Goal: Task Accomplishment & Management: Manage account settings

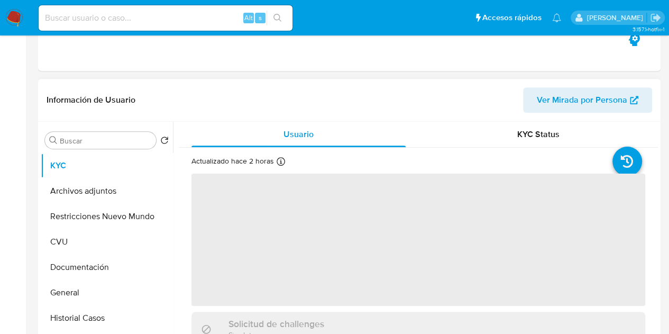
scroll to position [274, 0]
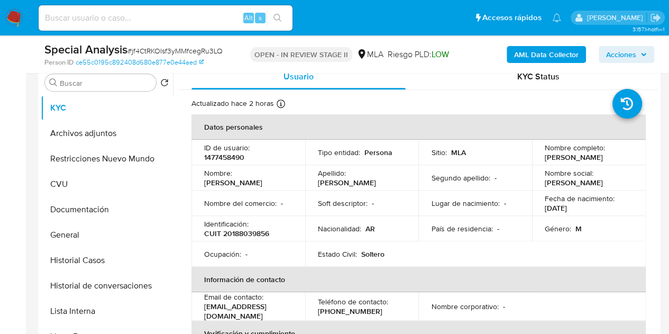
select select "10"
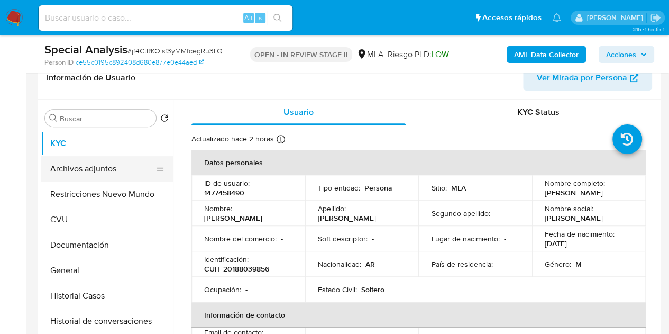
click at [108, 165] on button "Archivos adjuntos" at bounding box center [103, 168] width 124 height 25
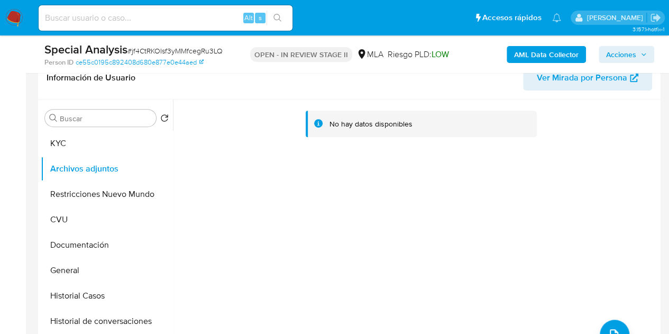
click at [530, 54] on b "AML Data Collector" at bounding box center [546, 54] width 65 height 17
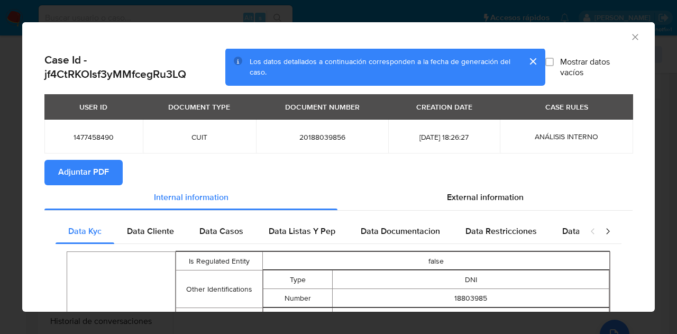
click at [90, 164] on span "Adjuntar PDF" at bounding box center [83, 172] width 51 height 23
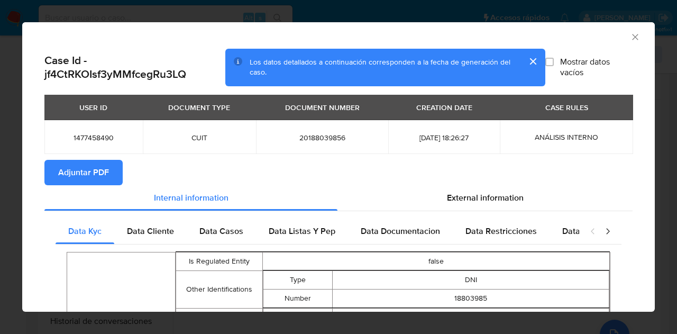
click at [630, 34] on icon "Cerrar ventana" at bounding box center [635, 37] width 11 height 11
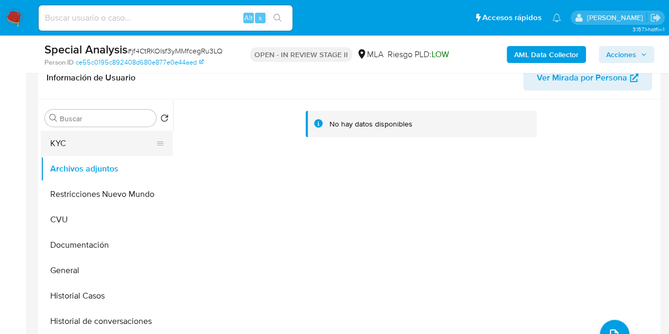
click at [106, 143] on button "KYC" at bounding box center [103, 143] width 124 height 25
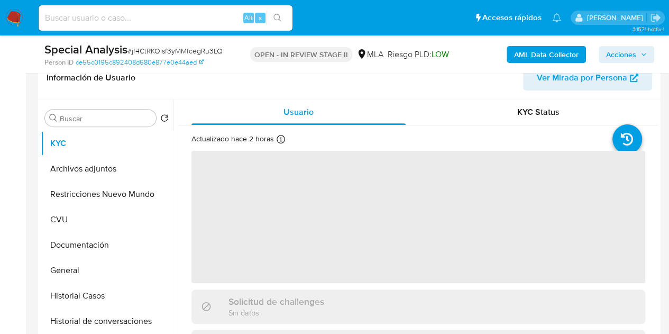
click at [601, 82] on span "Ver Mirada por Persona" at bounding box center [582, 77] width 90 height 25
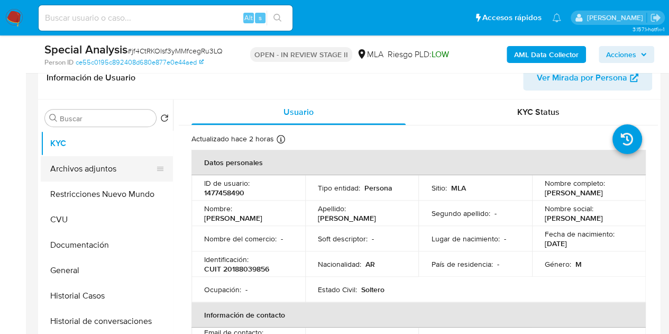
click at [102, 174] on button "Archivos adjuntos" at bounding box center [103, 168] width 124 height 25
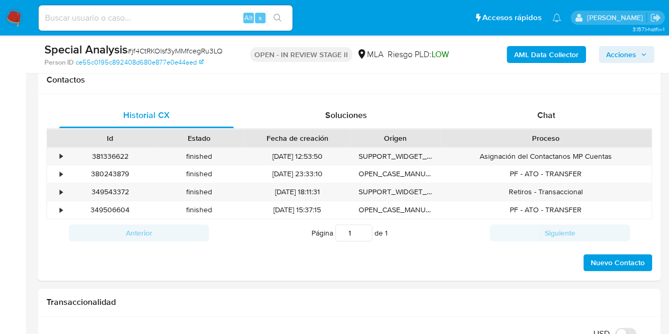
scroll to position [507, 0]
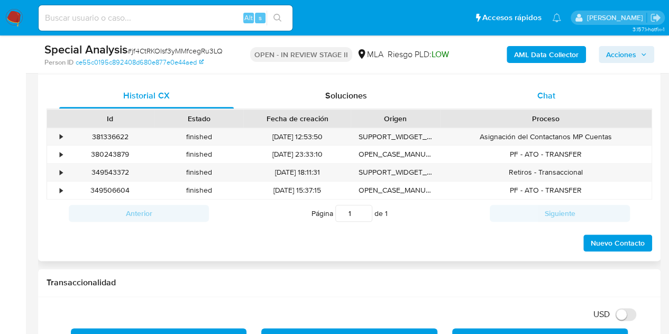
click at [568, 97] on div "Chat" at bounding box center [546, 95] width 174 height 25
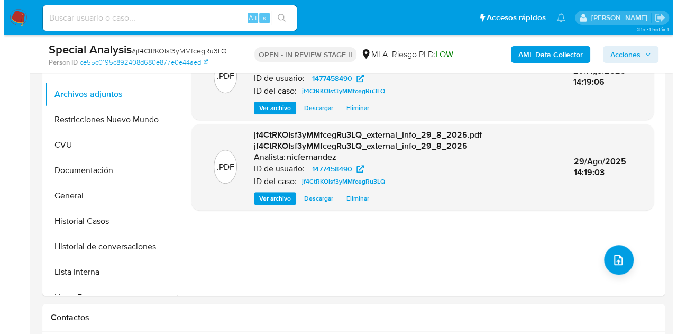
scroll to position [242, 0]
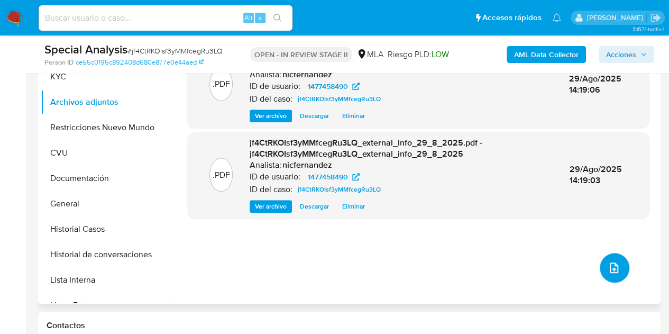
click at [614, 261] on span "upload-file" at bounding box center [614, 267] width 13 height 13
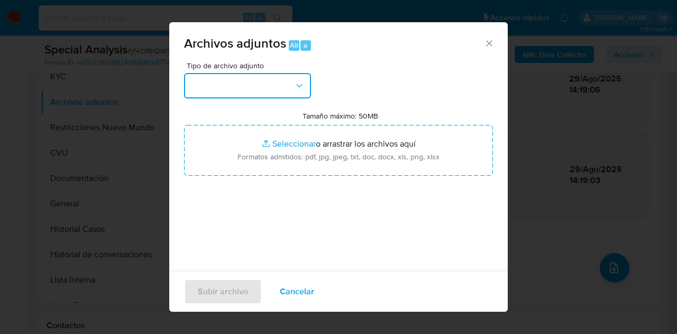
click at [286, 79] on button "button" at bounding box center [247, 85] width 127 height 25
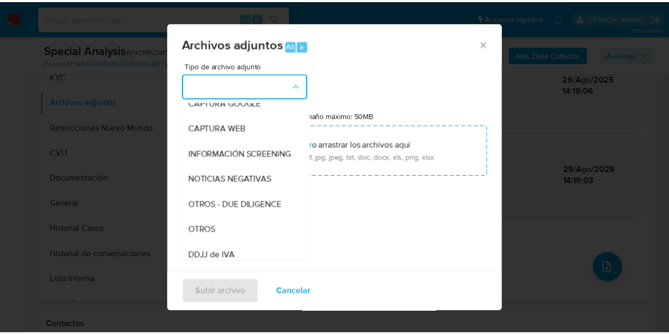
scroll to position [130, 0]
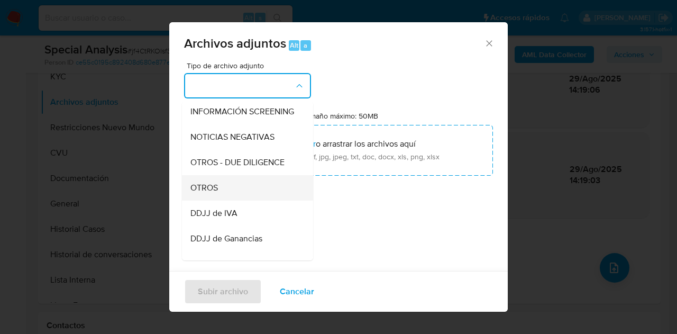
click at [226, 189] on div "OTROS" at bounding box center [244, 187] width 108 height 25
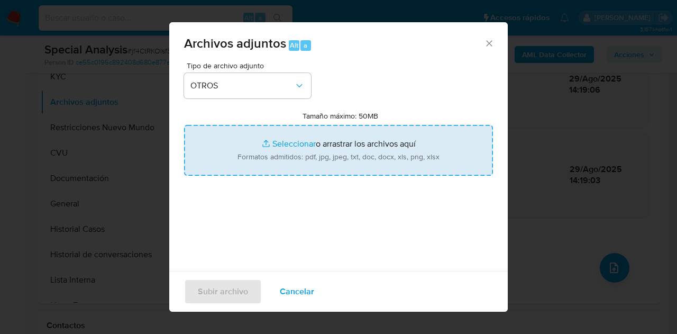
click at [274, 148] on input "Tamaño máximo: 50MB Seleccionar archivos" at bounding box center [338, 150] width 309 height 51
type input "C:\fakepath\Caselog jf4CtRKOIsf3yMMfcegRu3LQ_2025_08_28_15_50_31.docx"
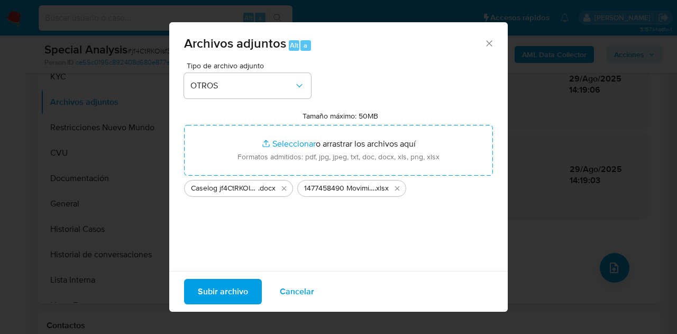
click at [216, 290] on span "Subir archivo" at bounding box center [223, 291] width 50 height 23
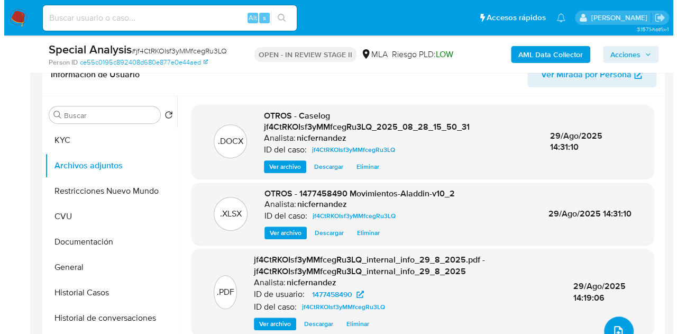
scroll to position [173, 0]
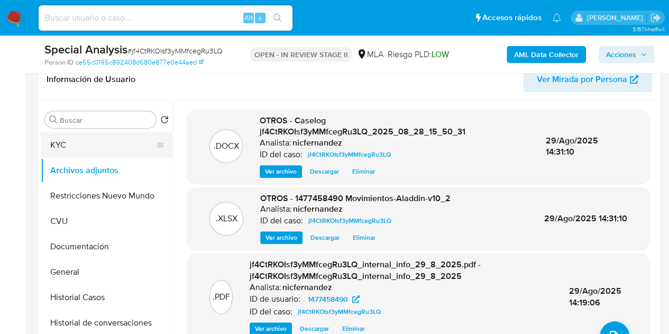
click at [87, 147] on button "KYC" at bounding box center [103, 144] width 124 height 25
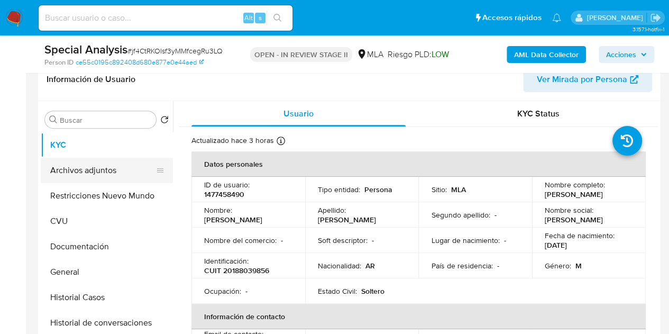
click at [88, 169] on button "Archivos adjuntos" at bounding box center [103, 170] width 124 height 25
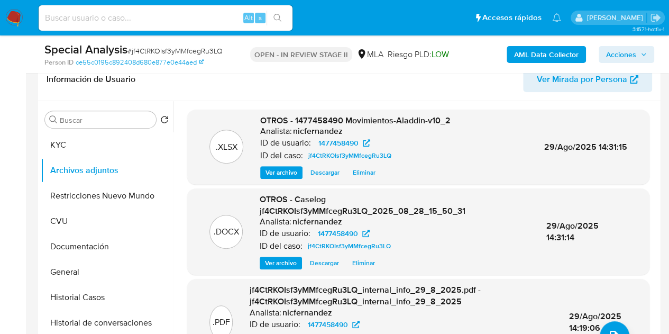
click at [280, 259] on span "Ver archivo" at bounding box center [281, 263] width 32 height 11
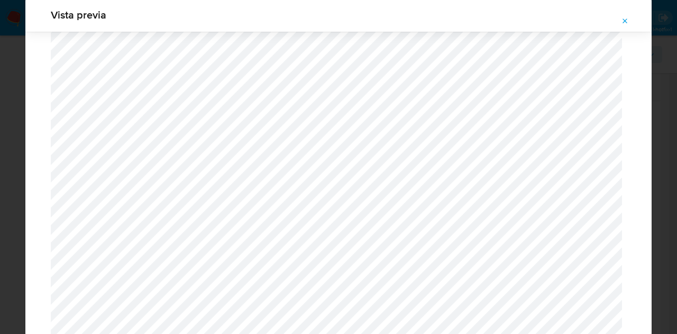
click at [626, 20] on icon "Attachment preview" at bounding box center [625, 21] width 8 height 8
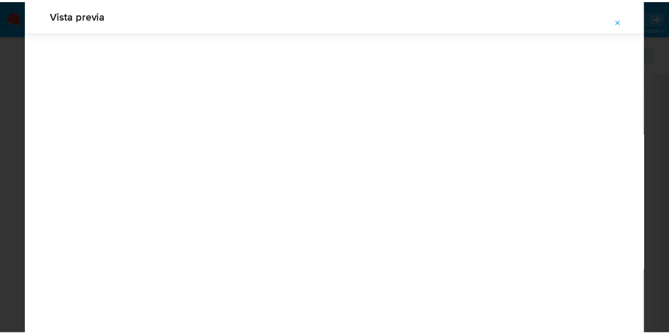
scroll to position [34, 0]
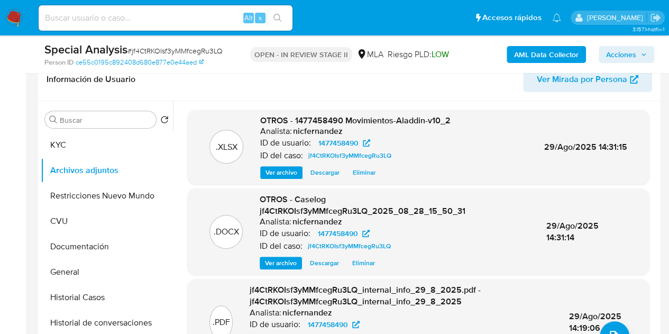
drag, startPoint x: 619, startPoint y: 51, endPoint x: 603, endPoint y: 56, distance: 16.1
click at [618, 51] on span "Acciones" at bounding box center [621, 54] width 30 height 17
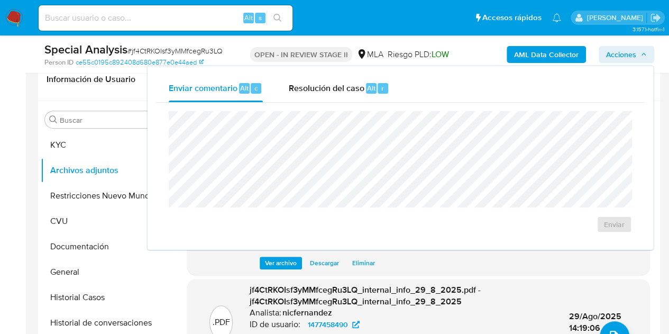
drag, startPoint x: 354, startPoint y: 85, endPoint x: 357, endPoint y: 108, distance: 23.5
click at [354, 85] on span "Resolución del caso" at bounding box center [326, 87] width 76 height 12
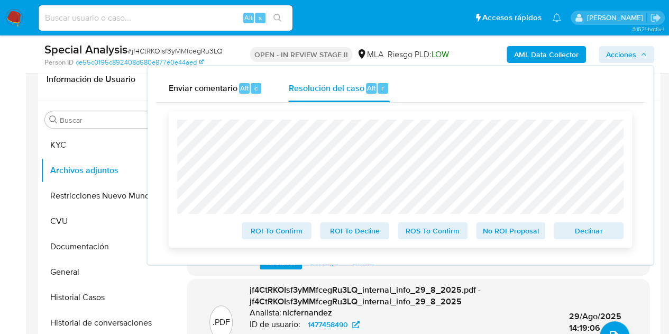
click at [585, 238] on span "Declinar" at bounding box center [588, 230] width 55 height 15
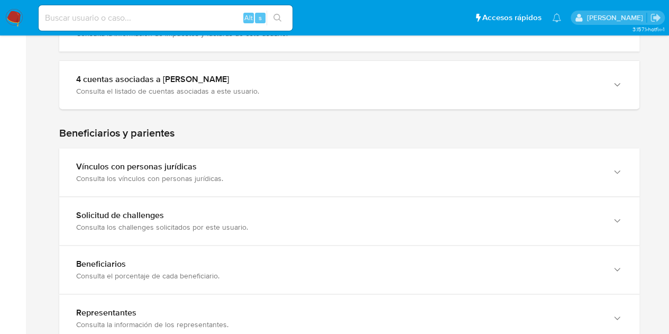
scroll to position [444, 0]
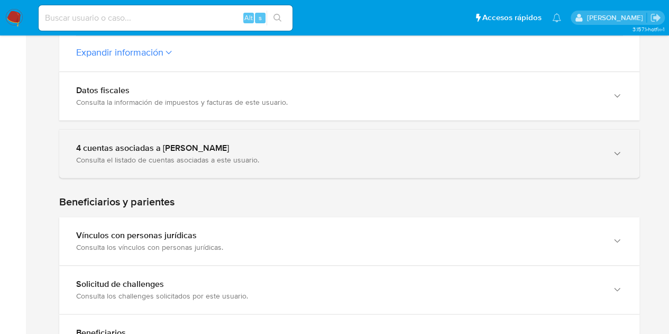
click at [553, 155] on div "Consulta el listado de cuentas asociadas a este usuario." at bounding box center [338, 160] width 525 height 10
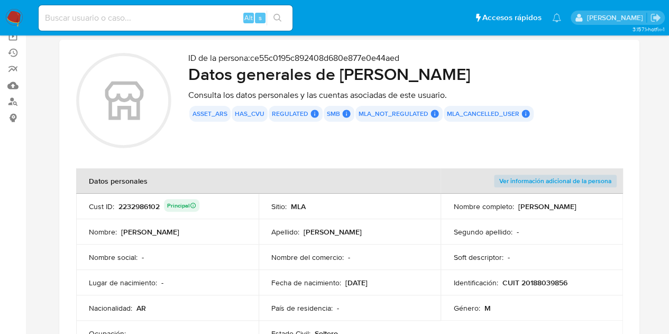
scroll to position [0, 0]
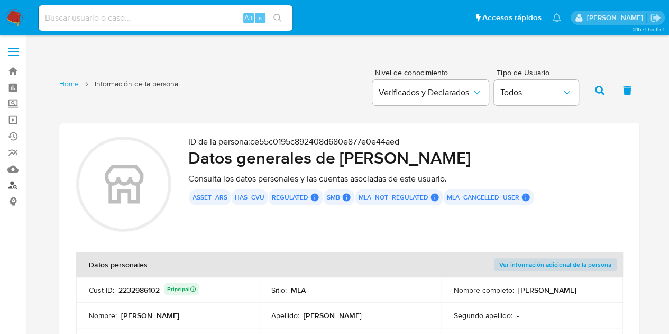
click at [13, 186] on link "Buscador de personas" at bounding box center [63, 185] width 126 height 16
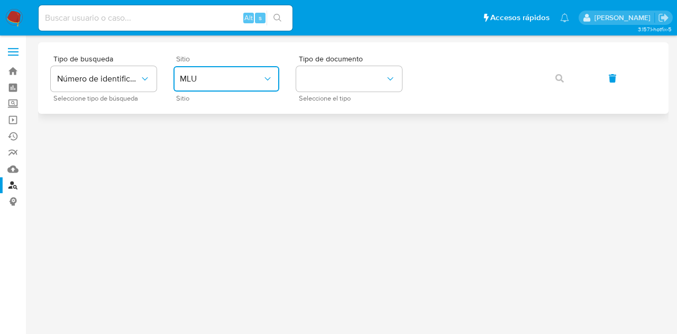
drag, startPoint x: 214, startPoint y: 75, endPoint x: 223, endPoint y: 89, distance: 16.9
click at [214, 75] on span "MLU" at bounding box center [221, 78] width 82 height 11
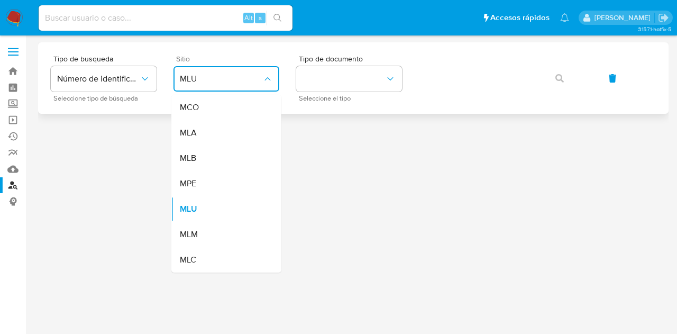
click at [235, 140] on div "MLA" at bounding box center [223, 132] width 87 height 25
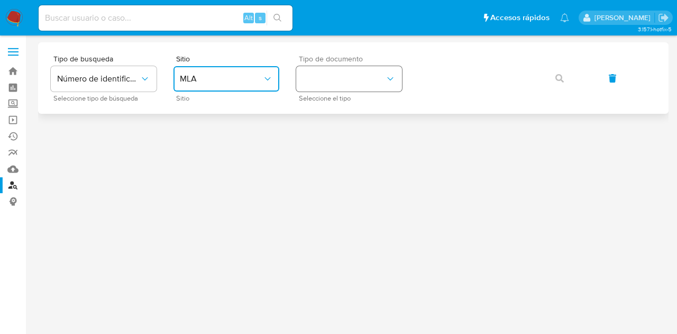
click at [349, 70] on button "identificationType" at bounding box center [349, 78] width 106 height 25
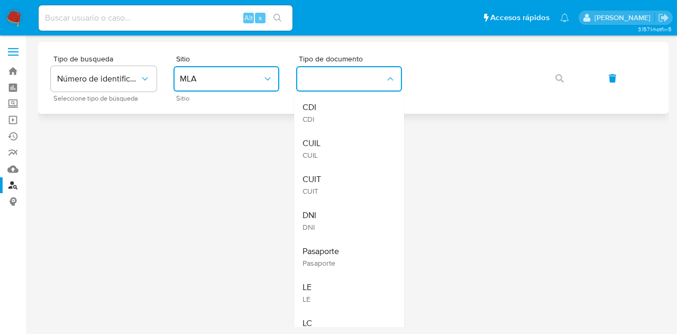
drag, startPoint x: 351, startPoint y: 80, endPoint x: 450, endPoint y: 95, distance: 101.0
click at [351, 142] on div "CUIL CUIL" at bounding box center [345, 149] width 87 height 36
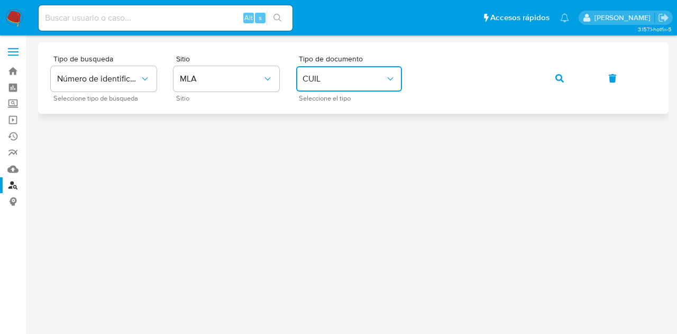
click at [581, 64] on div "Tipo de busqueda Número de identificación Seleccione tipo de búsqueda Sitio MLA…" at bounding box center [353, 78] width 605 height 46
click at [559, 75] on icon "button" at bounding box center [559, 78] width 8 height 8
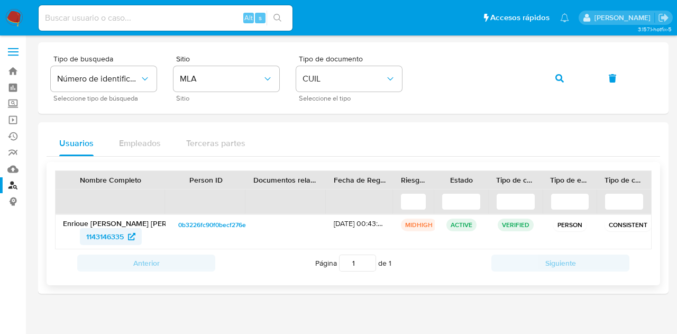
click at [106, 238] on span "1143146335" at bounding box center [105, 236] width 38 height 17
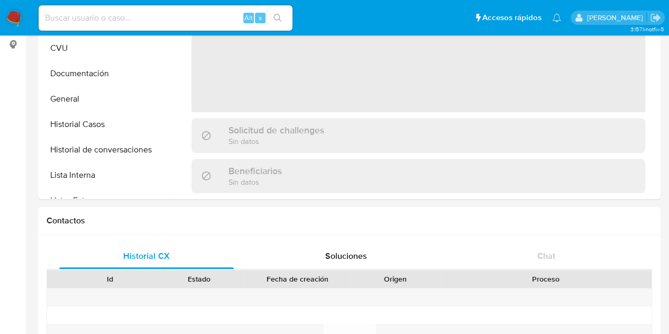
scroll to position [182, 0]
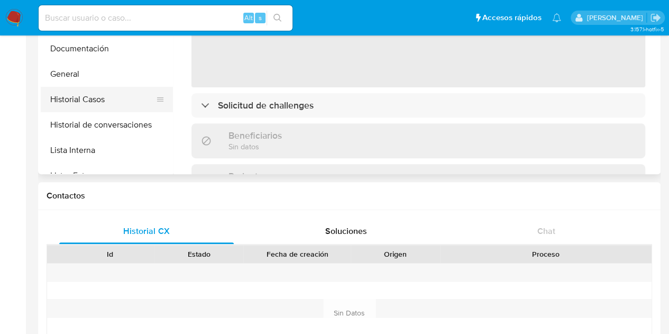
click at [90, 102] on button "Historial Casos" at bounding box center [103, 99] width 124 height 25
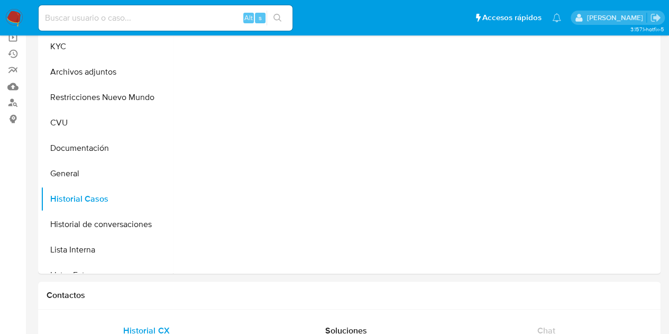
select select "10"
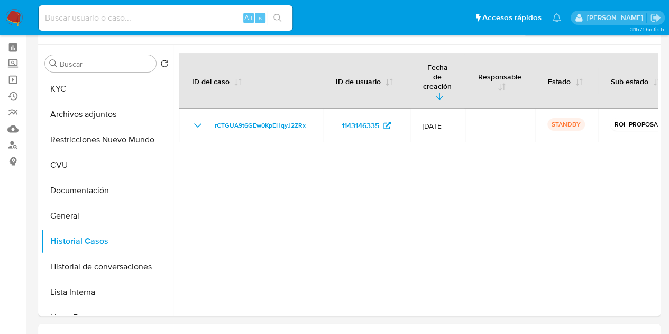
scroll to position [35, 0]
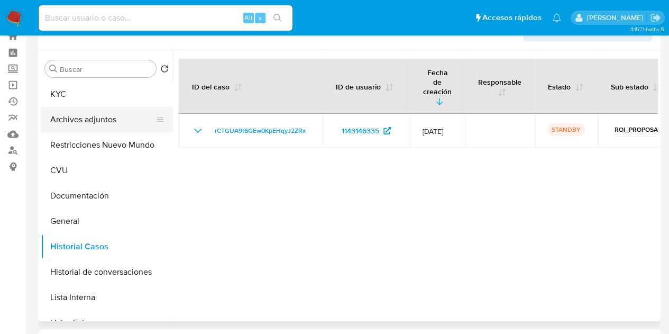
click at [95, 116] on button "Archivos adjuntos" at bounding box center [103, 119] width 124 height 25
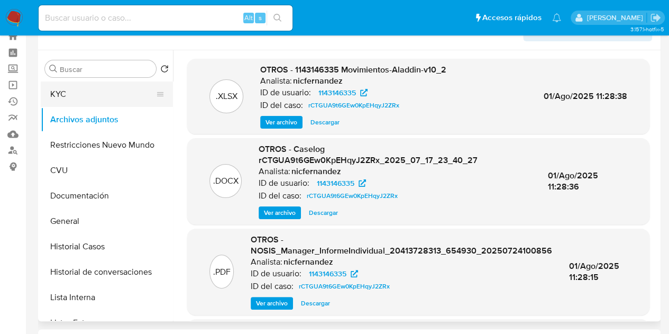
click at [94, 98] on button "KYC" at bounding box center [103, 93] width 124 height 25
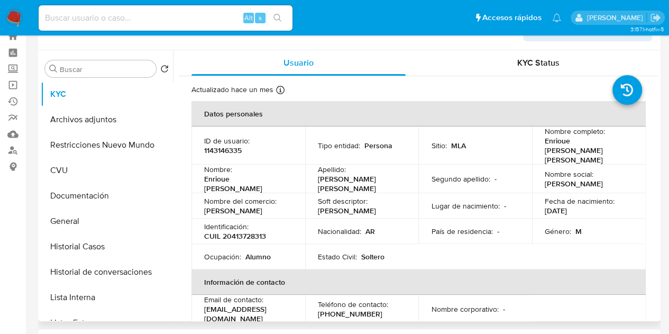
click at [244, 231] on p "CUIL 20413728313" at bounding box center [235, 236] width 62 height 10
copy p "20413728313"
click at [91, 251] on button "Historial Casos" at bounding box center [103, 246] width 124 height 25
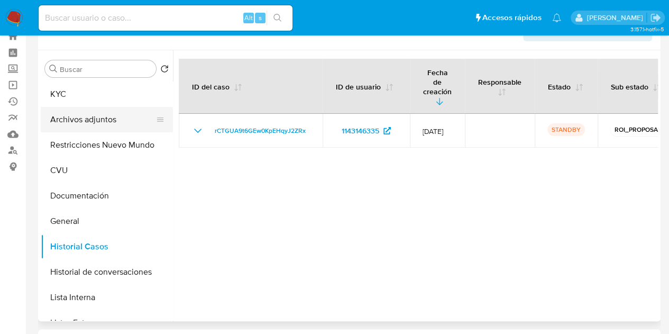
click at [94, 119] on button "Archivos adjuntos" at bounding box center [103, 119] width 124 height 25
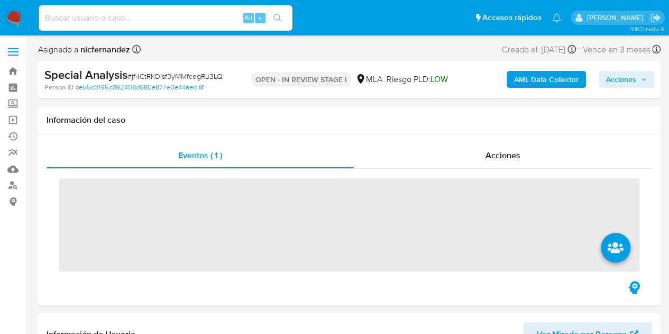
drag, startPoint x: 613, startPoint y: 79, endPoint x: 501, endPoint y: 87, distance: 112.9
click at [614, 80] on span "Acciones" at bounding box center [621, 79] width 30 height 17
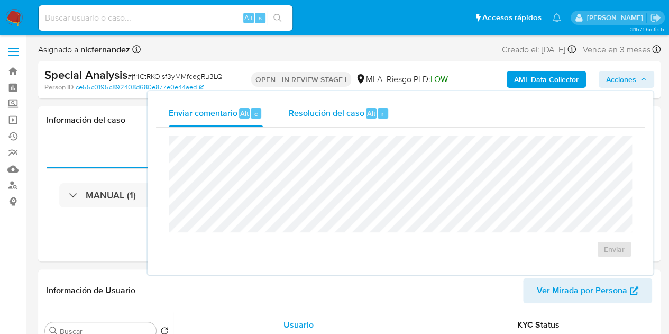
click at [358, 116] on span "Resolución del caso" at bounding box center [326, 113] width 76 height 12
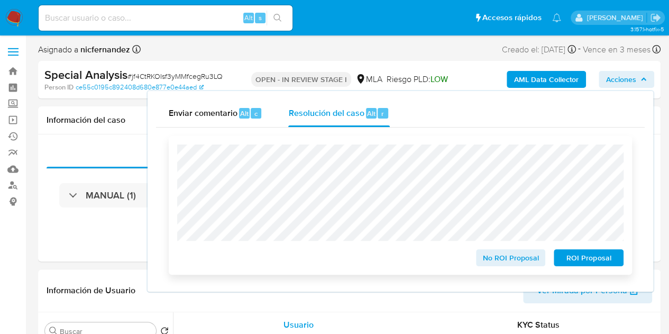
select select "10"
click at [601, 269] on div "No ROI Proposal ROI Proposal" at bounding box center [400, 205] width 463 height 139
click at [596, 261] on span "ROI Proposal" at bounding box center [588, 257] width 55 height 15
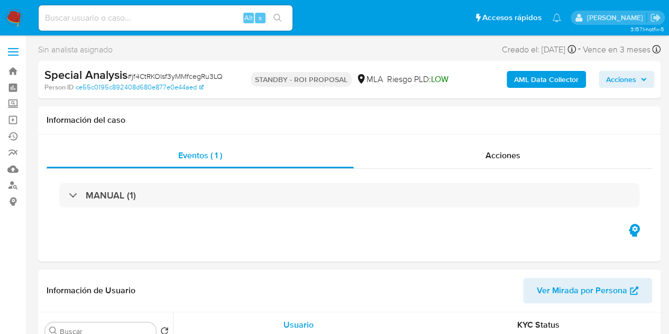
select select "10"
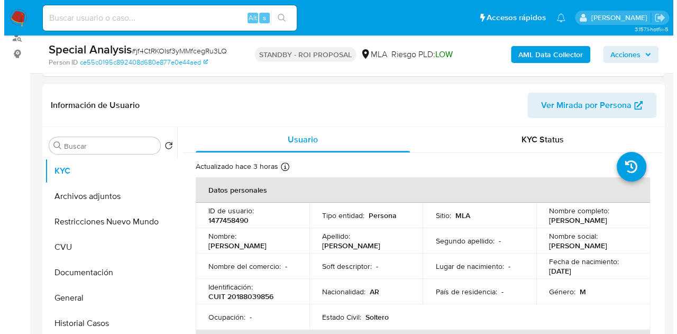
scroll to position [190, 0]
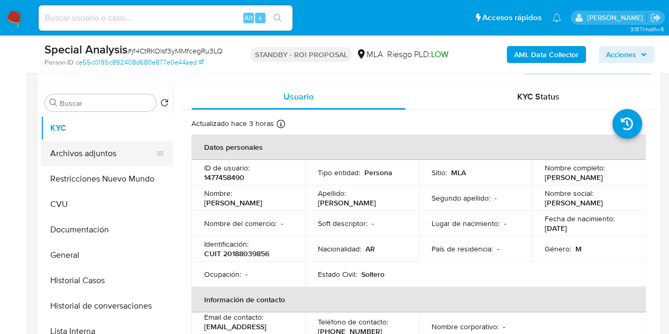
click at [93, 153] on button "Archivos adjuntos" at bounding box center [103, 153] width 124 height 25
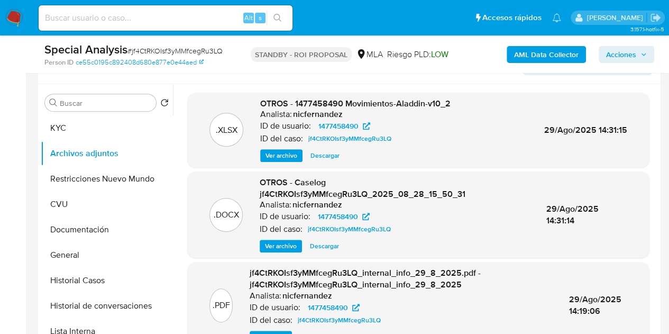
click at [277, 246] on span "Ver archivo" at bounding box center [281, 246] width 32 height 11
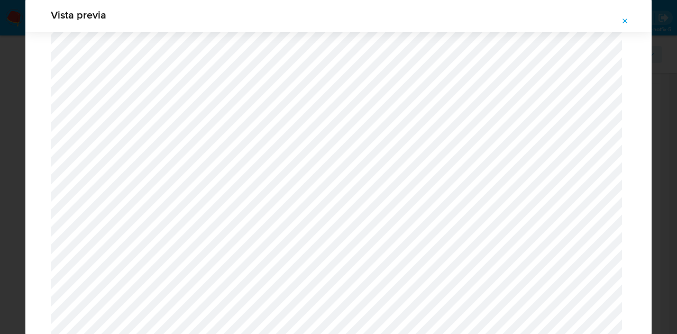
scroll to position [1238, 0]
click at [623, 20] on icon "Attachment preview" at bounding box center [625, 21] width 8 height 8
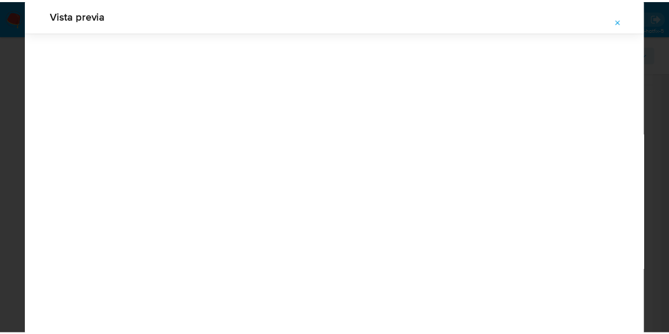
scroll to position [34, 0]
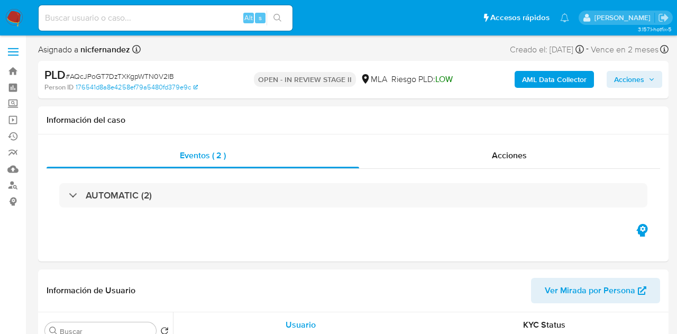
select select "10"
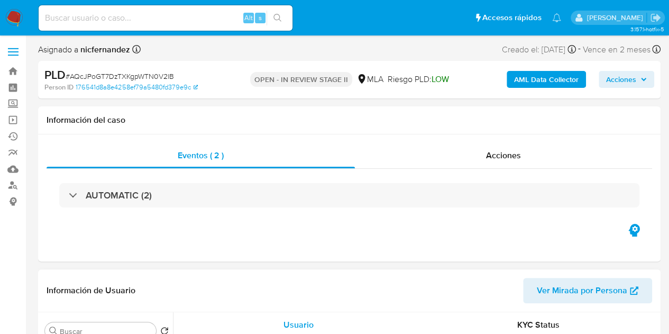
click at [582, 287] on span "Ver Mirada por Persona" at bounding box center [582, 290] width 90 height 25
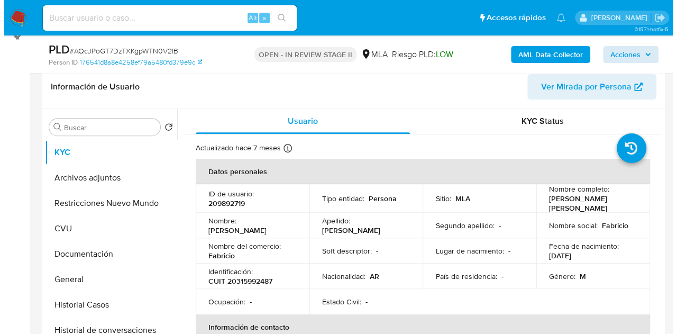
scroll to position [216, 0]
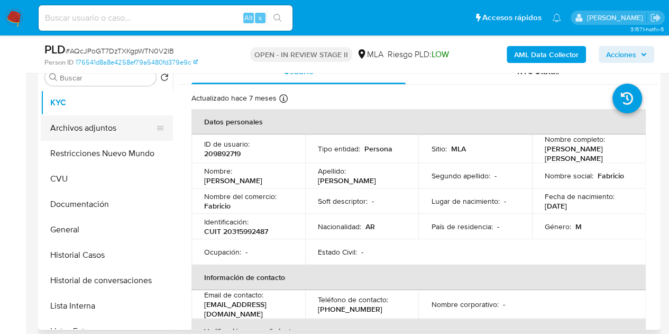
click at [108, 131] on button "Archivos adjuntos" at bounding box center [103, 127] width 124 height 25
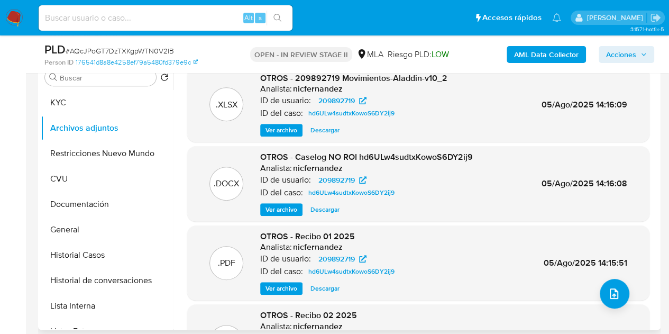
click at [275, 208] on span "Ver archivo" at bounding box center [281, 209] width 32 height 11
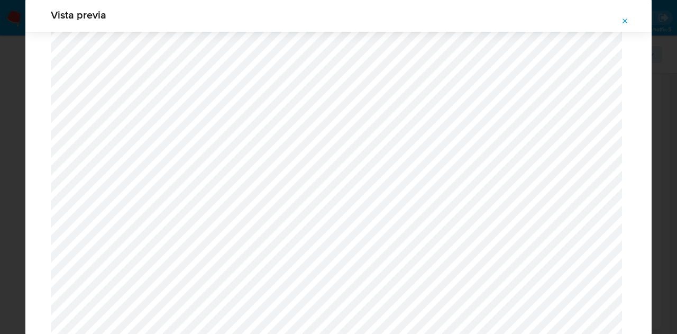
scroll to position [1126, 0]
click at [623, 23] on icon "Attachment preview" at bounding box center [625, 21] width 8 height 8
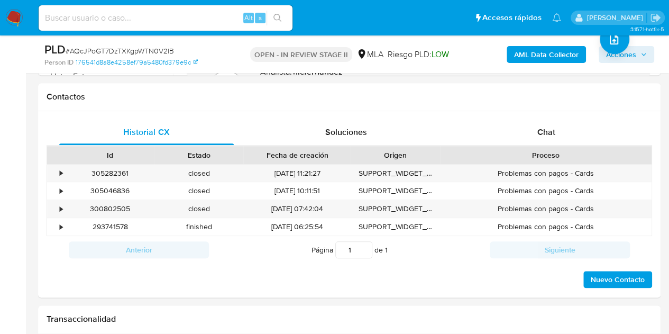
scroll to position [494, 0]
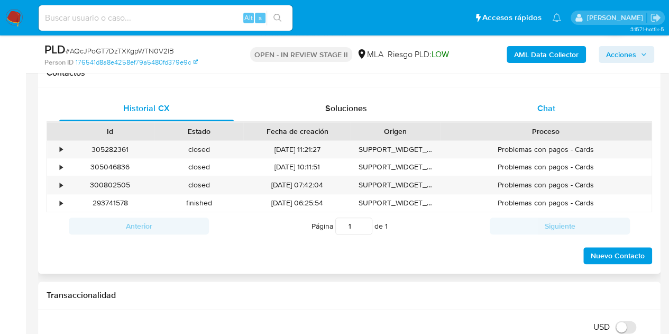
click at [538, 107] on span "Chat" at bounding box center [546, 108] width 18 height 12
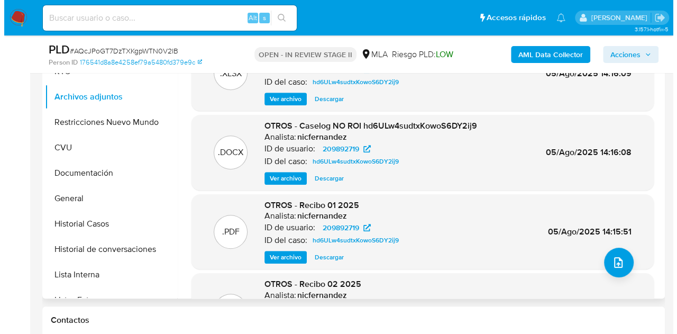
scroll to position [244, 0]
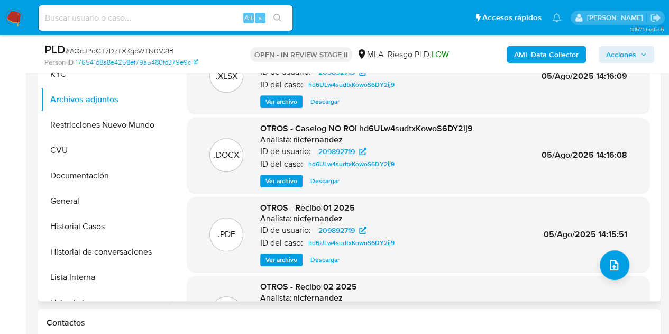
click at [279, 177] on span "Ver archivo" at bounding box center [281, 181] width 32 height 11
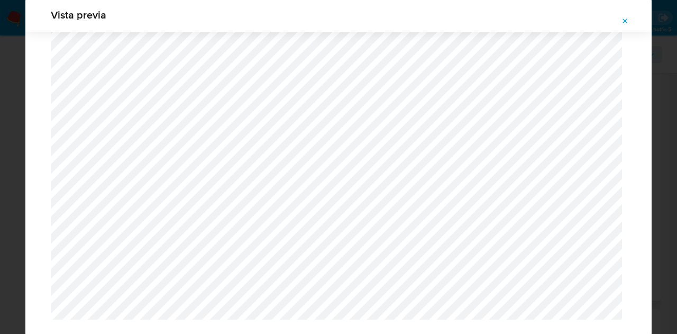
scroll to position [1265, 0]
drag, startPoint x: 628, startPoint y: 201, endPoint x: 645, endPoint y: 253, distance: 54.5
drag, startPoint x: 621, startPoint y: 16, endPoint x: 369, endPoint y: 222, distance: 325.5
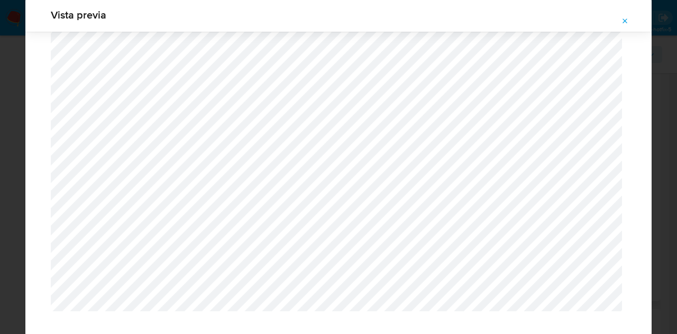
click at [621, 16] on button "Attachment preview" at bounding box center [624, 21] width 23 height 17
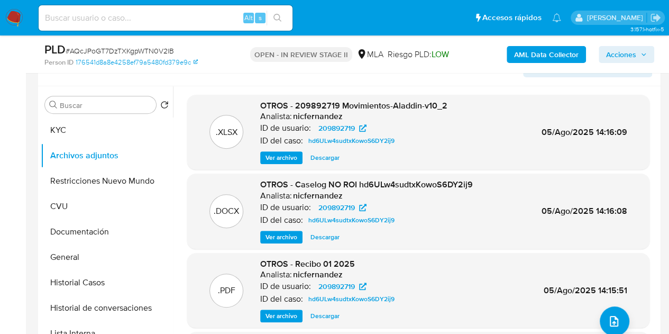
scroll to position [155, 0]
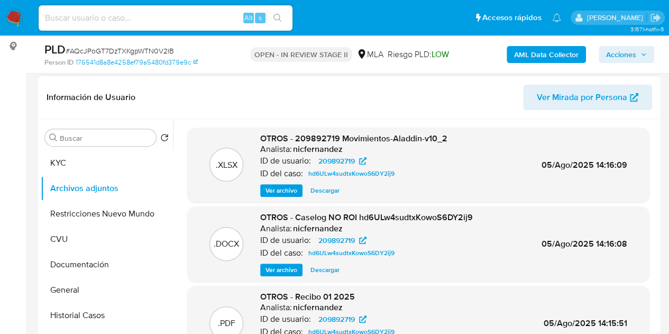
click at [541, 54] on b "AML Data Collector" at bounding box center [546, 54] width 65 height 17
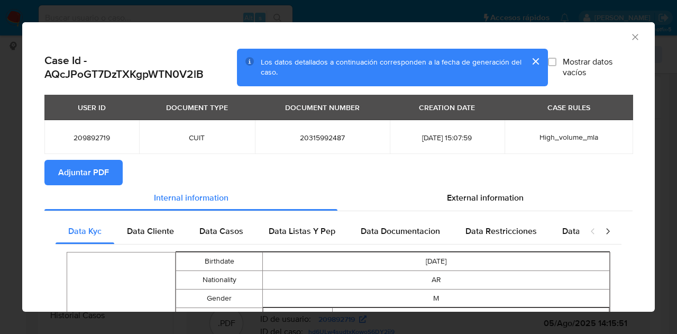
click at [81, 172] on span "Adjuntar PDF" at bounding box center [83, 172] width 51 height 23
click at [630, 35] on icon "Cerrar ventana" at bounding box center [635, 37] width 11 height 11
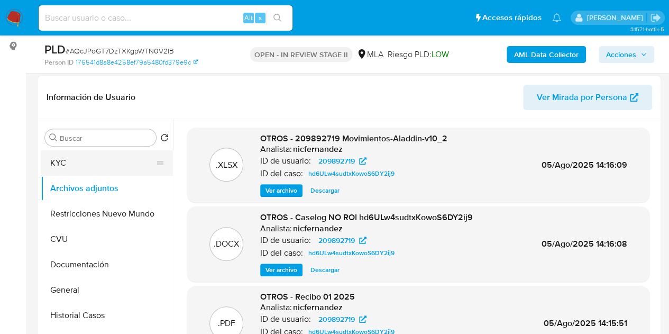
click at [87, 155] on button "KYC" at bounding box center [103, 162] width 124 height 25
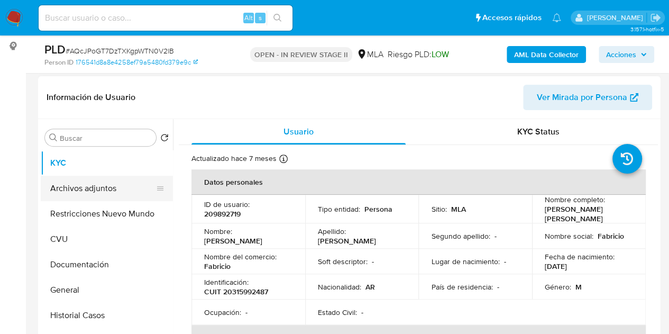
click at [94, 181] on button "Archivos adjuntos" at bounding box center [103, 188] width 124 height 25
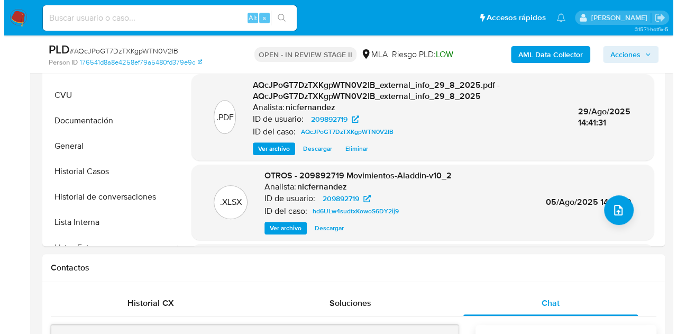
scroll to position [302, 0]
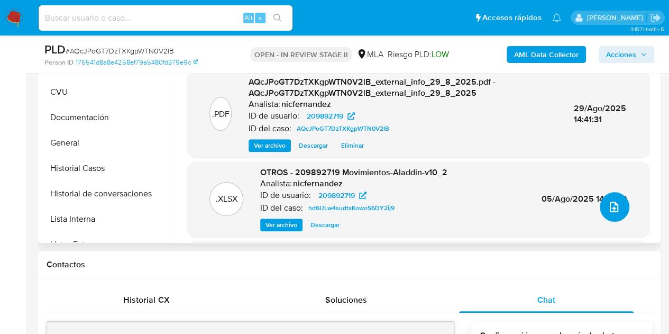
click at [609, 195] on button "upload-file" at bounding box center [615, 207] width 30 height 30
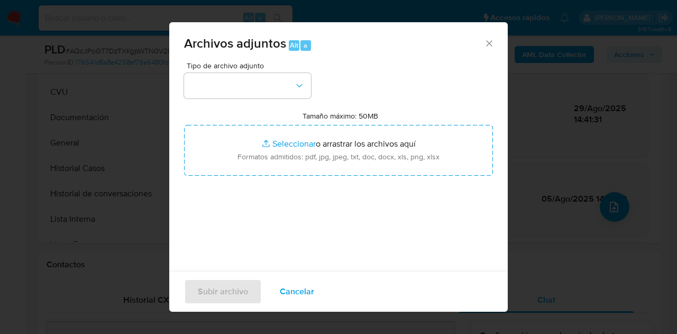
click at [312, 85] on div "Tipo de archivo adjunto Tamaño máximo: 50MB Seleccionar archivos Seleccionar o …" at bounding box center [338, 187] width 309 height 250
click at [305, 87] on button "button" at bounding box center [247, 85] width 127 height 25
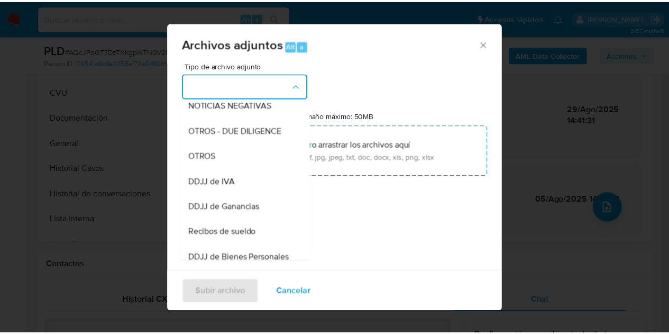
scroll to position [174, 0]
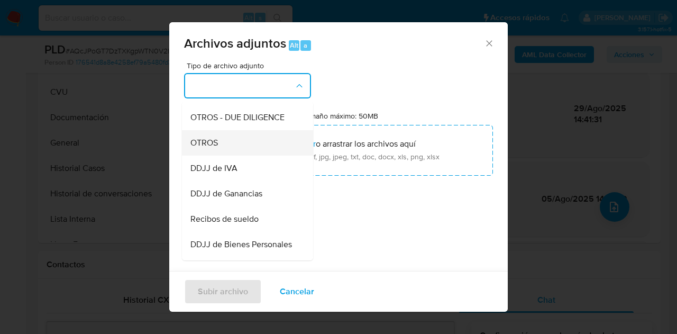
click at [255, 153] on div "OTROS" at bounding box center [244, 142] width 108 height 25
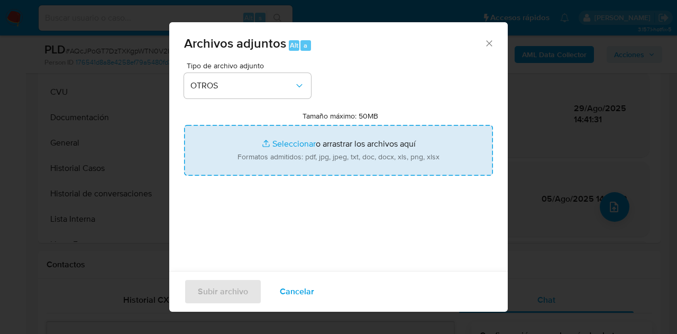
click at [285, 148] on input "Tamaño máximo: 50MB Seleccionar archivos" at bounding box center [338, 150] width 309 height 51
type input "C:\fakepath\Caselog NO ROI AQcJPoGT7DzTXKgpWTN0V2lB.docx"
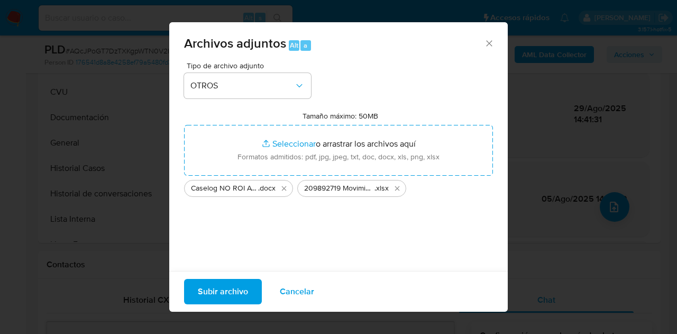
click at [219, 284] on span "Subir archivo" at bounding box center [223, 291] width 50 height 23
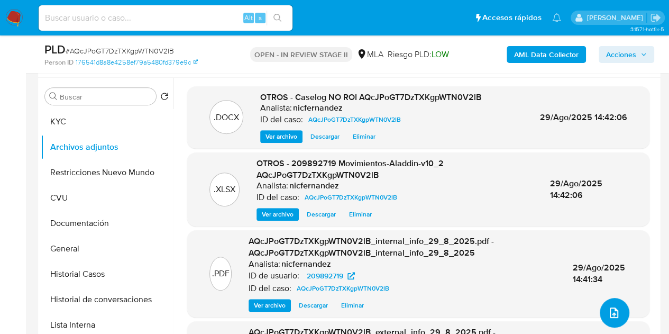
scroll to position [184, 0]
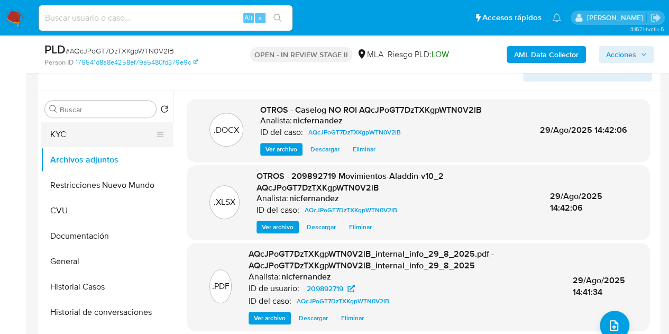
click at [94, 135] on button "KYC" at bounding box center [103, 134] width 124 height 25
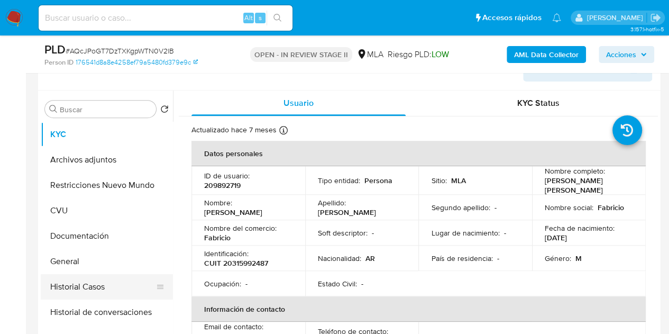
click at [107, 284] on button "Historial Casos" at bounding box center [103, 286] width 124 height 25
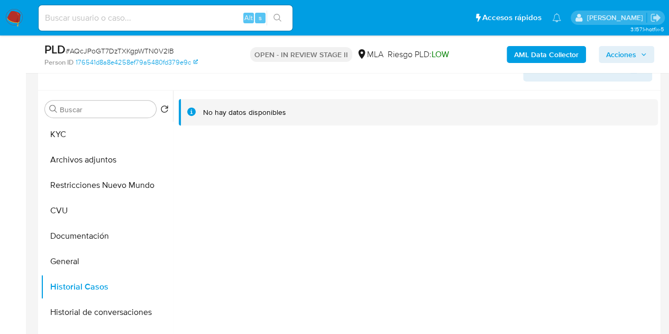
click at [292, 254] on div at bounding box center [415, 225] width 485 height 271
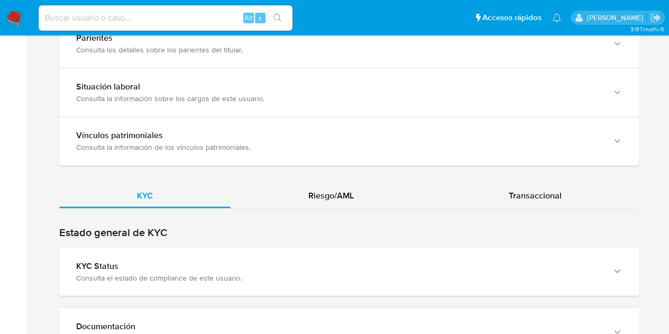
scroll to position [839, 0]
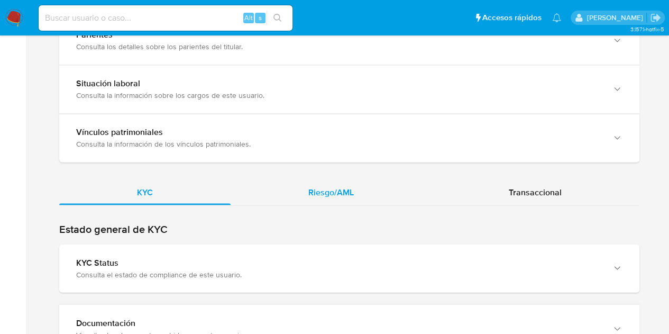
click at [322, 186] on span "Riesgo/AML" at bounding box center [330, 192] width 45 height 12
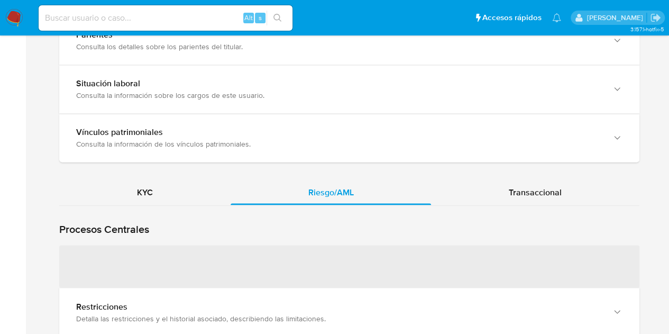
scroll to position [945, 0]
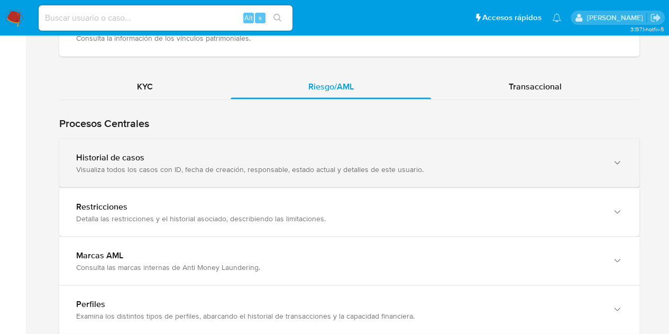
click at [131, 165] on div "Visualiza todos los casos con ID, fecha de creación, responsable, estado actual…" at bounding box center [338, 169] width 525 height 10
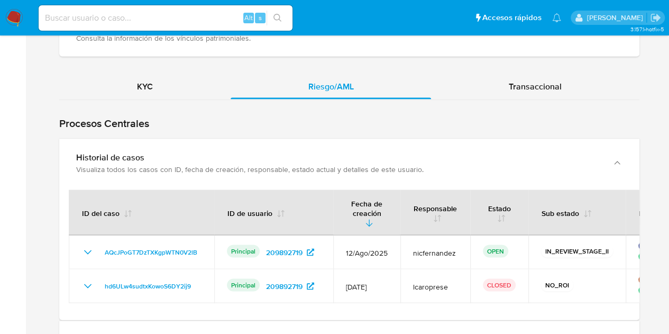
scroll to position [0, 91]
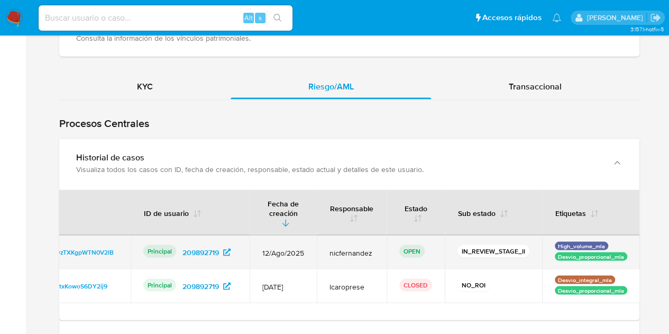
drag, startPoint x: 555, startPoint y: 245, endPoint x: 626, endPoint y: 247, distance: 71.4
click at [626, 247] on td "High_volume_mla Desvio_proporcional_mla" at bounding box center [591, 252] width 98 height 34
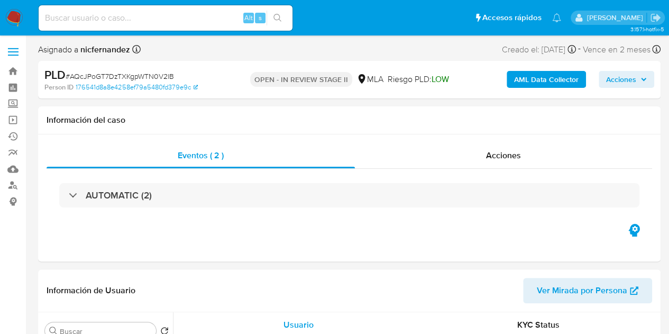
select select "10"
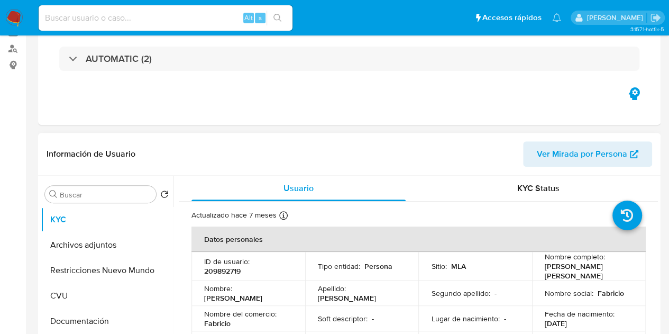
scroll to position [163, 0]
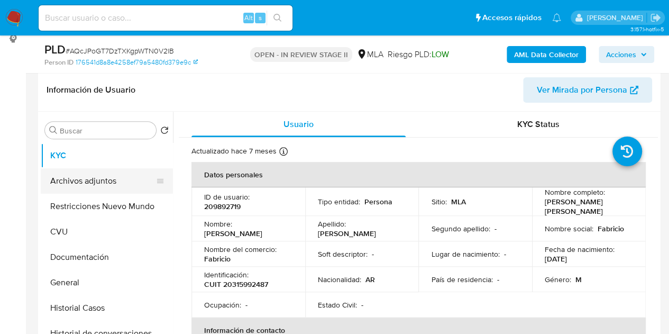
click at [106, 187] on button "Archivos adjuntos" at bounding box center [103, 180] width 124 height 25
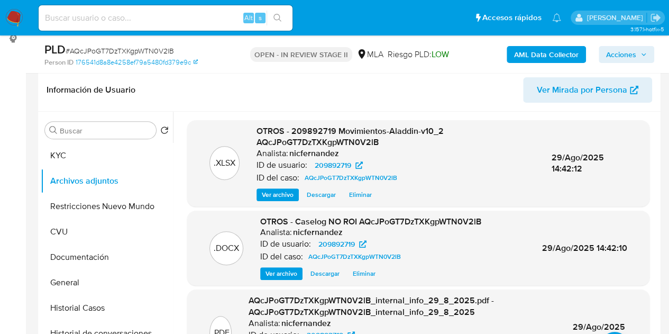
drag, startPoint x: 624, startPoint y: 51, endPoint x: 610, endPoint y: 61, distance: 17.2
click at [622, 52] on span "Acciones" at bounding box center [621, 54] width 30 height 17
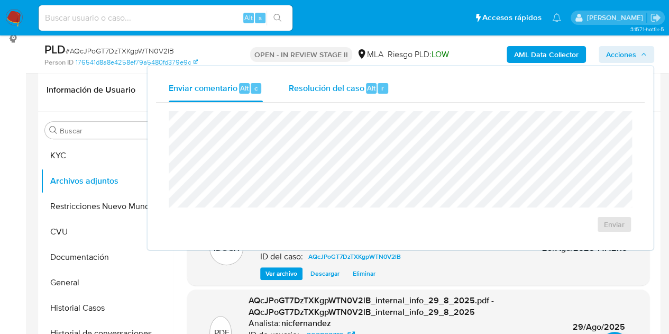
drag, startPoint x: 358, startPoint y: 85, endPoint x: 360, endPoint y: 101, distance: 16.0
click at [357, 86] on span "Resolución del caso" at bounding box center [326, 87] width 76 height 12
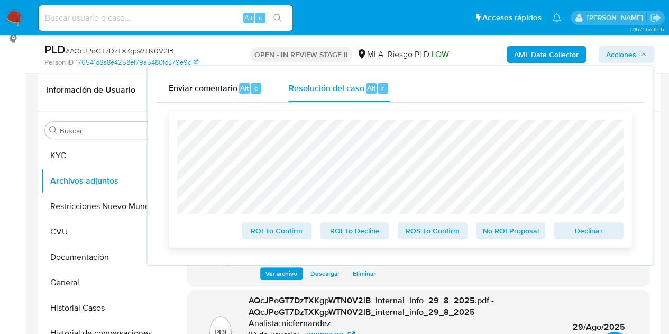
click at [508, 226] on span "No ROI Proposal" at bounding box center [510, 230] width 55 height 15
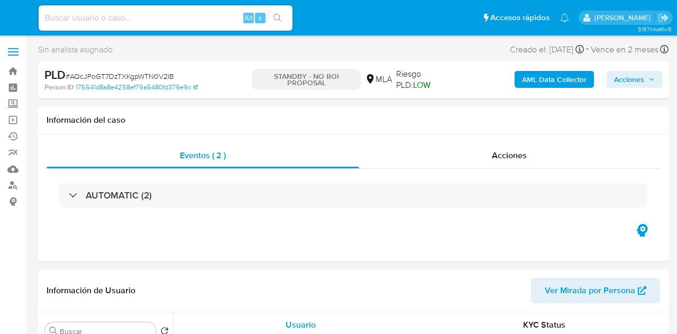
select select "10"
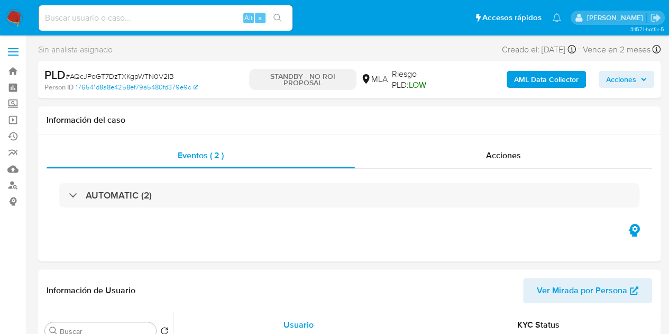
select select "10"
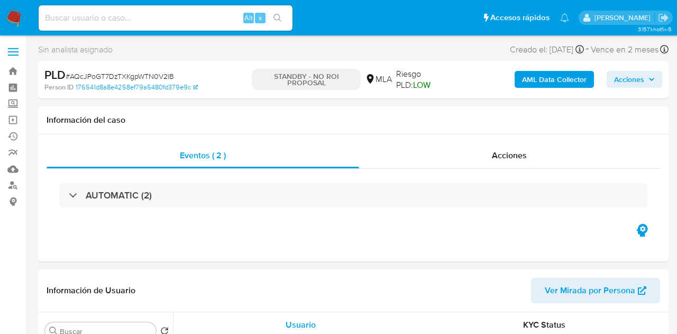
select select "10"
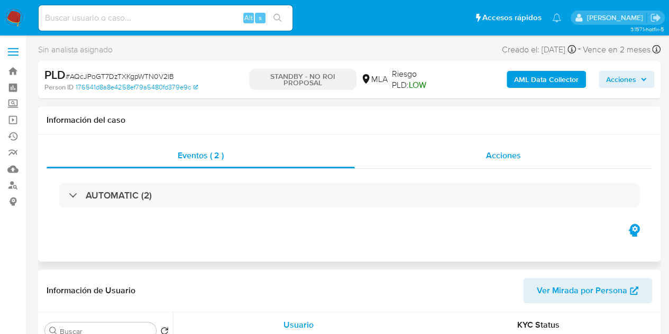
click at [530, 150] on div "Acciones" at bounding box center [503, 155] width 297 height 25
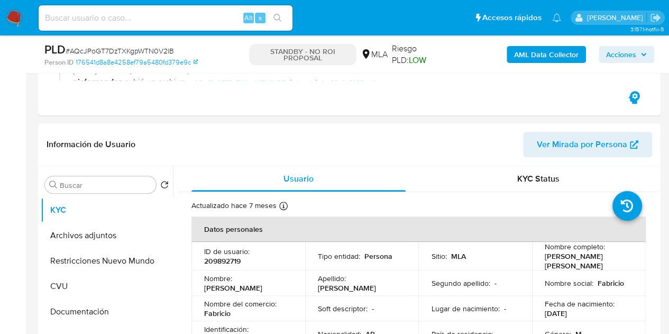
scroll to position [246, 0]
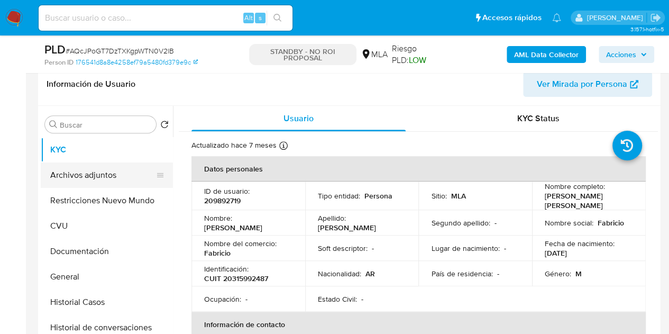
click at [100, 176] on button "Archivos adjuntos" at bounding box center [103, 174] width 124 height 25
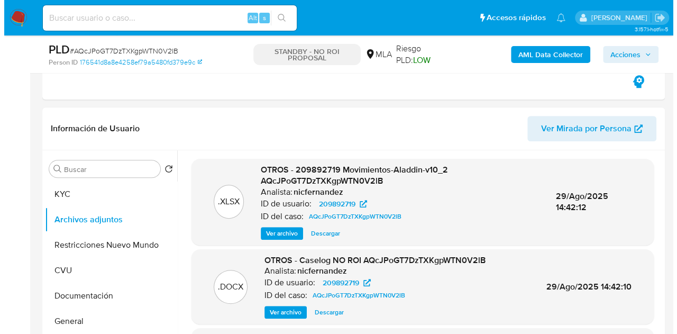
scroll to position [204, 0]
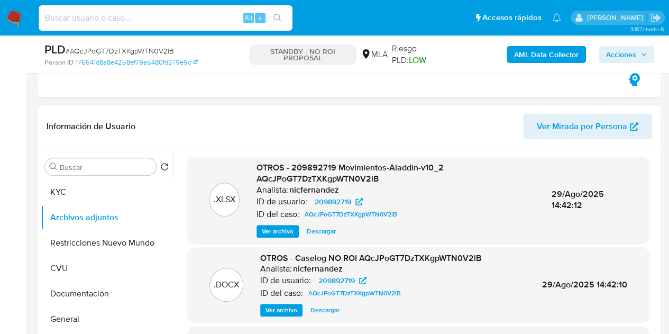
click at [275, 308] on span "Ver archivo" at bounding box center [281, 310] width 32 height 11
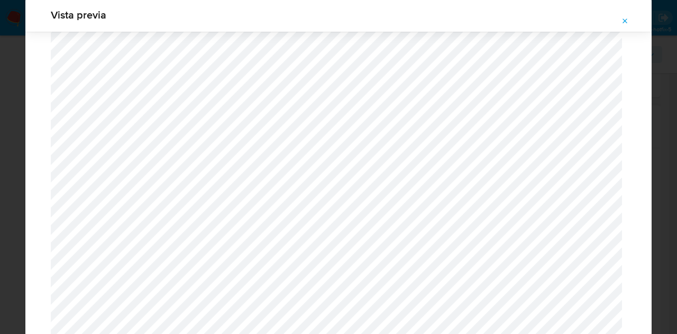
scroll to position [1279, 0]
drag, startPoint x: 626, startPoint y: 22, endPoint x: 546, endPoint y: 1, distance: 82.6
click at [626, 22] on icon "Attachment preview" at bounding box center [625, 21] width 5 height 5
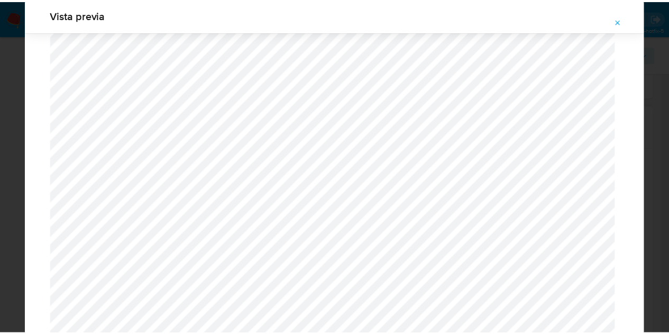
scroll to position [34, 0]
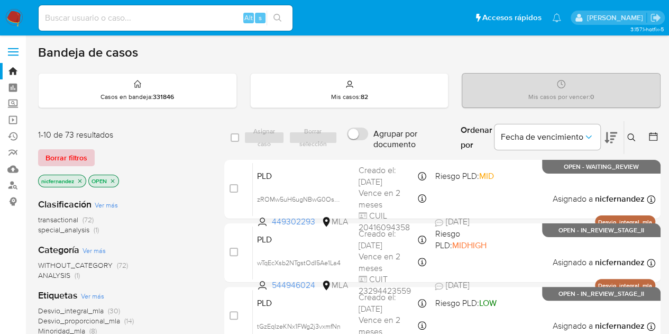
click at [63, 162] on span "Borrar filtros" at bounding box center [66, 157] width 42 height 15
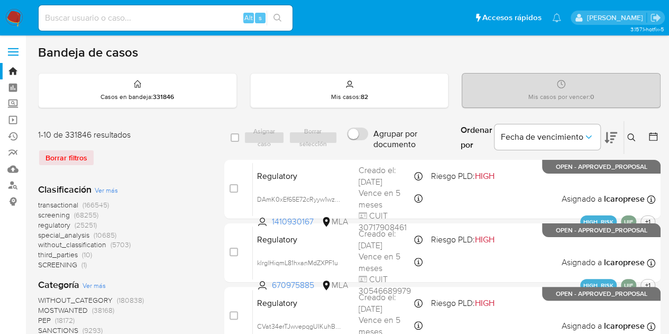
click at [631, 139] on icon at bounding box center [631, 137] width 8 height 8
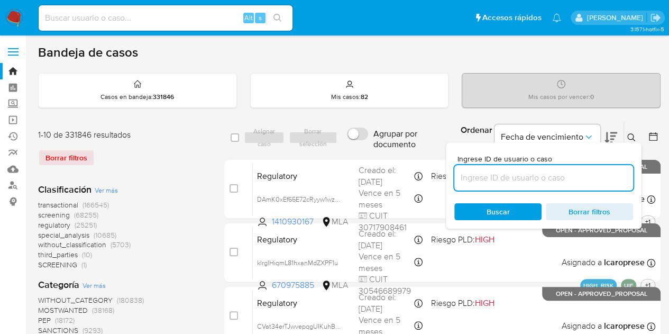
click at [557, 180] on input at bounding box center [543, 178] width 179 height 14
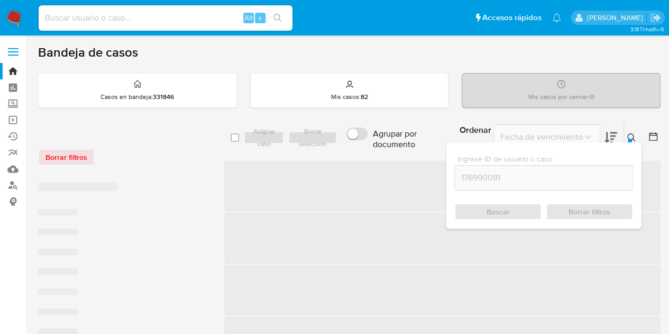
click at [631, 132] on button at bounding box center [632, 137] width 17 height 13
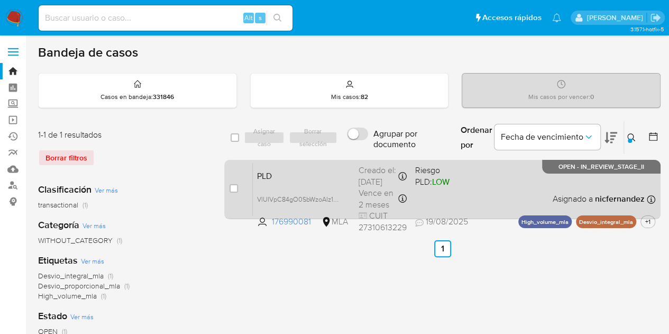
click at [292, 181] on div "PLD VlUIVpC84gO0SbWzoAIz1PW1 176990081 MLA Riesgo PLD: LOW Creado el: 12/08/202…" at bounding box center [454, 188] width 402 height 53
click at [339, 194] on span "VlUIVpC84gO0SbWzoAIz1PW1" at bounding box center [301, 198] width 88 height 12
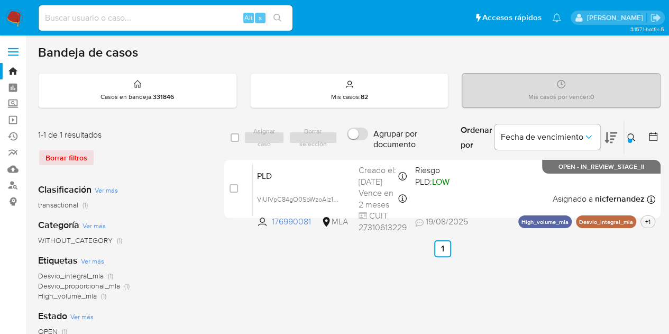
drag, startPoint x: 628, startPoint y: 140, endPoint x: 564, endPoint y: 188, distance: 80.1
click at [628, 140] on div at bounding box center [630, 141] width 4 height 4
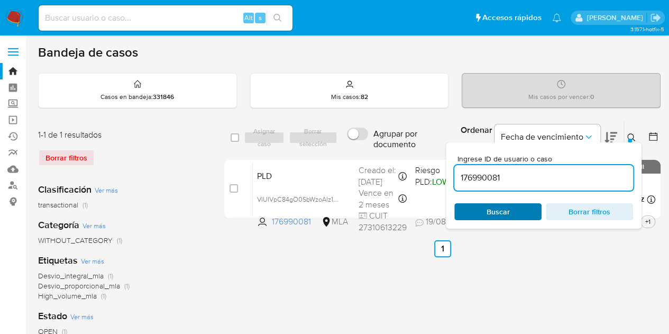
click at [512, 210] on span "Buscar" at bounding box center [498, 211] width 72 height 15
click at [629, 137] on button at bounding box center [632, 137] width 17 height 13
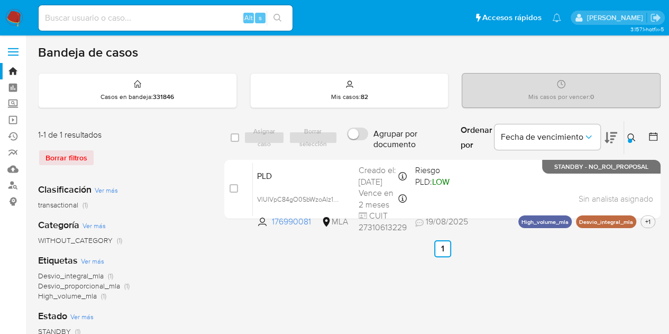
click at [631, 134] on icon at bounding box center [631, 137] width 8 height 8
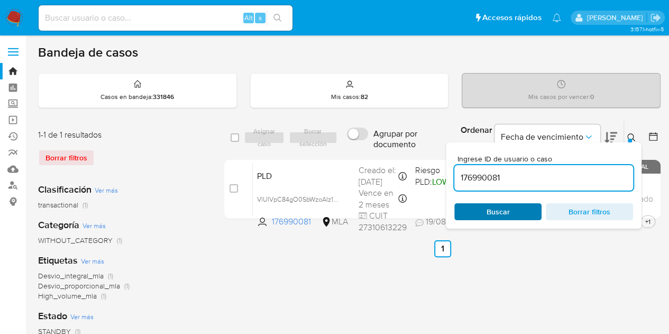
click at [504, 213] on span "Buscar" at bounding box center [497, 211] width 23 height 17
click at [632, 131] on button at bounding box center [632, 137] width 17 height 13
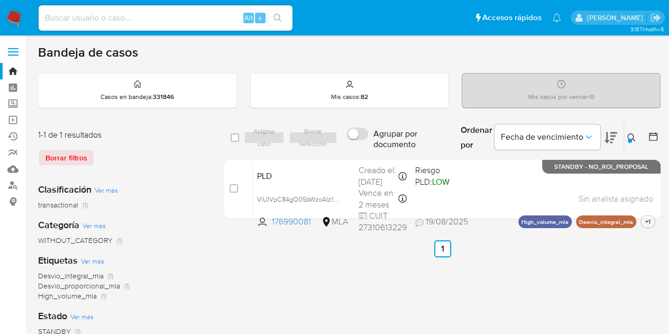
drag, startPoint x: 632, startPoint y: 136, endPoint x: 565, endPoint y: 187, distance: 84.2
click at [632, 136] on icon at bounding box center [631, 137] width 8 height 8
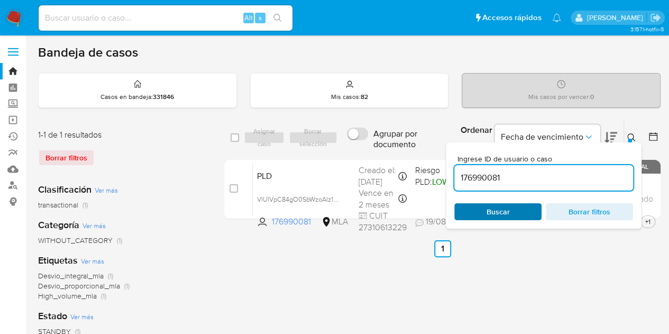
click at [515, 213] on span "Buscar" at bounding box center [498, 211] width 72 height 15
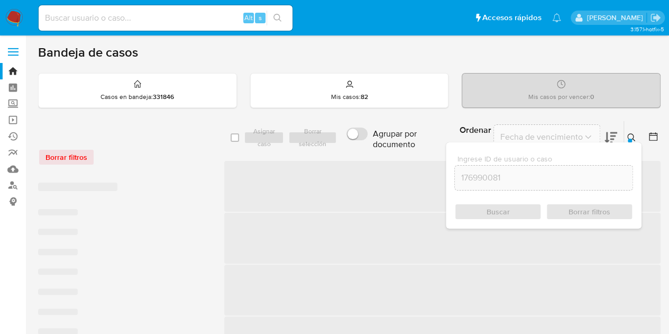
drag, startPoint x: 633, startPoint y: 136, endPoint x: 602, endPoint y: 154, distance: 35.3
click at [633, 137] on icon at bounding box center [631, 137] width 8 height 8
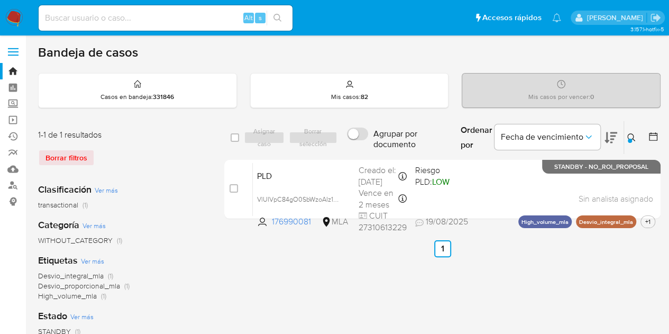
click at [630, 133] on icon at bounding box center [631, 137] width 8 height 8
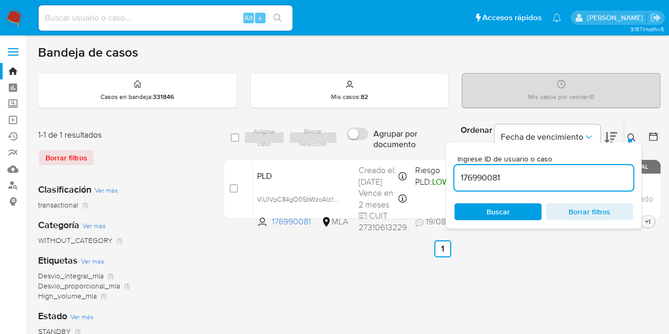
drag, startPoint x: 532, startPoint y: 173, endPoint x: 357, endPoint y: 152, distance: 176.3
click at [357, 152] on div "select-all-cases-checkbox Asignar caso Borrar selección Agrupar por documento O…" at bounding box center [442, 138] width 436 height 34
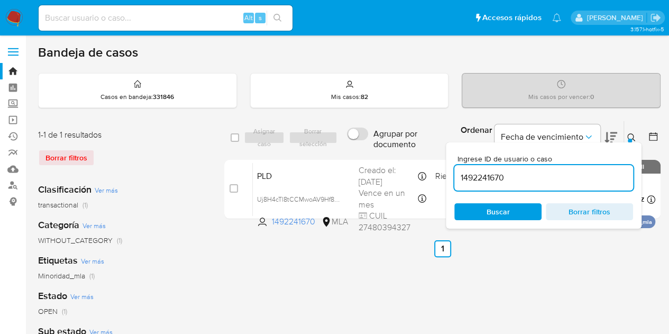
click at [631, 135] on icon at bounding box center [631, 137] width 8 height 8
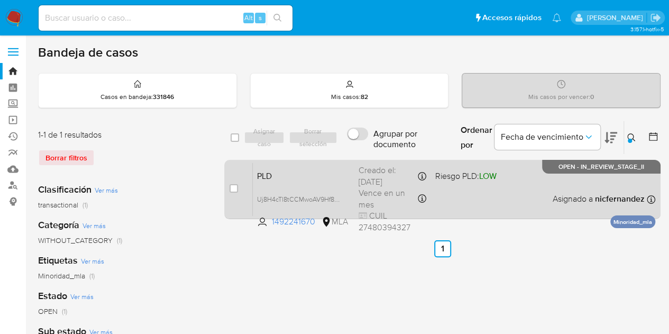
click at [296, 178] on span "PLD" at bounding box center [303, 175] width 93 height 14
click at [335, 193] on span "Uj8H4cTl8tCCMwoAV9Hf8ODQ" at bounding box center [303, 198] width 93 height 12
click at [299, 172] on span "PLD" at bounding box center [303, 175] width 93 height 14
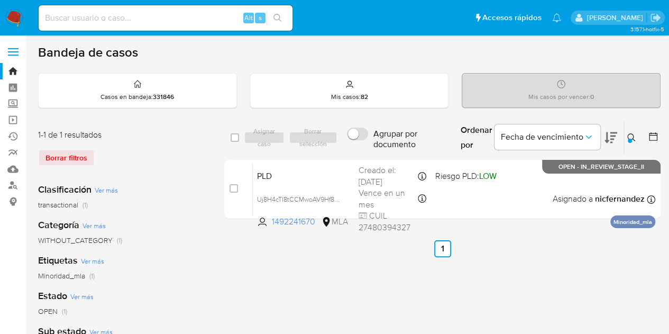
click at [627, 135] on icon at bounding box center [631, 137] width 8 height 8
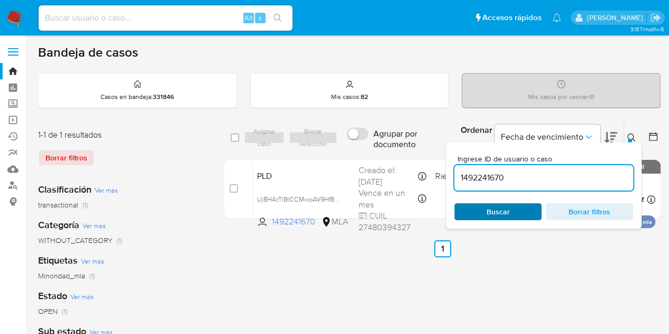
click at [468, 218] on div "Ingrese ID de usuario o caso 1492241670 Buscar Borrar filtros" at bounding box center [544, 185] width 196 height 86
click at [471, 215] on span "Buscar" at bounding box center [498, 211] width 72 height 15
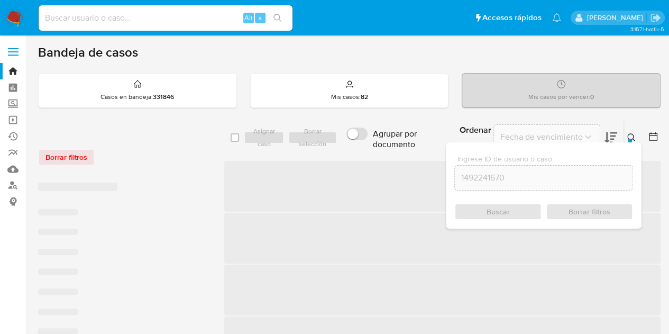
click at [631, 140] on div at bounding box center [630, 141] width 4 height 4
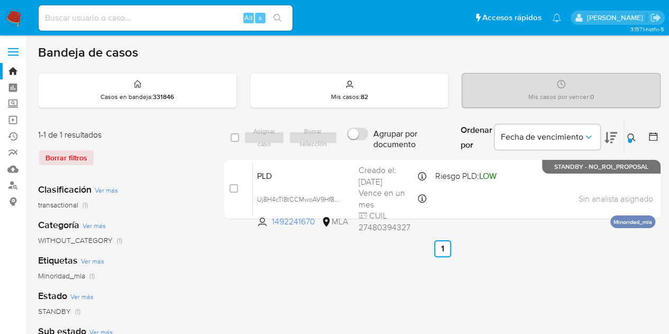
click at [628, 133] on icon at bounding box center [631, 137] width 8 height 8
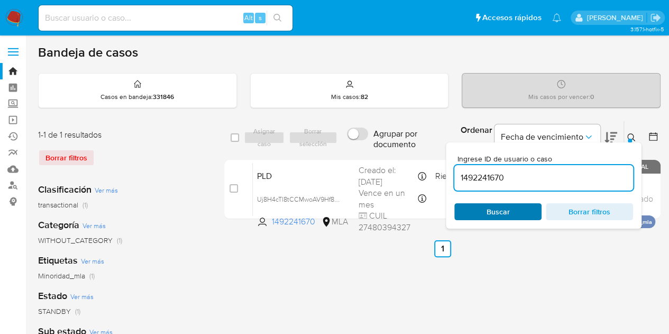
click at [520, 206] on span "Buscar" at bounding box center [498, 211] width 72 height 15
click at [628, 132] on button at bounding box center [632, 137] width 17 height 13
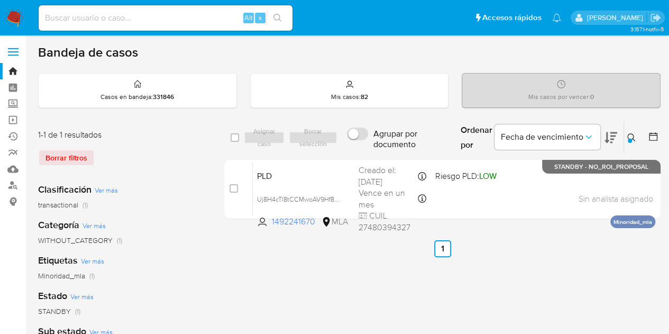
click at [626, 139] on button at bounding box center [632, 137] width 17 height 13
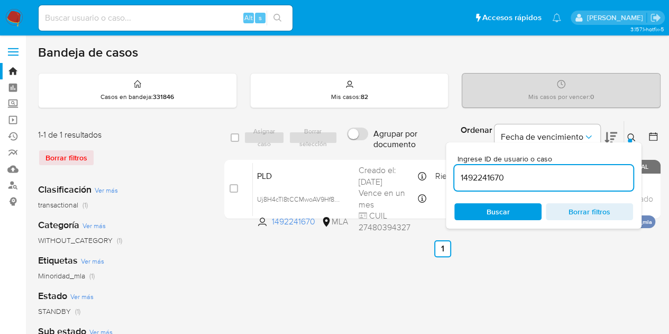
drag, startPoint x: 555, startPoint y: 178, endPoint x: 421, endPoint y: 156, distance: 136.1
click at [403, 156] on div "select-all-cases-checkbox Asignar caso Borrar selección Agrupar por documento O…" at bounding box center [442, 172] width 436 height 103
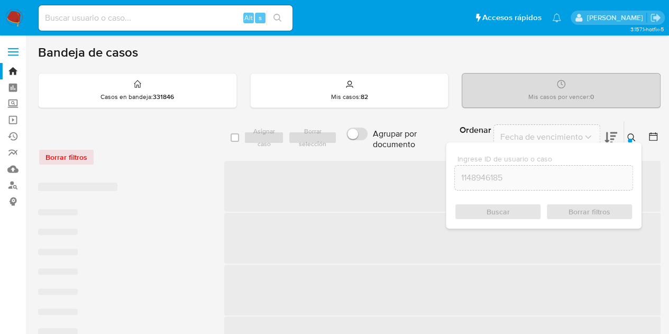
click at [631, 135] on icon at bounding box center [631, 137] width 8 height 8
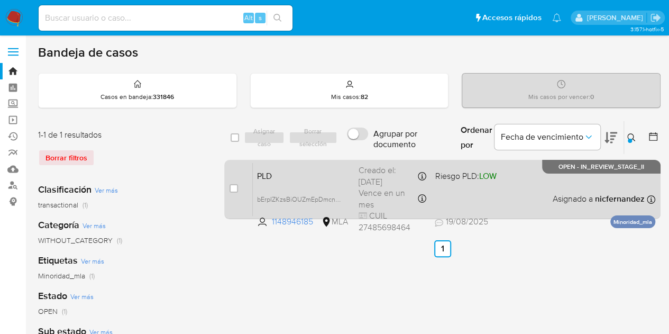
click at [337, 175] on span "PLD" at bounding box center [303, 175] width 93 height 14
click at [335, 195] on span "bErpIZKzsBiOUZmEpDmcn2k3" at bounding box center [301, 198] width 89 height 12
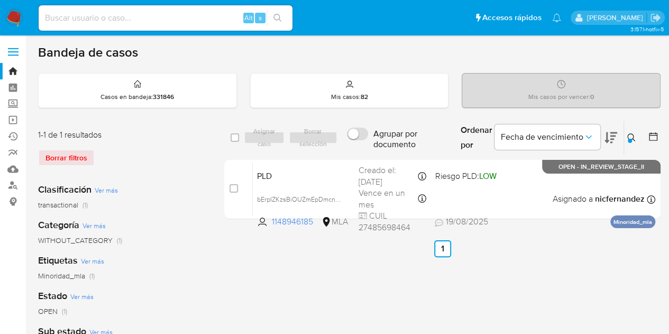
click at [628, 136] on icon at bounding box center [631, 137] width 8 height 8
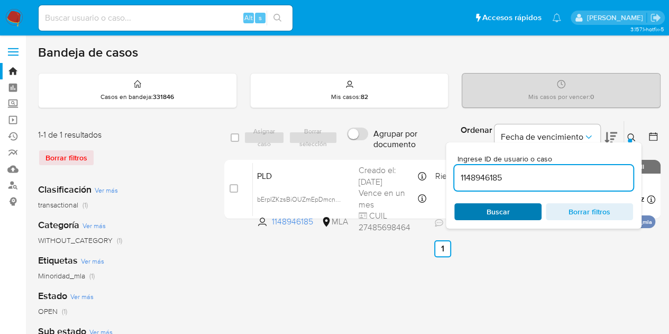
click at [507, 211] on span "Buscar" at bounding box center [497, 211] width 23 height 17
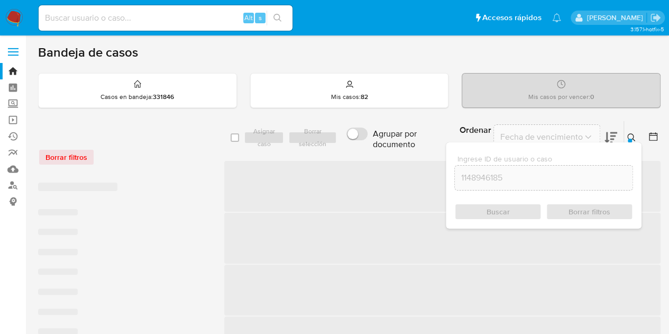
click at [635, 135] on icon at bounding box center [631, 137] width 8 height 8
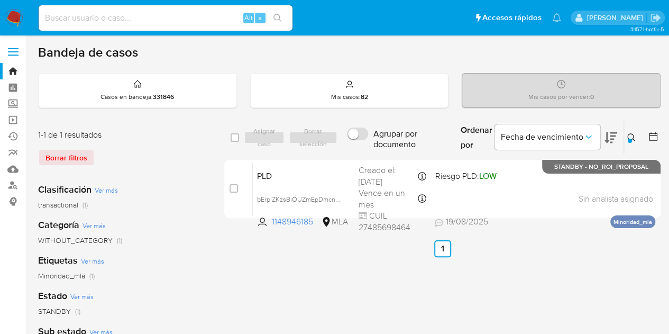
click at [629, 139] on div at bounding box center [630, 141] width 4 height 4
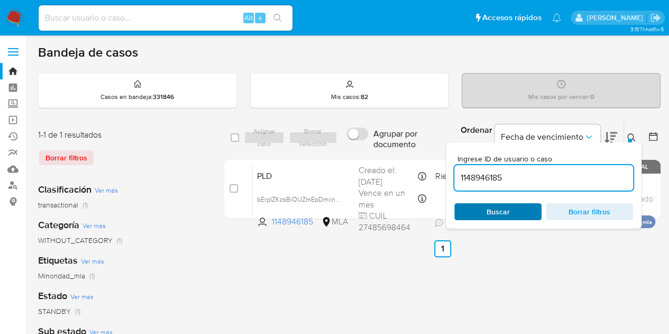
click at [513, 207] on span "Buscar" at bounding box center [498, 211] width 72 height 15
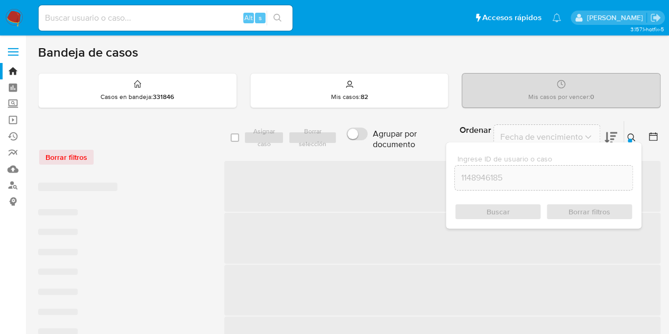
click at [632, 134] on icon at bounding box center [631, 137] width 8 height 8
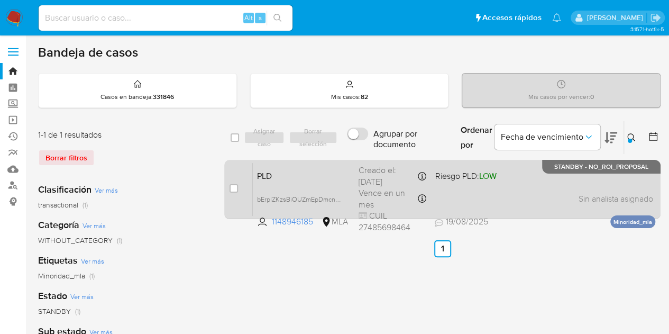
click at [319, 169] on span "PLD" at bounding box center [303, 175] width 93 height 14
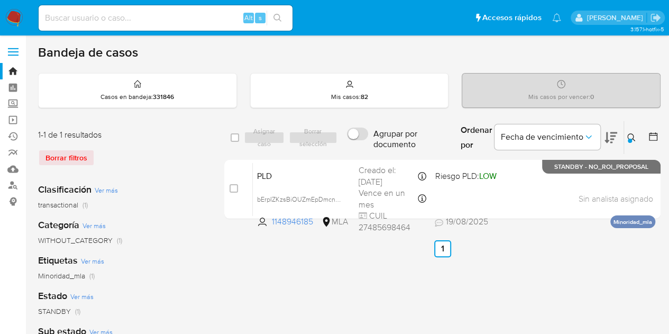
click at [635, 131] on button at bounding box center [632, 137] width 17 height 13
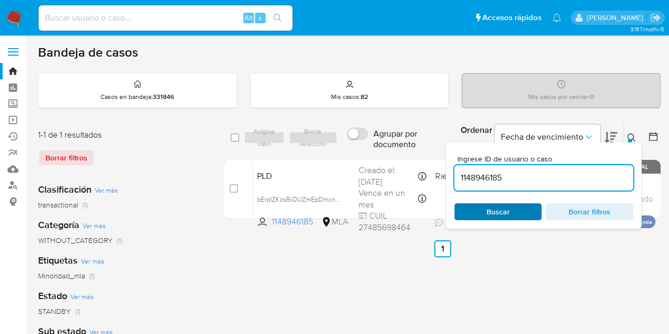
click at [504, 218] on div "Ingrese ID de usuario o caso 1148946185 Buscar Borrar filtros" at bounding box center [544, 185] width 196 height 86
click at [505, 215] on span "Buscar" at bounding box center [497, 211] width 23 height 17
click at [628, 140] on div at bounding box center [630, 141] width 4 height 4
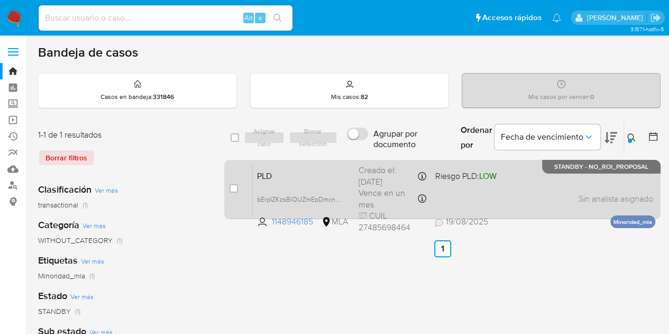
click at [291, 187] on div "PLD bErpIZKzsBiOUZmEpDmcn2k3 1148946185 MLA Riesgo PLD: LOW Creado el: 12/08/20…" at bounding box center [454, 188] width 402 height 53
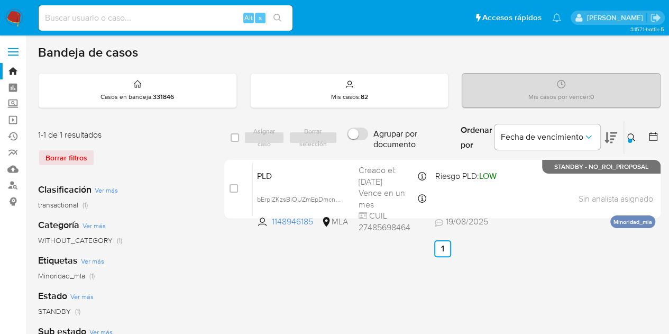
click at [630, 140] on div at bounding box center [630, 141] width 4 height 4
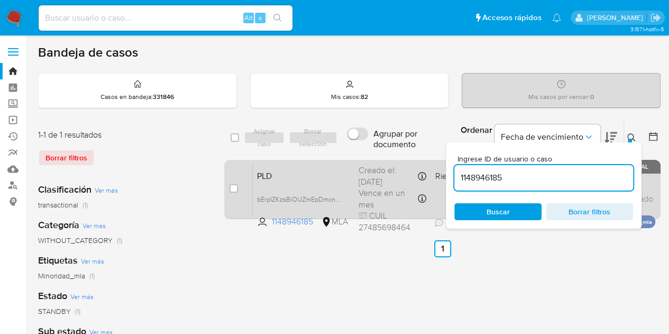
drag, startPoint x: 535, startPoint y: 180, endPoint x: 373, endPoint y: 165, distance: 161.9
click at [372, 164] on div "select-all-cases-checkbox Asignar caso Borrar selección Agrupar por documento O…" at bounding box center [442, 172] width 436 height 103
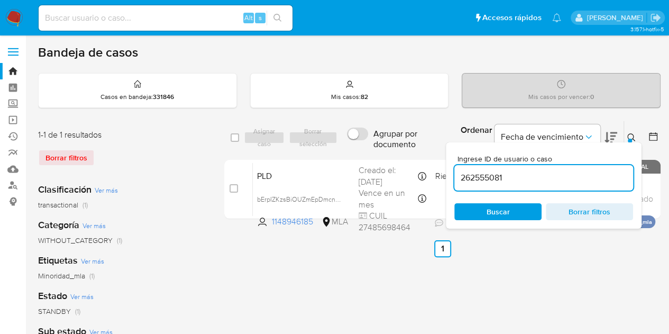
type input "262555081"
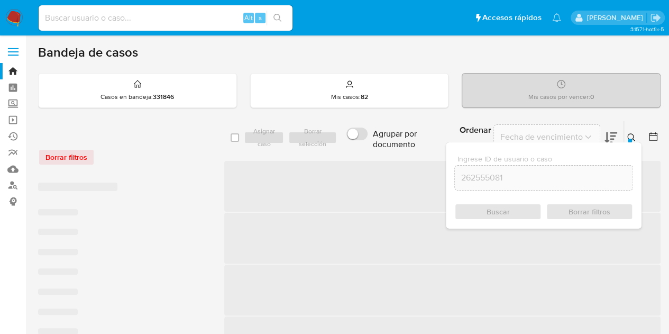
click at [629, 140] on div at bounding box center [630, 141] width 4 height 4
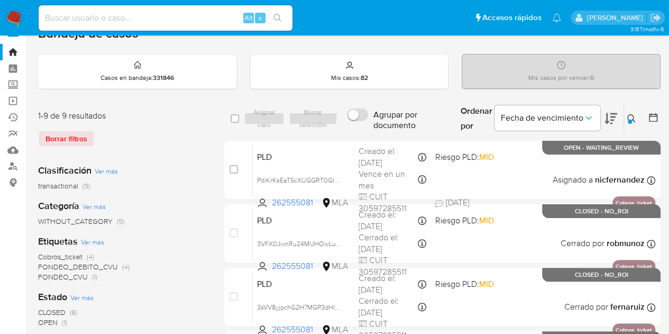
scroll to position [21, 0]
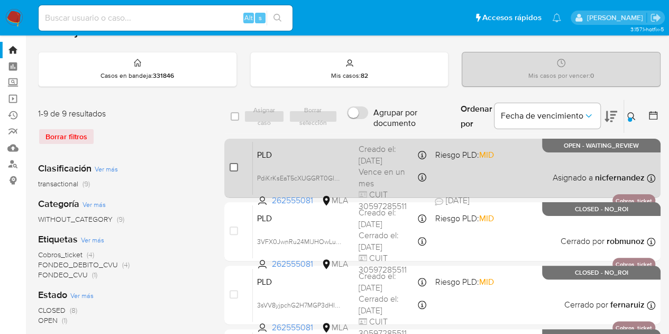
click at [234, 168] on input "checkbox" at bounding box center [233, 167] width 8 height 8
checkbox input "true"
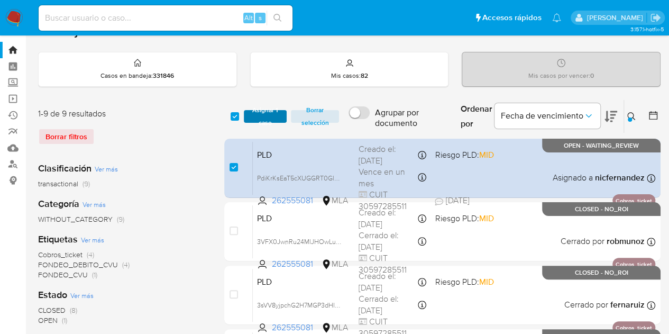
click at [264, 114] on span "Asignar 1 caso" at bounding box center [265, 116] width 33 height 11
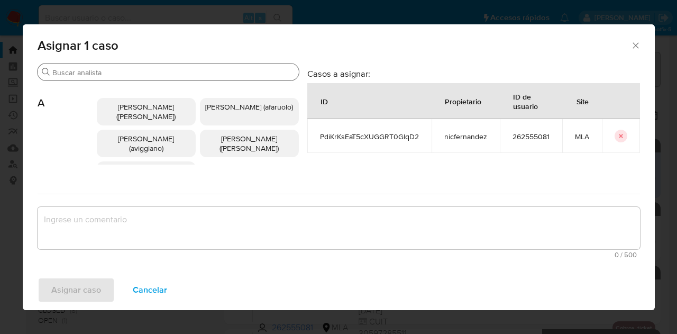
click at [139, 70] on input "Buscar" at bounding box center [173, 73] width 242 height 10
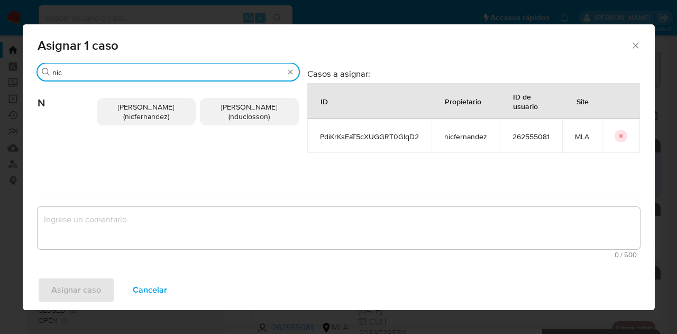
type input "nic"
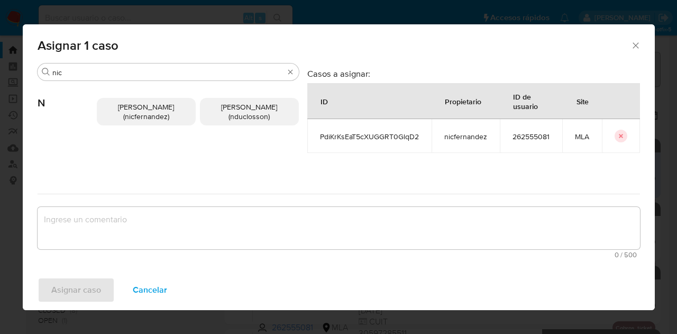
click at [137, 97] on div "Nicolas Fernandez Allen (nicfernandez) Nicolas Martin Duclosson (nduclosson)" at bounding box center [198, 111] width 202 height 61
drag, startPoint x: 142, startPoint y: 115, endPoint x: 165, endPoint y: 196, distance: 84.7
click at [143, 116] on span "Nicolas Fernandez Allen (nicfernandez)" at bounding box center [146, 112] width 56 height 20
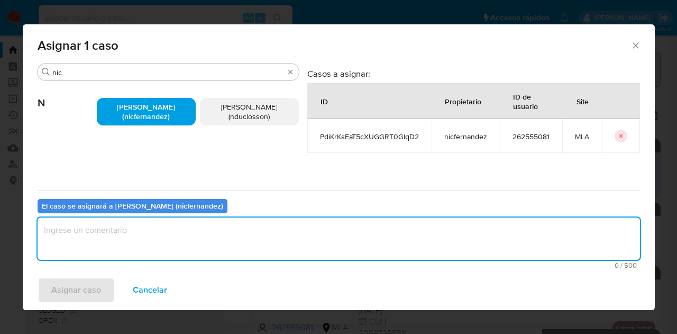
click at [175, 237] on textarea "assign-modal" at bounding box center [339, 238] width 602 height 42
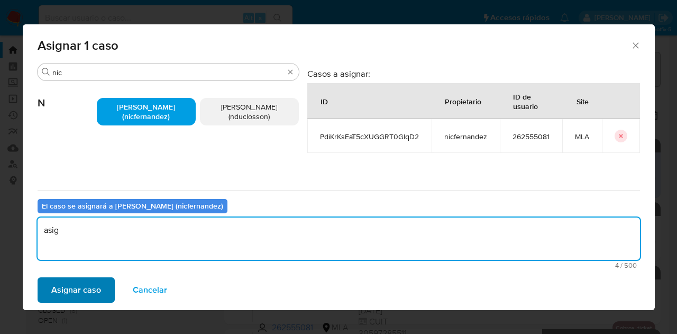
type textarea "asig"
click at [72, 295] on span "Asignar caso" at bounding box center [76, 289] width 50 height 23
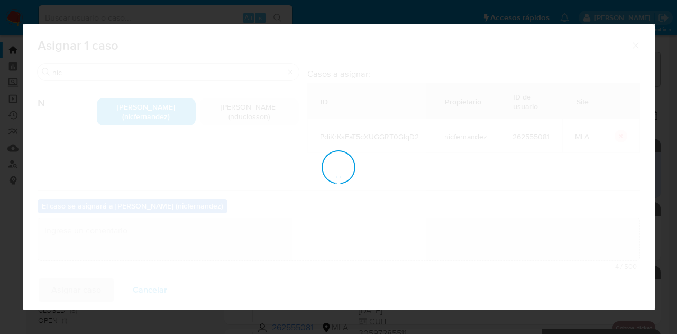
checkbox input "false"
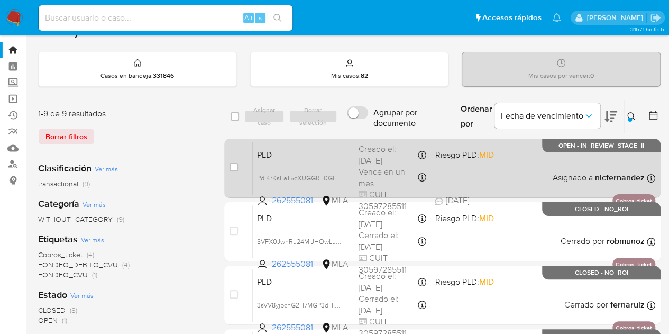
click at [319, 153] on span "PLD" at bounding box center [303, 154] width 93 height 14
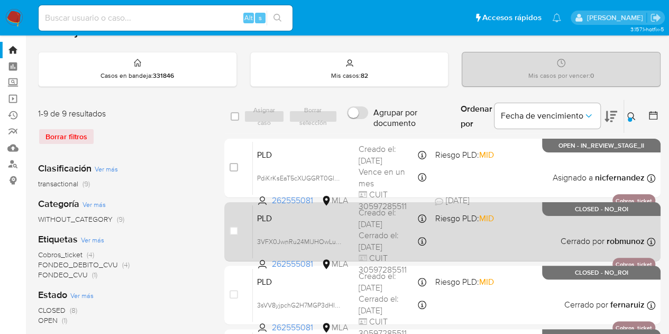
click at [324, 227] on div "PLD 3VFX0JwnRu24MlJHOwLuIsBr 262555081 MLA Riesgo PLD: MID Creado el: 12/12/202…" at bounding box center [454, 231] width 402 height 53
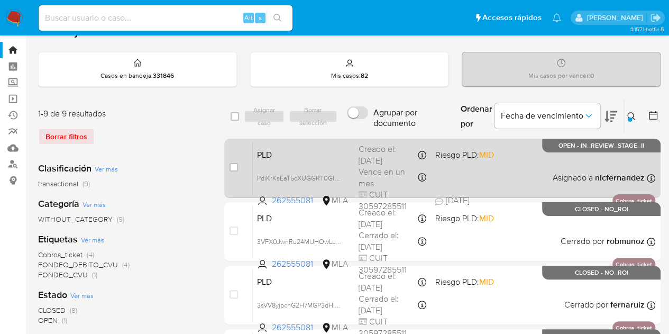
drag, startPoint x: 198, startPoint y: 188, endPoint x: 283, endPoint y: 164, distance: 88.5
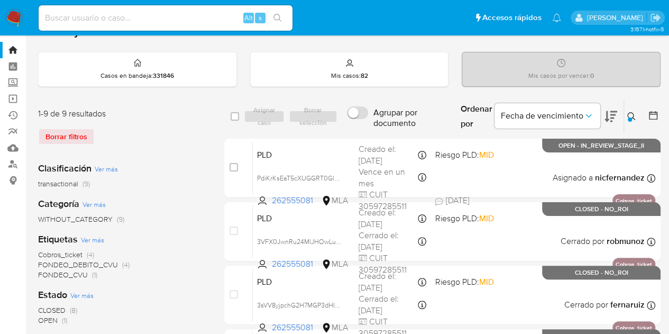
click at [632, 116] on icon at bounding box center [631, 116] width 8 height 8
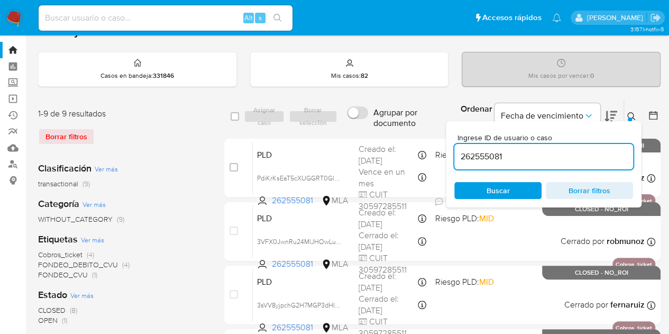
drag, startPoint x: 558, startPoint y: 155, endPoint x: 385, endPoint y: 132, distance: 174.5
click at [385, 131] on div "select-all-cases-checkbox Asignar caso Borrar selección Agrupar por documento O…" at bounding box center [442, 116] width 436 height 34
type input "2382865373"
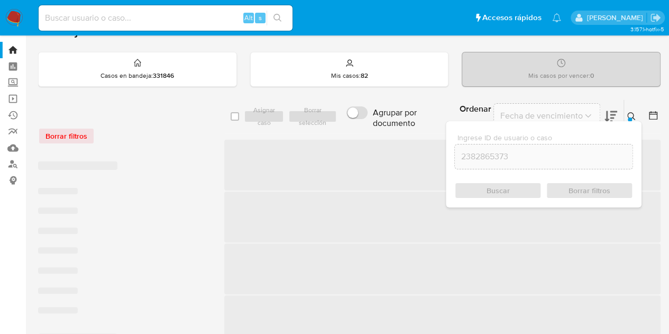
click at [637, 113] on button at bounding box center [632, 116] width 17 height 13
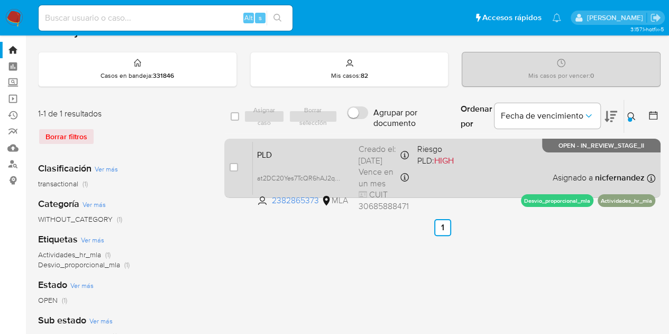
click at [339, 147] on span "PLD" at bounding box center [303, 154] width 93 height 14
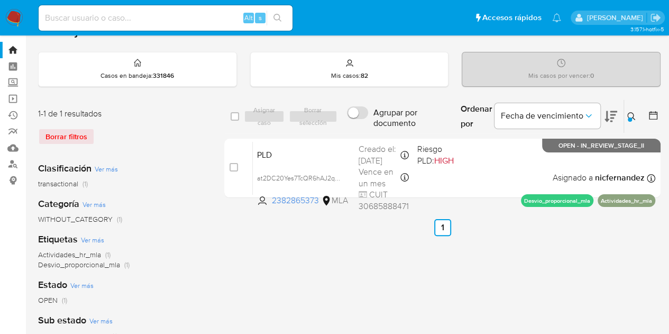
click at [631, 115] on icon at bounding box center [631, 116] width 8 height 8
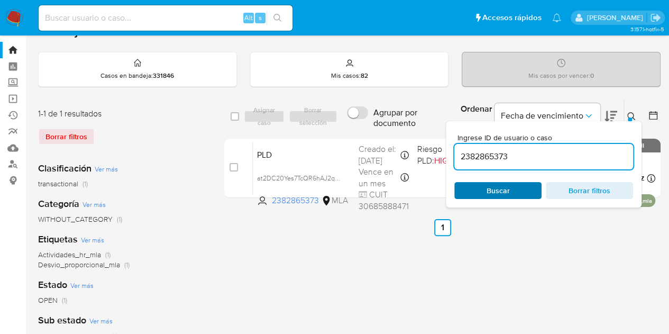
click at [514, 190] on span "Buscar" at bounding box center [498, 190] width 72 height 15
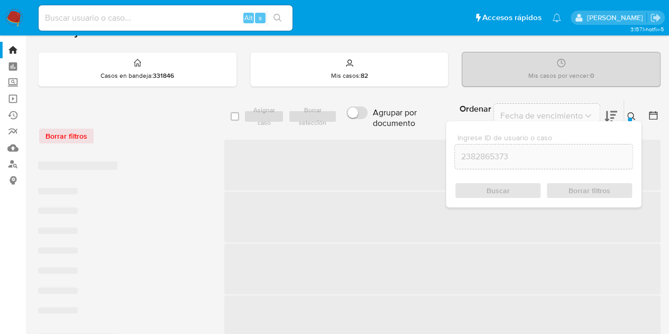
click at [631, 118] on div at bounding box center [630, 119] width 4 height 4
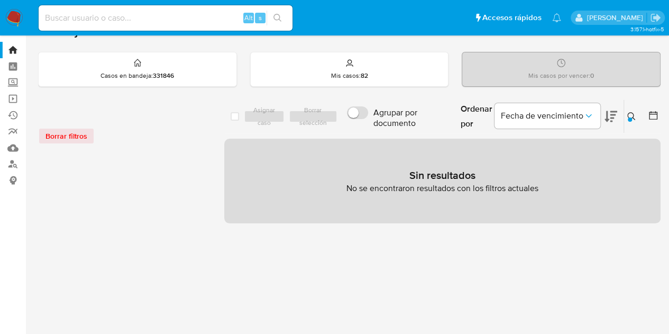
click at [628, 117] on div at bounding box center [630, 119] width 4 height 4
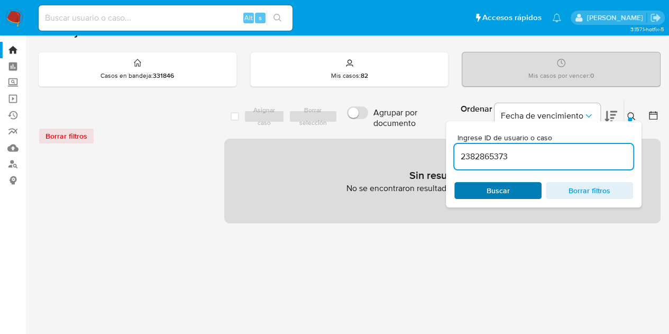
click at [508, 189] on span "Buscar" at bounding box center [497, 190] width 23 height 17
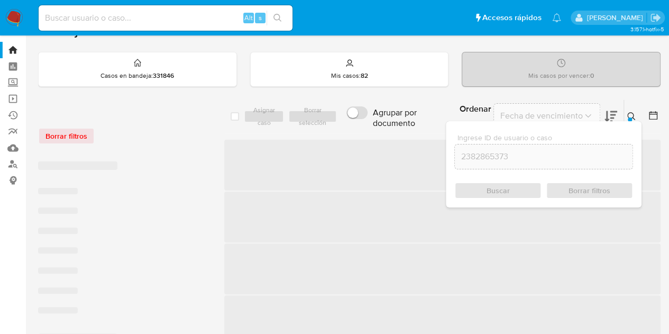
click at [630, 117] on div at bounding box center [630, 119] width 4 height 4
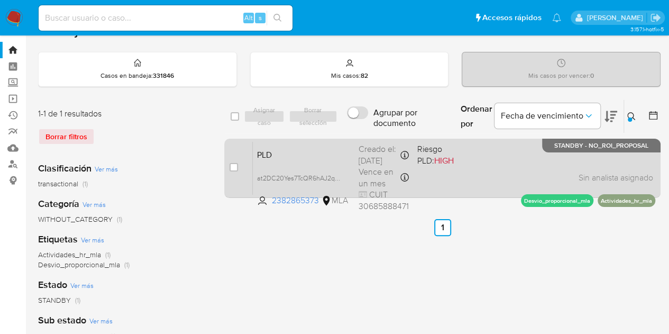
click at [312, 145] on div "PLD at2DC20Yes7TcQR6hAJ2qfjK 2382865373 MLA Riesgo PLD: HIGH Creado el: 12/08/2…" at bounding box center [454, 167] width 402 height 53
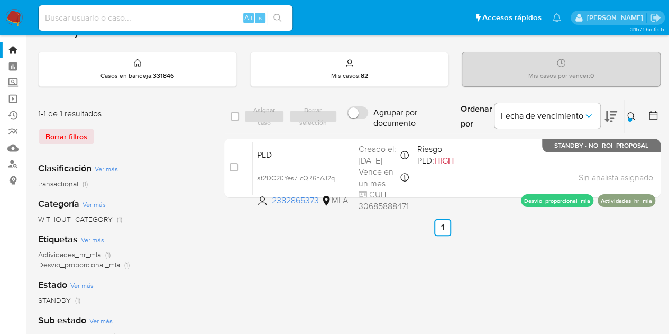
click at [637, 116] on button at bounding box center [632, 116] width 17 height 13
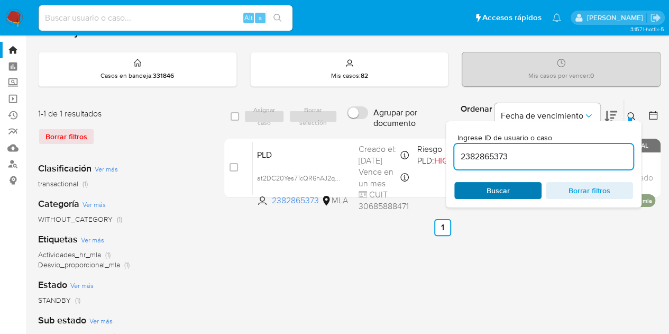
click at [497, 187] on span "Buscar" at bounding box center [497, 190] width 23 height 17
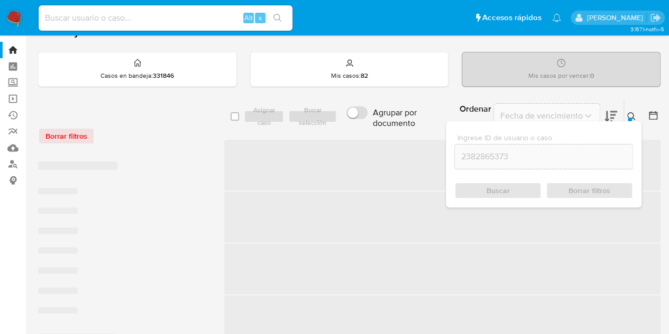
click at [626, 117] on button at bounding box center [632, 116] width 17 height 13
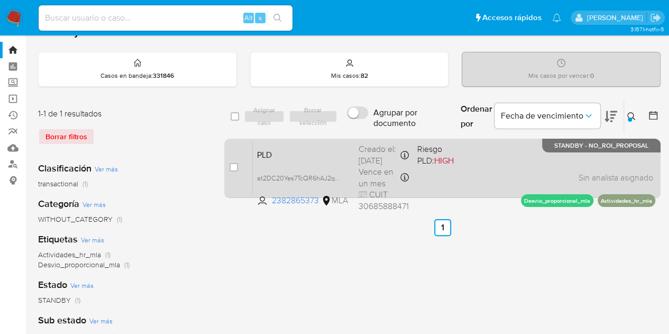
click at [297, 159] on span "PLD" at bounding box center [303, 154] width 93 height 14
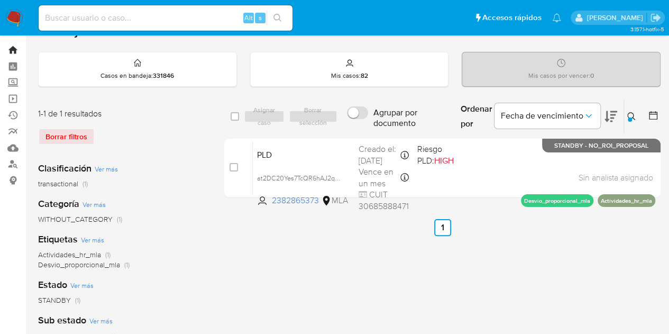
click at [14, 48] on link "Bandeja" at bounding box center [63, 50] width 126 height 16
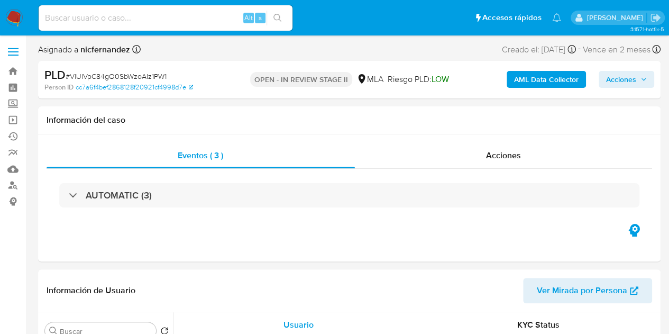
select select "10"
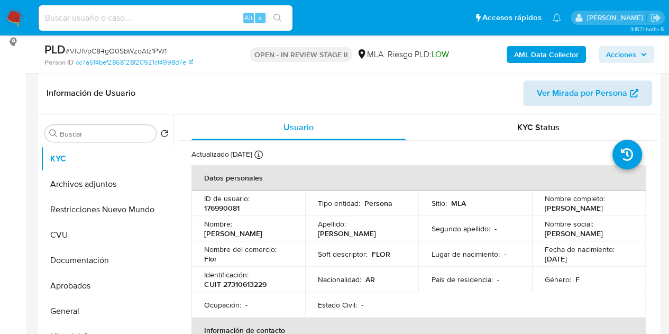
scroll to position [167, 0]
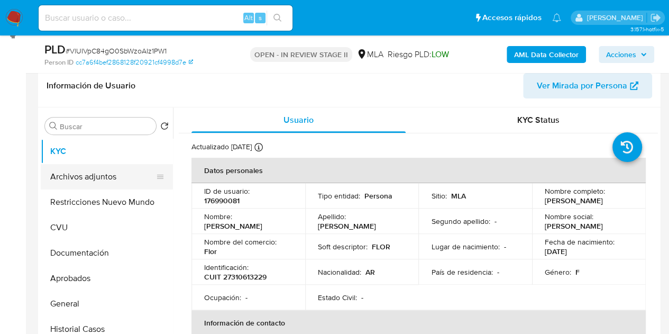
click at [103, 173] on button "Archivos adjuntos" at bounding box center [103, 176] width 124 height 25
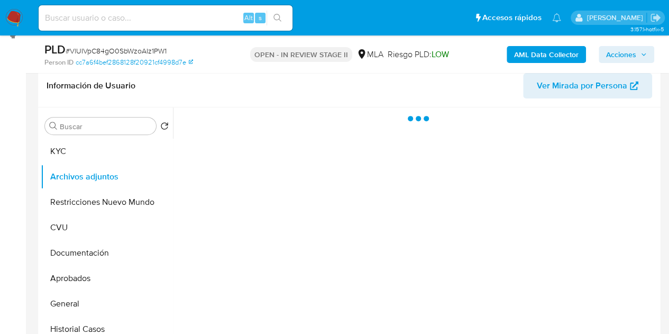
scroll to position [157, 0]
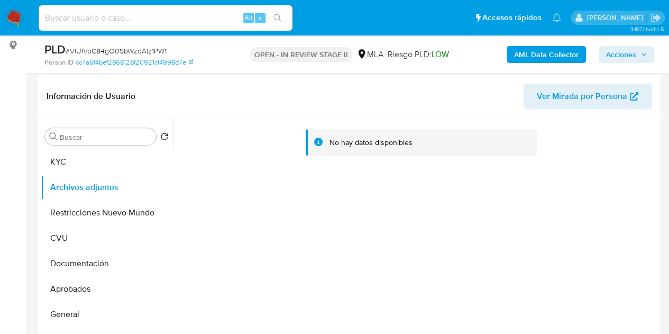
click at [517, 56] on b "AML Data Collector" at bounding box center [546, 54] width 65 height 17
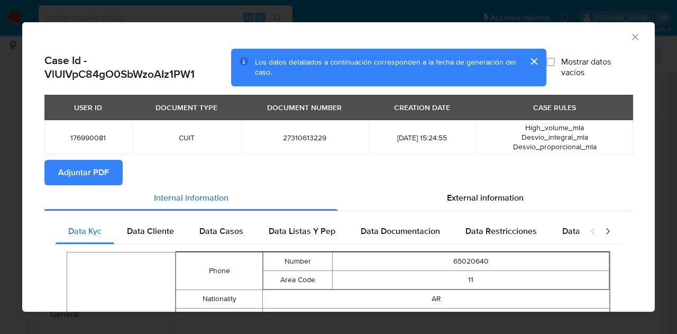
click at [107, 171] on span "Adjuntar PDF" at bounding box center [83, 172] width 51 height 23
drag, startPoint x: 624, startPoint y: 33, endPoint x: 488, endPoint y: 72, distance: 142.1
click at [630, 33] on icon "Cerrar ventana" at bounding box center [635, 37] width 11 height 11
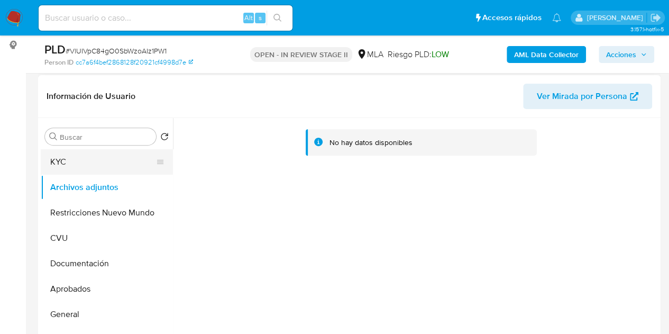
click at [90, 160] on button "KYC" at bounding box center [103, 161] width 124 height 25
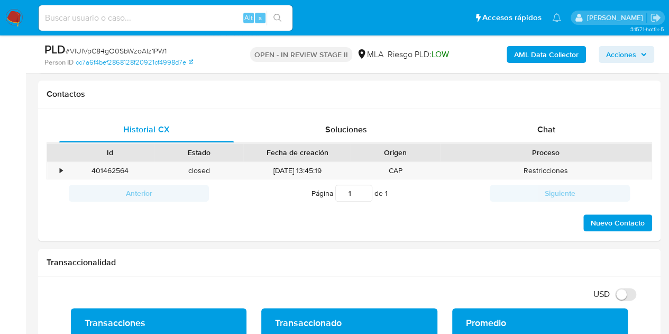
scroll to position [488, 0]
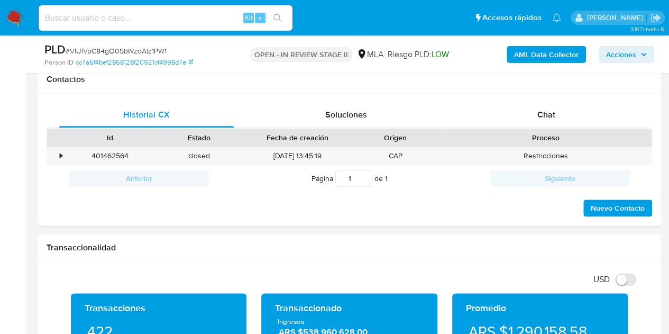
drag, startPoint x: 557, startPoint y: 120, endPoint x: 676, endPoint y: 120, distance: 119.5
click at [563, 122] on div "Chat" at bounding box center [546, 114] width 174 height 25
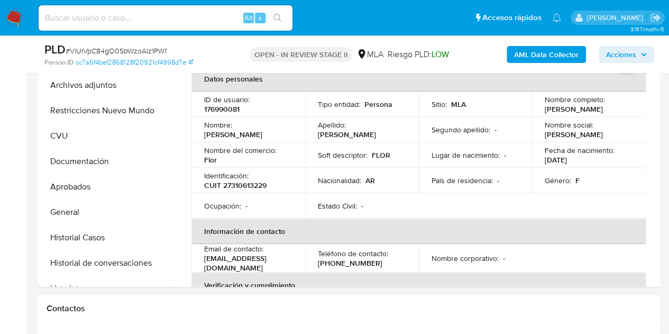
scroll to position [251, 0]
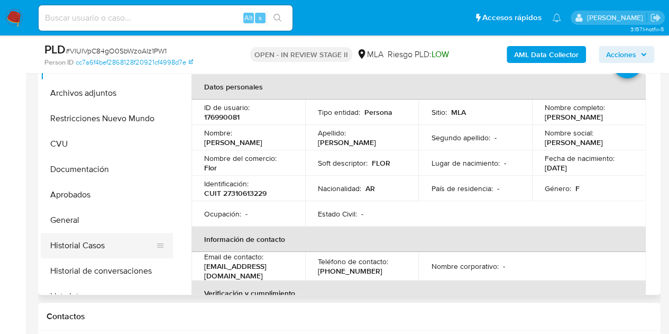
click at [62, 240] on button "Historial Casos" at bounding box center [103, 245] width 124 height 25
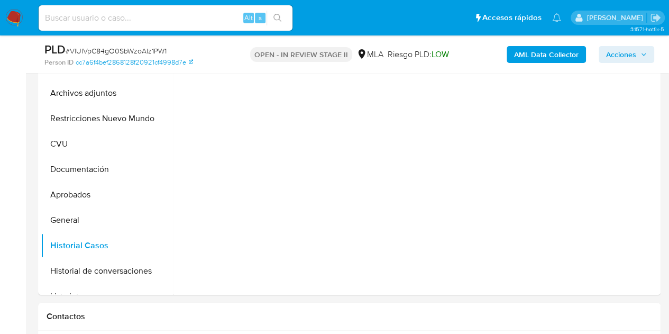
scroll to position [444, 0]
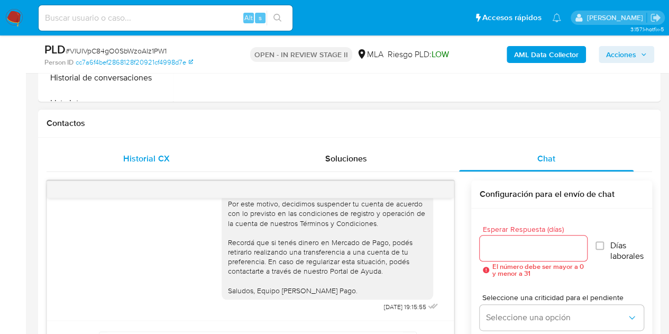
click at [128, 155] on span "Historial CX" at bounding box center [146, 158] width 46 height 12
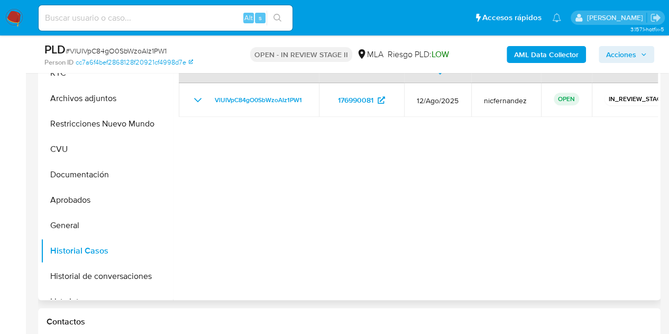
scroll to position [252, 0]
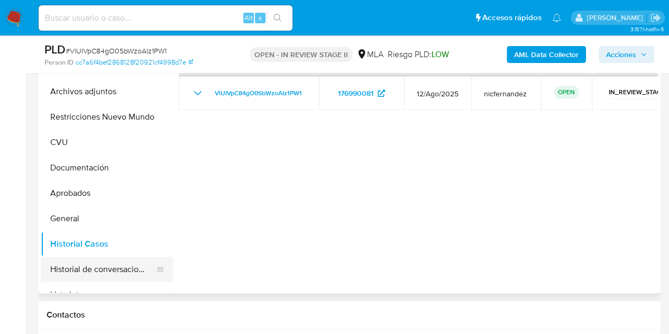
click at [107, 271] on button "Historial de conversaciones" at bounding box center [103, 268] width 124 height 25
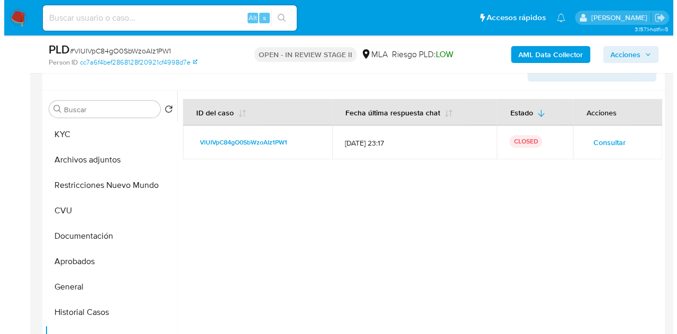
scroll to position [196, 0]
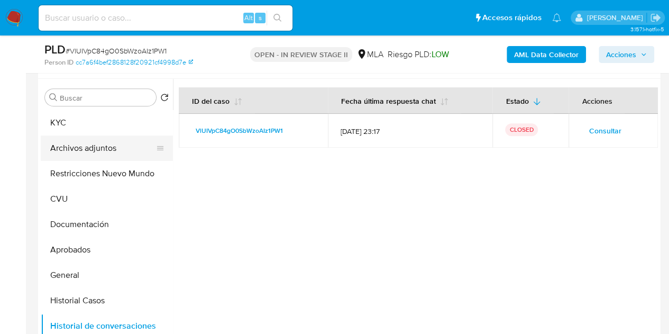
click at [72, 148] on button "Archivos adjuntos" at bounding box center [103, 147] width 124 height 25
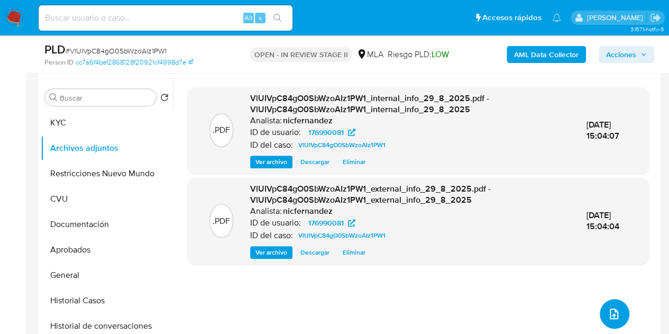
click at [608, 312] on icon "upload-file" at bounding box center [614, 313] width 13 height 13
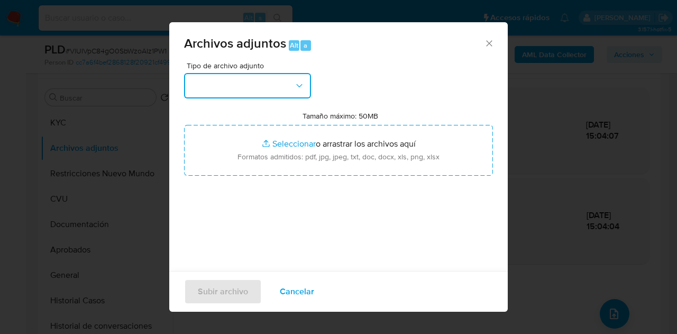
click at [290, 90] on button "button" at bounding box center [247, 85] width 127 height 25
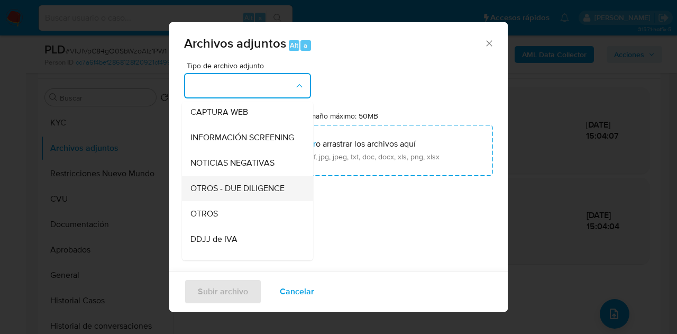
scroll to position [105, 0]
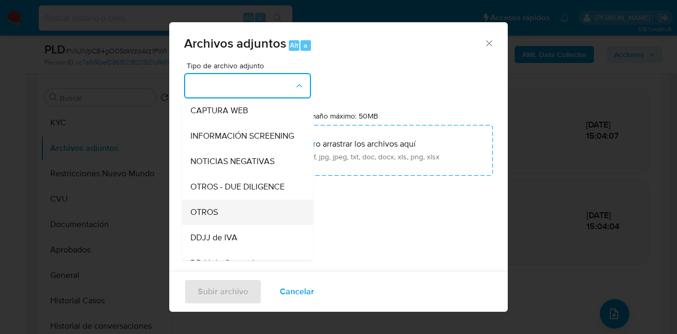
click at [226, 223] on div "OTROS" at bounding box center [244, 211] width 108 height 25
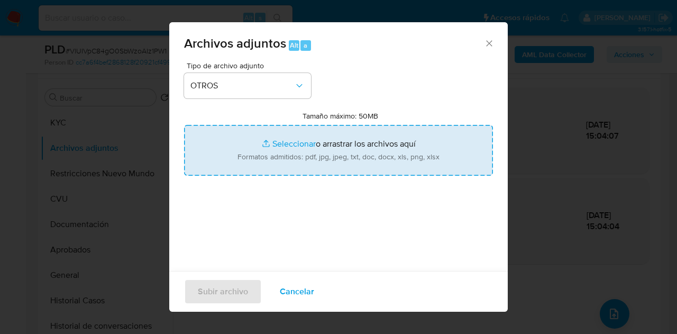
click at [283, 140] on input "Tamaño máximo: 50MB Seleccionar archivos" at bounding box center [338, 150] width 309 height 51
type input "C:\fakepath\Cobro de indemnizacion por siniestro.jpg"
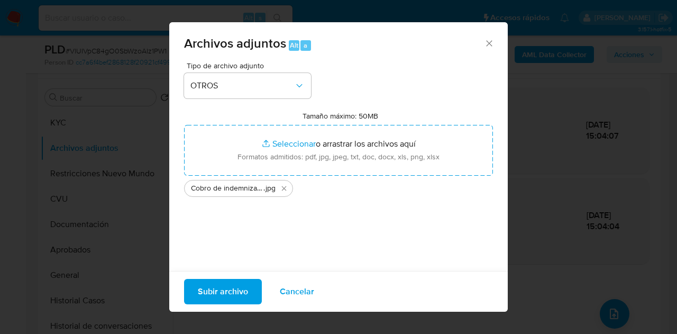
click at [227, 292] on span "Subir archivo" at bounding box center [223, 291] width 50 height 23
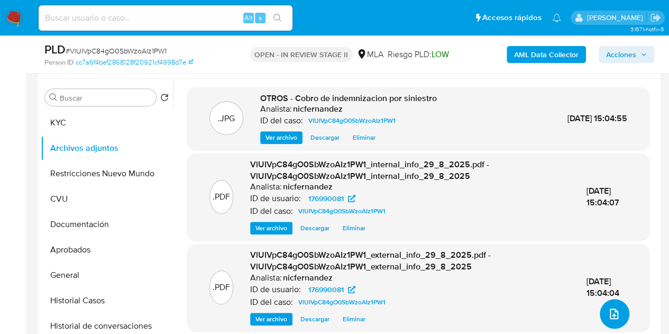
click at [611, 307] on icon "upload-file" at bounding box center [614, 313] width 13 height 13
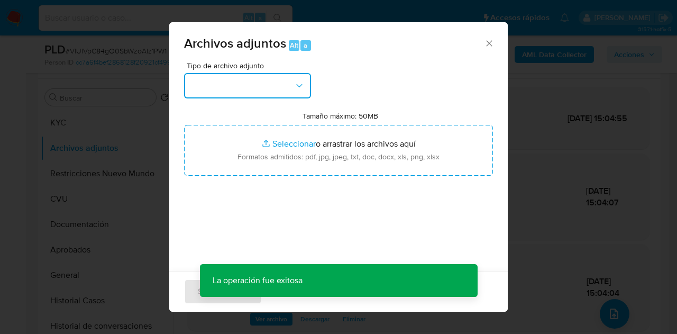
drag, startPoint x: 283, startPoint y: 82, endPoint x: 290, endPoint y: 90, distance: 10.5
click at [284, 84] on button "button" at bounding box center [247, 85] width 127 height 25
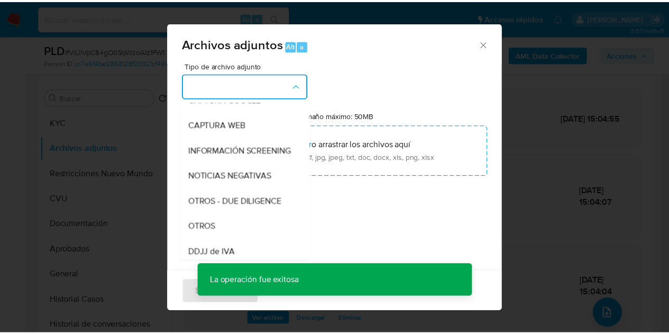
scroll to position [100, 0]
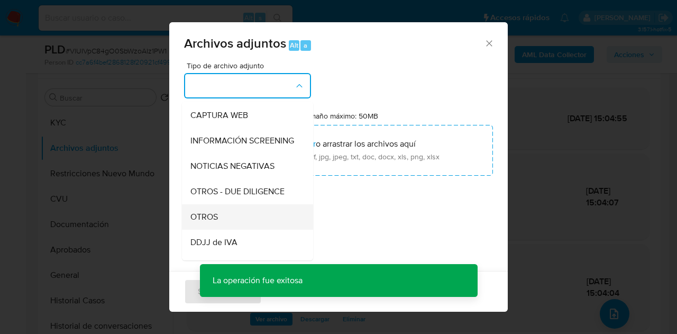
click at [221, 223] on div "OTROS" at bounding box center [244, 216] width 108 height 25
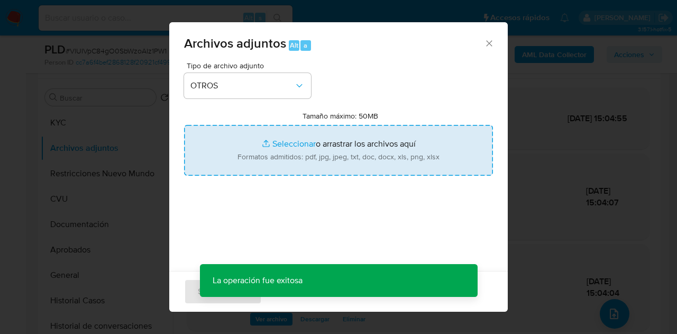
click at [273, 152] on input "Tamaño máximo: 50MB Seleccionar archivos" at bounding box center [338, 150] width 309 height 51
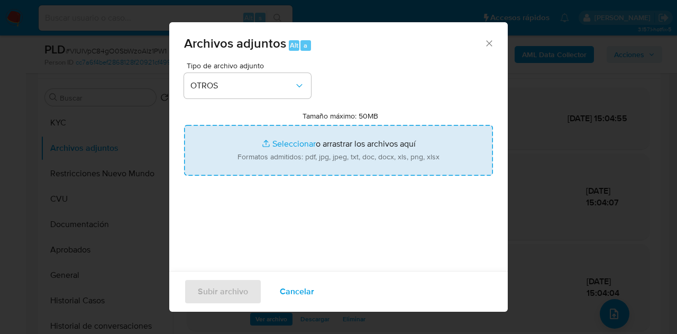
type input "C:\fakepath\Caselog NO ROI VlUIVpC84gO0SbWzoAIz1PW1.docx"
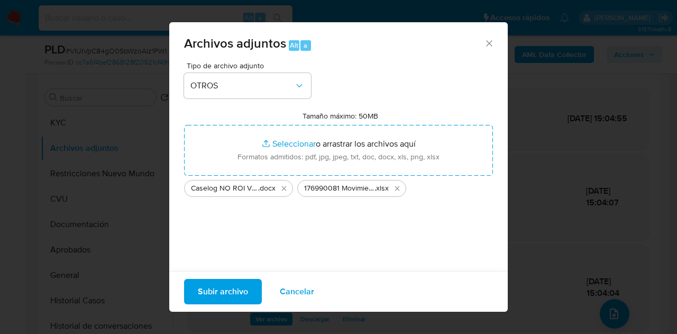
click at [224, 294] on span "Subir archivo" at bounding box center [223, 291] width 50 height 23
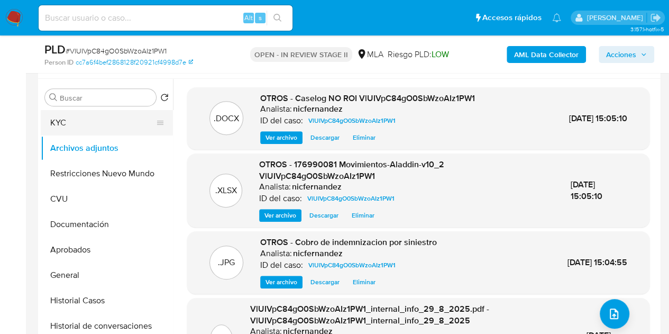
click at [84, 123] on button "KYC" at bounding box center [103, 122] width 124 height 25
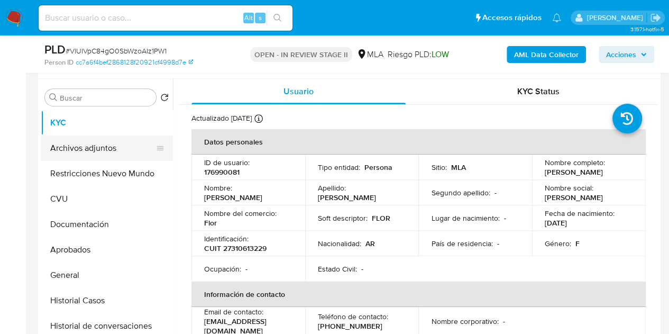
click at [100, 147] on button "Archivos adjuntos" at bounding box center [103, 147] width 124 height 25
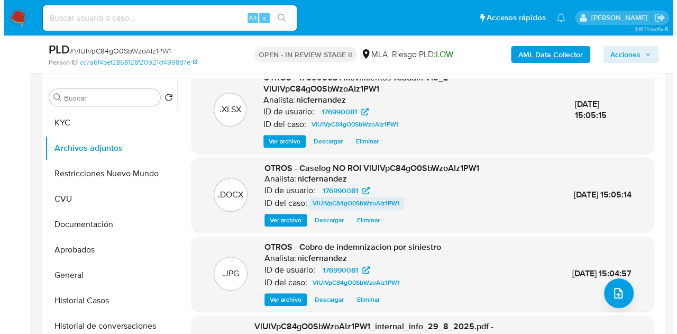
scroll to position [20, 0]
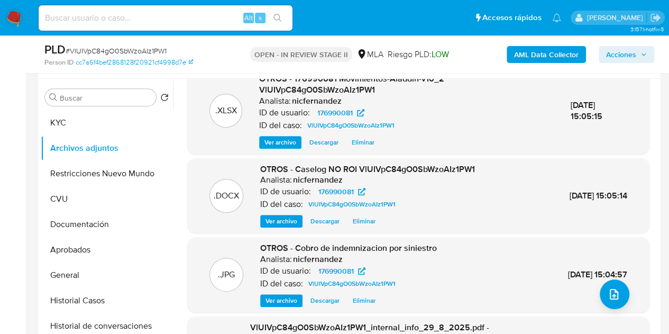
click at [281, 221] on span "Ver archivo" at bounding box center [281, 221] width 32 height 11
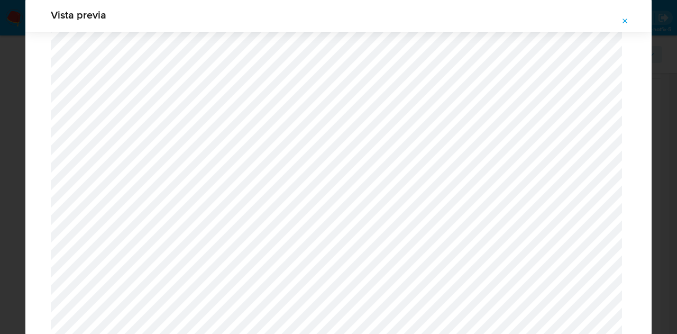
scroll to position [1226, 0]
click at [627, 19] on icon "Attachment preview" at bounding box center [625, 21] width 8 height 8
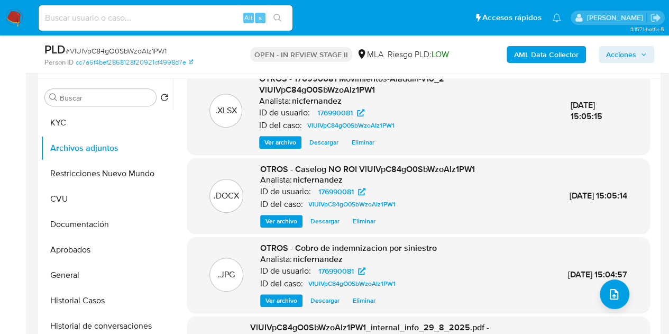
scroll to position [96, 0]
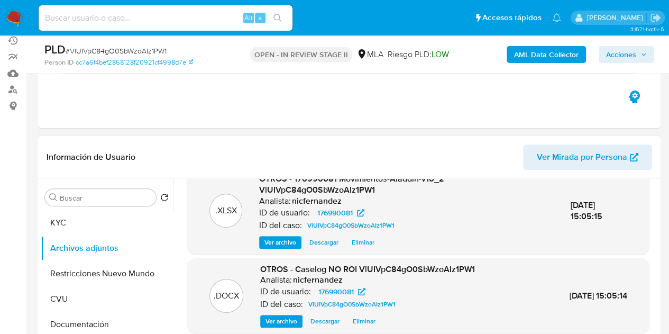
click at [623, 58] on span "Acciones" at bounding box center [621, 54] width 30 height 17
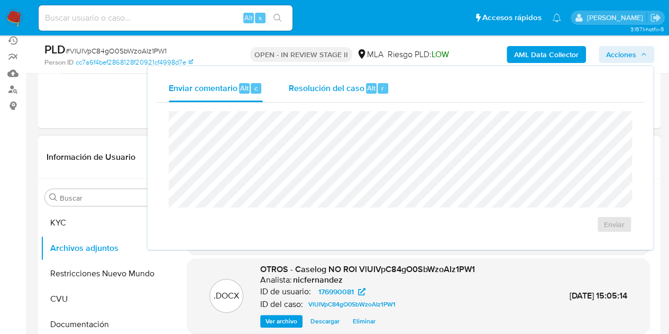
click at [367, 84] on span "Alt" at bounding box center [371, 88] width 8 height 10
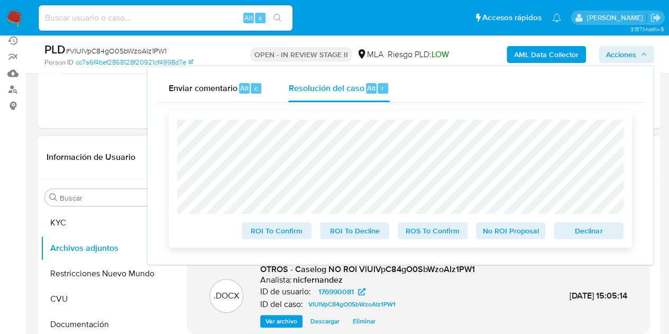
click at [495, 231] on span "No ROI Proposal" at bounding box center [510, 230] width 55 height 15
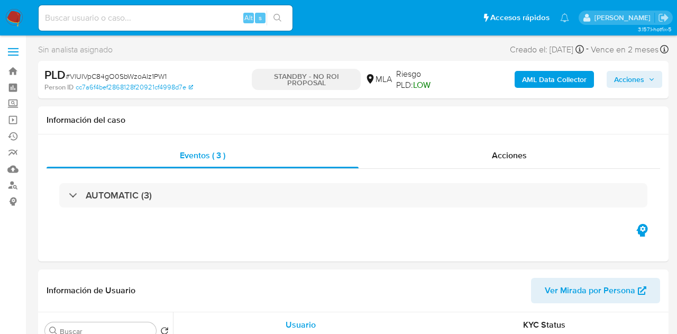
select select "10"
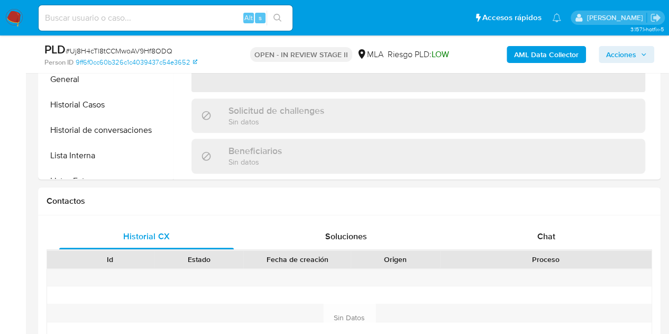
scroll to position [399, 0]
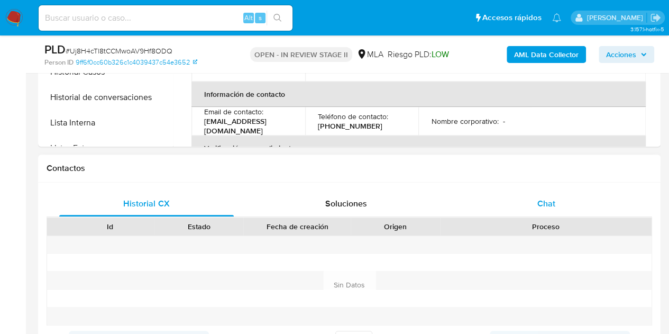
click at [548, 211] on div "Chat" at bounding box center [546, 203] width 174 height 25
select select "10"
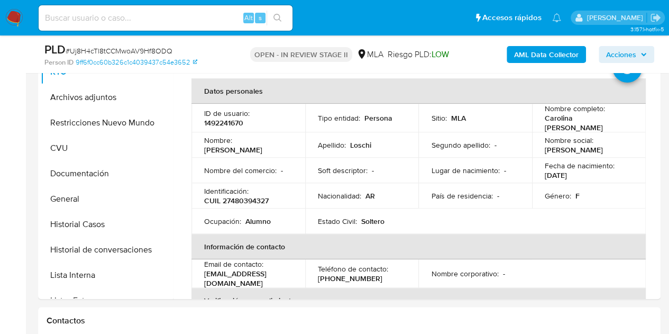
scroll to position [228, 0]
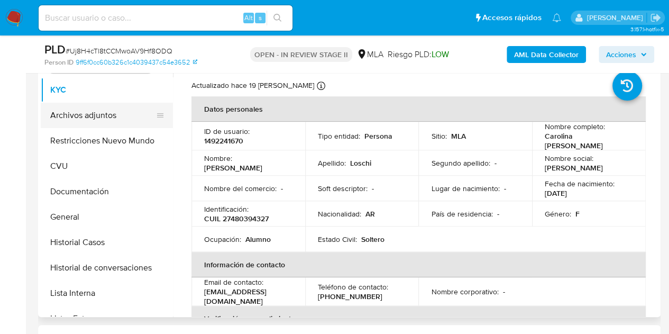
click at [99, 113] on button "Archivos adjuntos" at bounding box center [103, 115] width 124 height 25
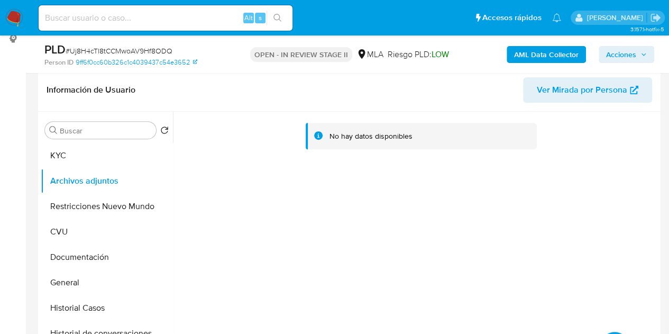
scroll to position [158, 0]
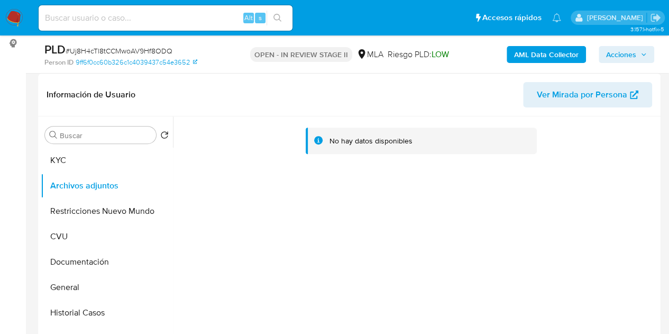
click at [538, 52] on b "AML Data Collector" at bounding box center [546, 54] width 65 height 17
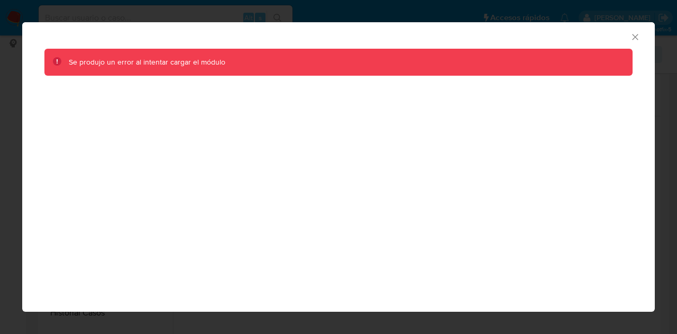
click at [593, 104] on div "AML Data Collector Se produjo un error al intentar cargar el módulo" at bounding box center [338, 166] width 632 height 289
click at [636, 44] on div "AML Data Collector" at bounding box center [338, 35] width 632 height 26
click at [636, 40] on icon "Cerrar ventana" at bounding box center [635, 37] width 11 height 11
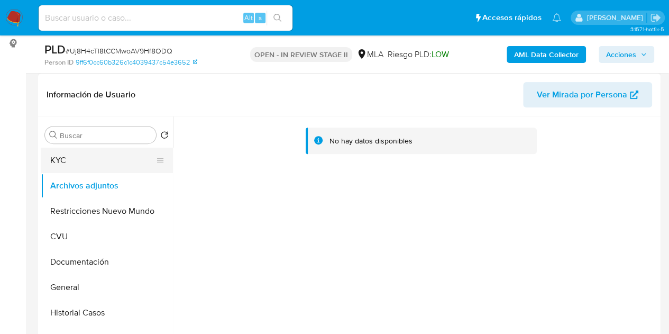
click at [81, 160] on button "KYC" at bounding box center [103, 160] width 124 height 25
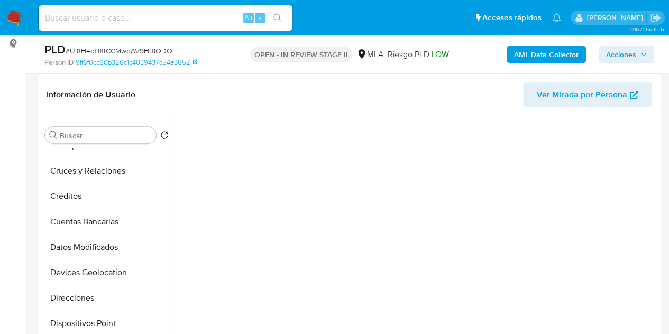
scroll to position [0, 0]
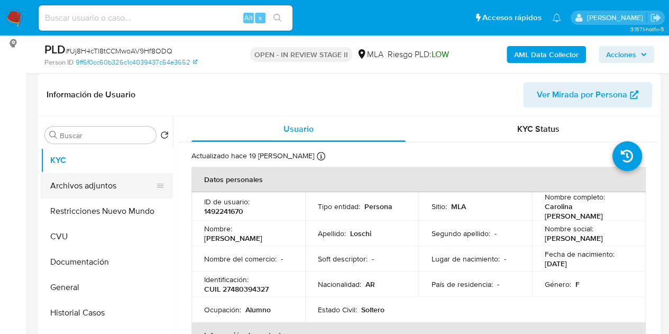
click at [95, 186] on button "Archivos adjuntos" at bounding box center [103, 185] width 124 height 25
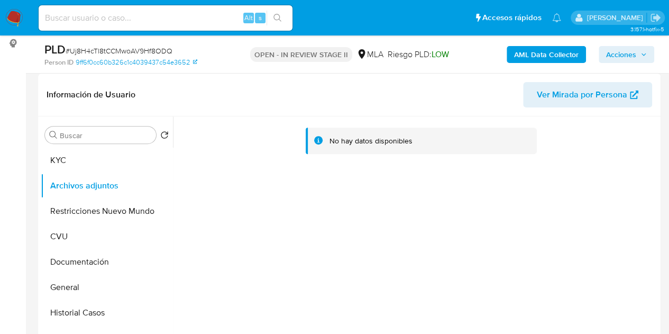
click at [520, 53] on b "AML Data Collector" at bounding box center [546, 54] width 65 height 17
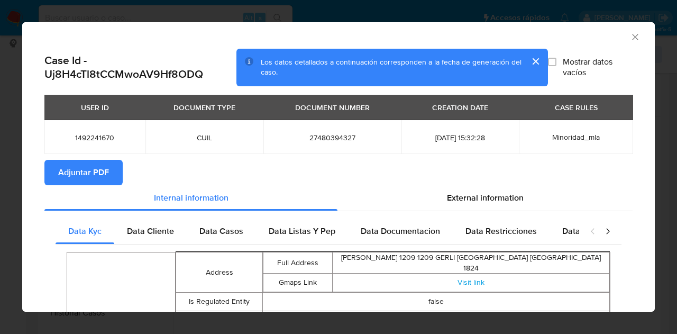
click at [82, 168] on span "Adjuntar PDF" at bounding box center [83, 172] width 51 height 23
click at [632, 38] on icon "Cerrar ventana" at bounding box center [635, 37] width 6 height 6
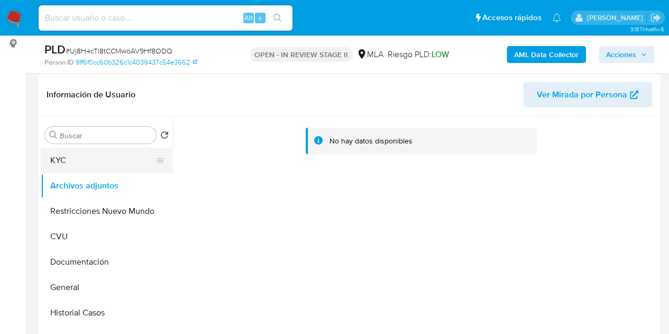
click at [80, 161] on button "KYC" at bounding box center [103, 160] width 124 height 25
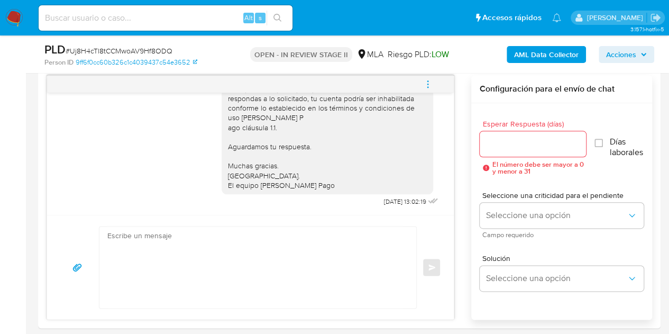
scroll to position [508, 0]
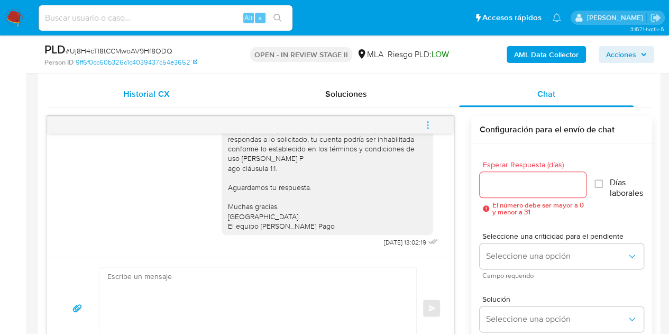
click at [184, 88] on div "Historial CX" at bounding box center [146, 93] width 174 height 25
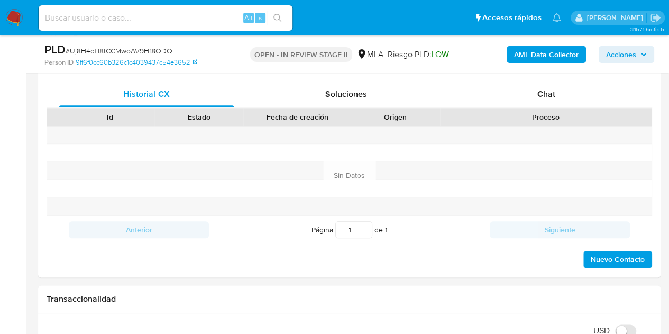
drag, startPoint x: 544, startPoint y: 94, endPoint x: 676, endPoint y: 115, distance: 134.5
click at [557, 95] on div "Chat" at bounding box center [546, 93] width 174 height 25
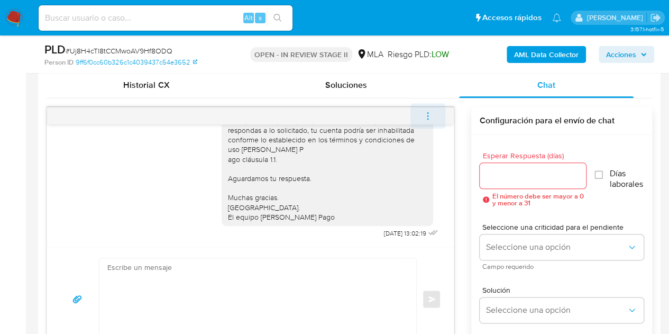
scroll to position [522, 0]
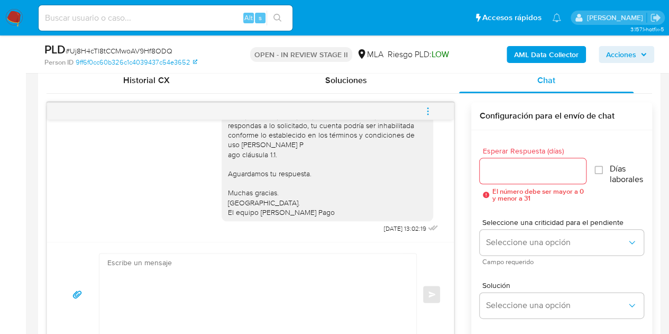
click at [423, 113] on icon "menu-action" at bounding box center [428, 111] width 10 height 10
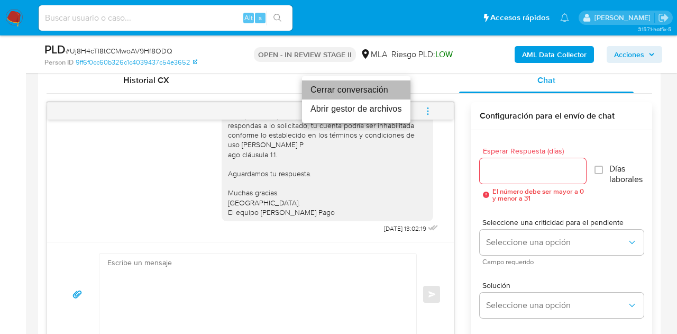
click at [383, 92] on li "Cerrar conversación" at bounding box center [356, 89] width 108 height 19
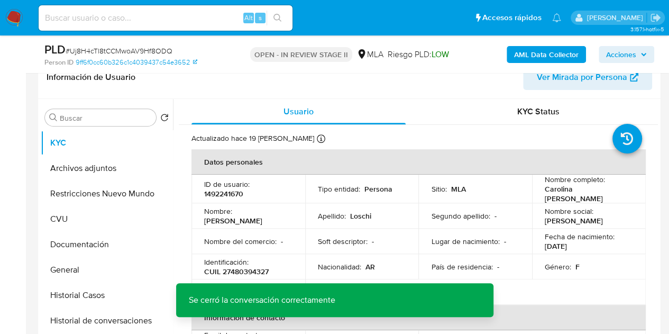
scroll to position [84, 0]
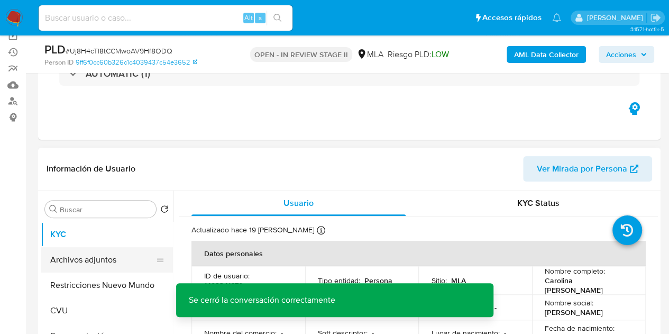
click at [101, 259] on button "Archivos adjuntos" at bounding box center [103, 259] width 124 height 25
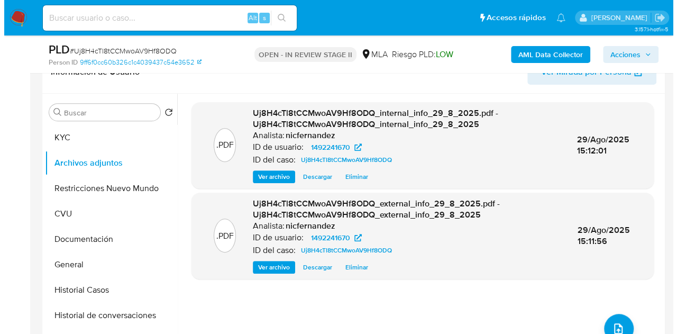
scroll to position [198, 0]
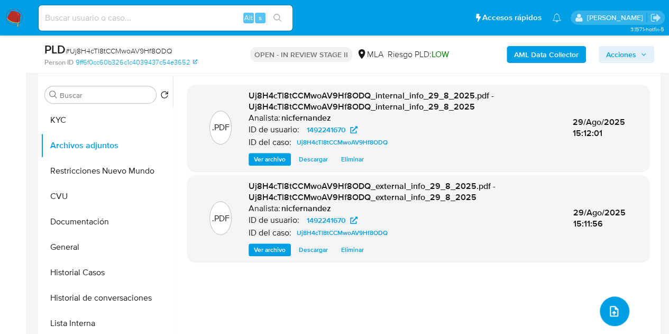
click at [605, 300] on button "upload-file" at bounding box center [615, 311] width 30 height 30
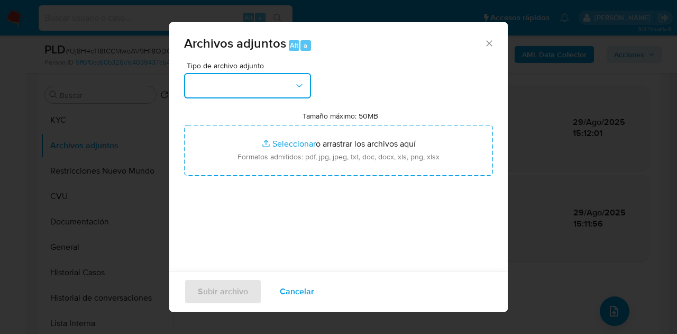
click at [259, 93] on button "button" at bounding box center [247, 85] width 127 height 25
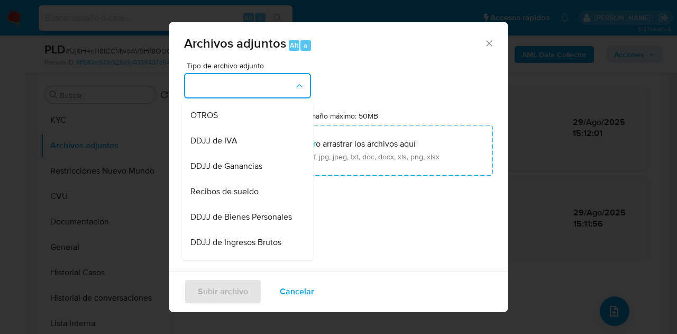
scroll to position [207, 0]
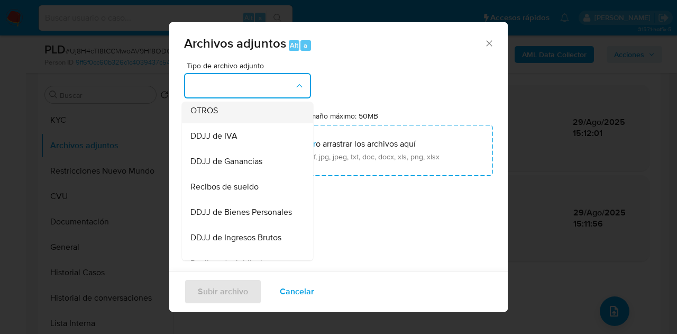
click at [233, 121] on div "OTROS" at bounding box center [244, 110] width 108 height 25
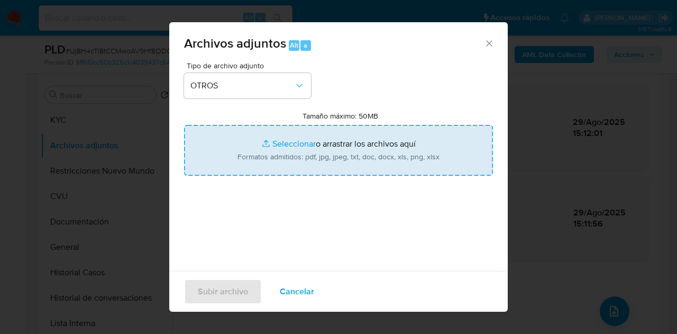
click at [282, 141] on input "Tamaño máximo: 50MB Seleccionar archivos" at bounding box center [338, 150] width 309 height 51
type input "C:\fakepath\NOSIS_Manager_InformeIndividual_27231536561_APROBADORA.pdf"
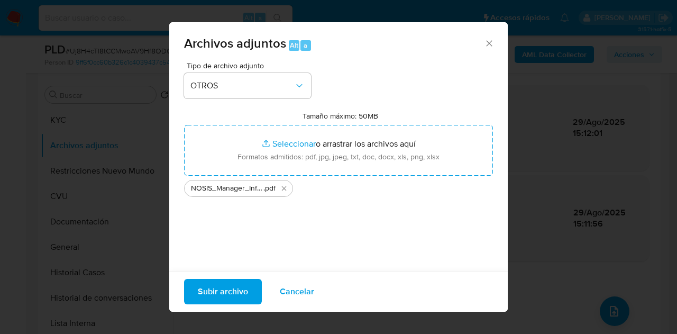
click at [221, 291] on span "Subir archivo" at bounding box center [223, 291] width 50 height 23
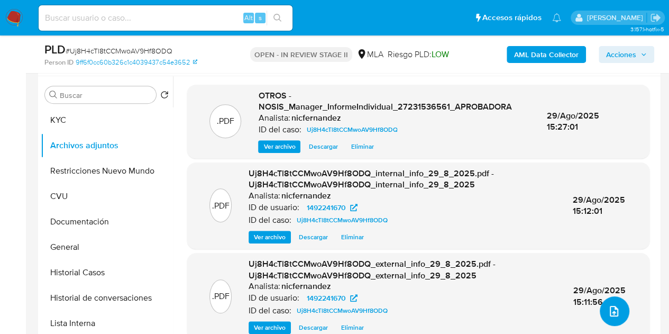
click at [618, 315] on button "upload-file" at bounding box center [615, 311] width 30 height 30
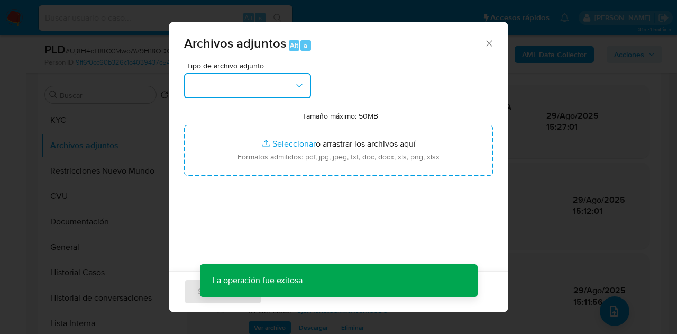
click at [289, 87] on button "button" at bounding box center [247, 85] width 127 height 25
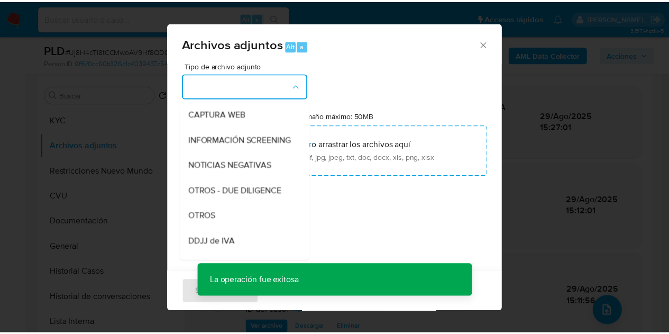
scroll to position [116, 0]
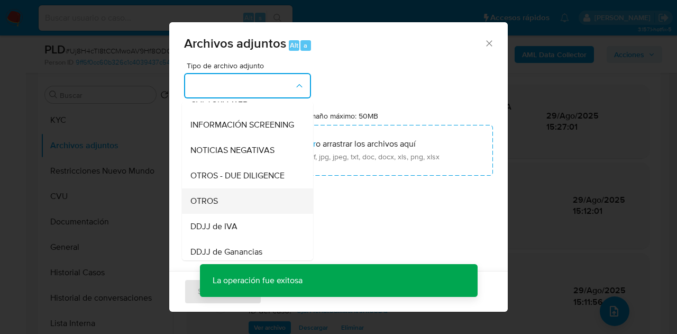
click at [227, 214] on div "OTROS" at bounding box center [244, 200] width 108 height 25
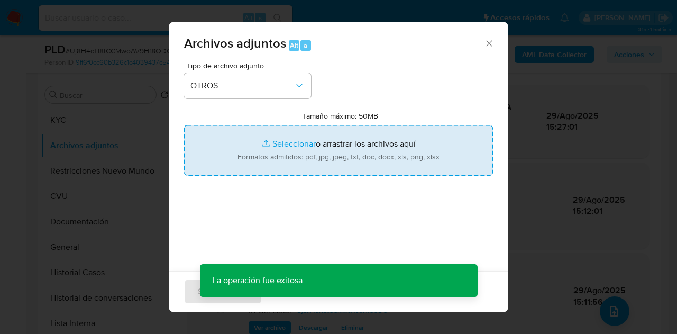
click at [259, 143] on input "Tamaño máximo: 50MB Seleccionar archivos" at bounding box center [338, 150] width 309 height 51
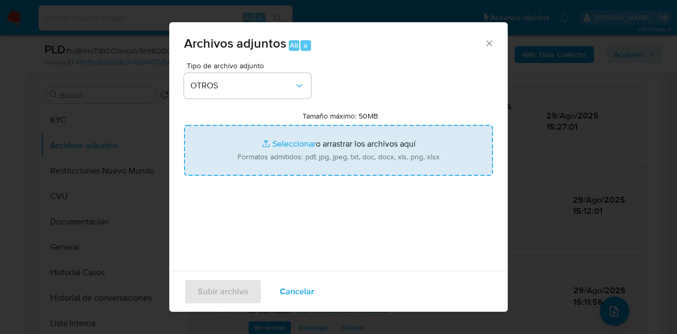
type input "C:\fakepath\Caselog NO ROI Uj8H4cTl8tCCMwoAV9Hf8ODQ.docx"
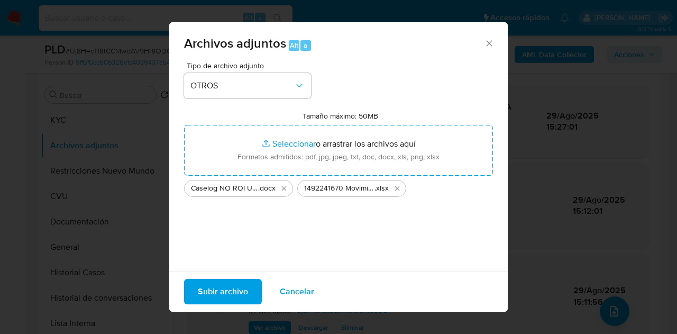
click at [226, 283] on span "Subir archivo" at bounding box center [223, 291] width 50 height 23
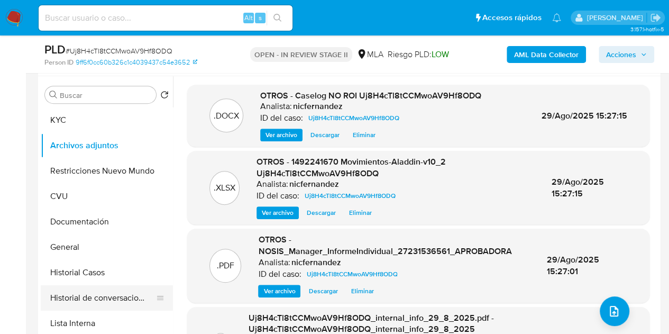
click at [112, 293] on button "Historial de conversaciones" at bounding box center [103, 297] width 124 height 25
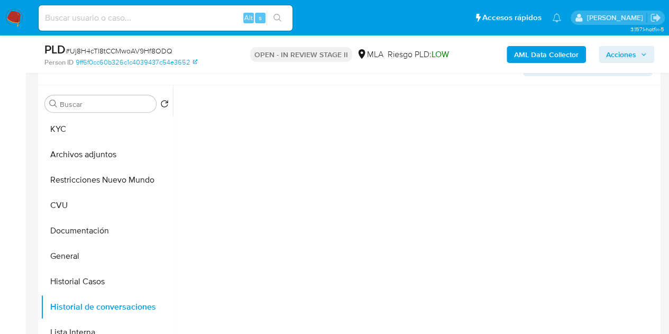
scroll to position [187, 0]
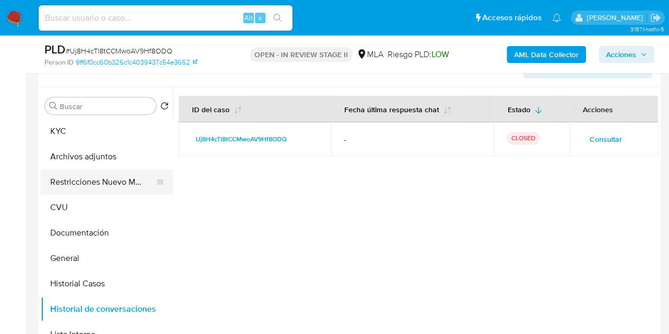
click at [85, 179] on button "Restricciones Nuevo Mundo" at bounding box center [103, 181] width 124 height 25
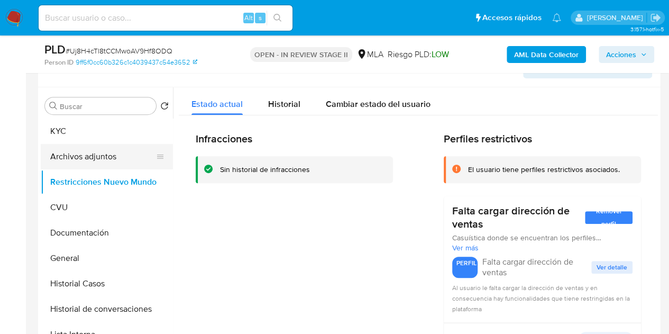
click at [71, 161] on button "Archivos adjuntos" at bounding box center [103, 156] width 124 height 25
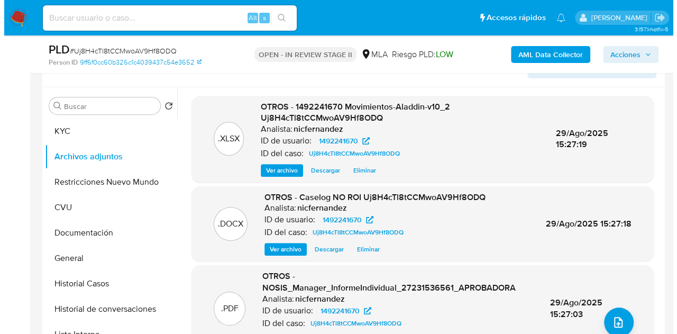
scroll to position [185, 0]
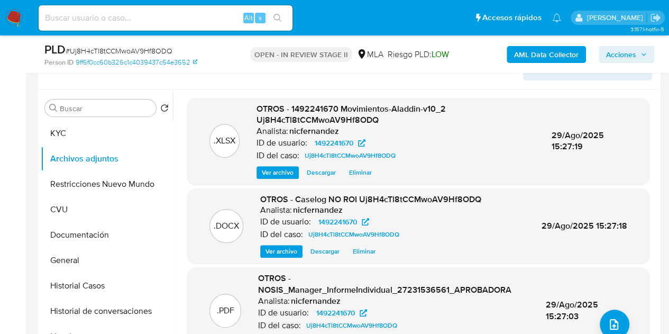
click at [280, 251] on span "Ver archivo" at bounding box center [281, 251] width 32 height 11
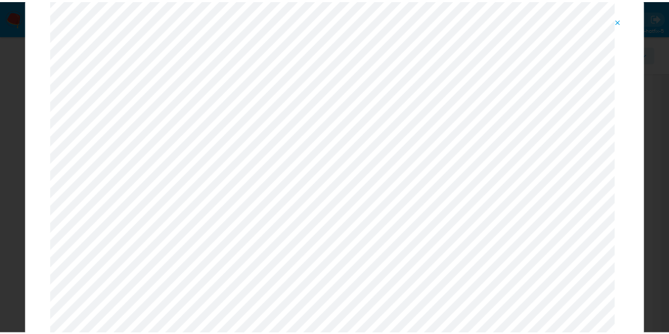
scroll to position [25, 0]
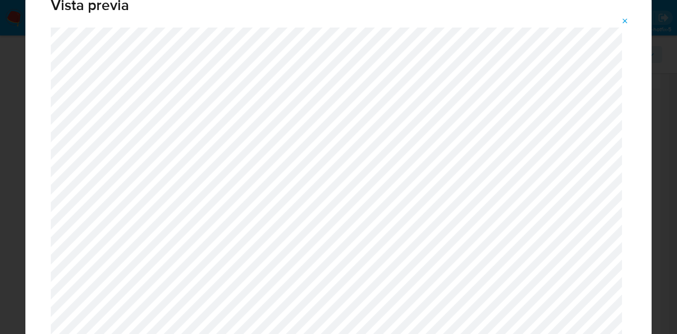
click at [629, 16] on span "Attachment preview" at bounding box center [625, 21] width 8 height 15
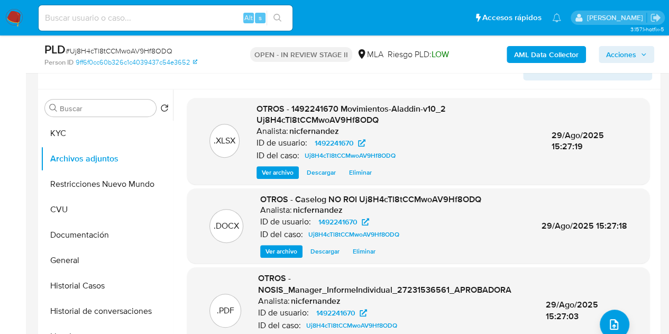
scroll to position [92, 0]
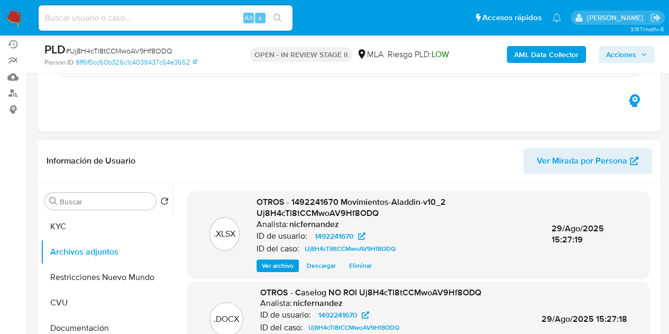
click at [615, 57] on span "Acciones" at bounding box center [621, 54] width 30 height 17
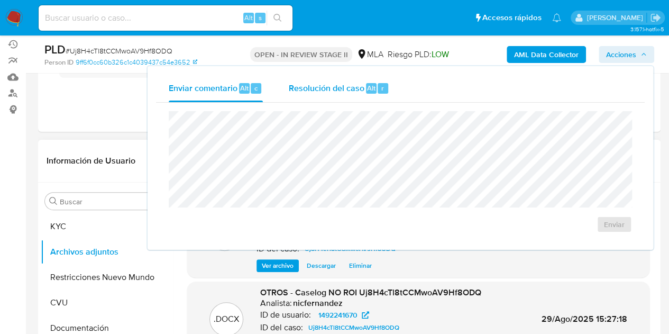
click at [320, 96] on div "Resolución del caso Alt r" at bounding box center [338, 88] width 101 height 27
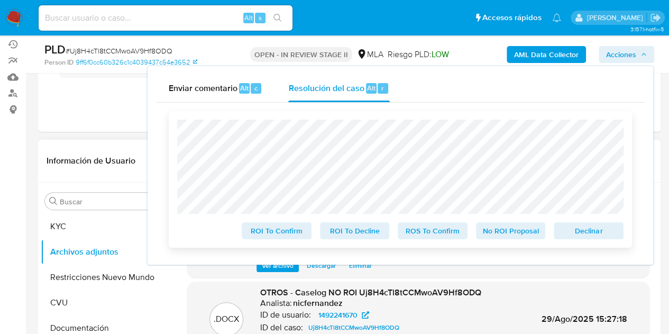
click at [500, 234] on span "No ROI Proposal" at bounding box center [510, 230] width 55 height 15
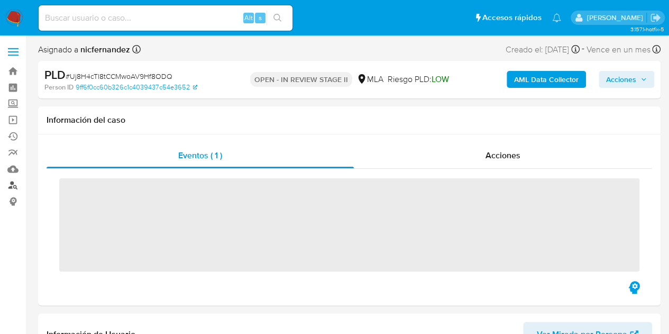
click at [16, 187] on link "Buscador de personas" at bounding box center [63, 185] width 126 height 16
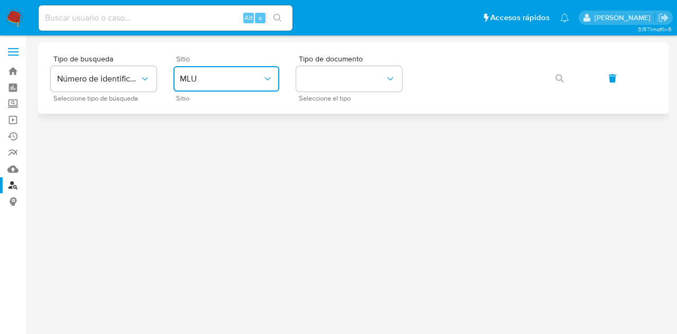
click at [237, 85] on button "MLU" at bounding box center [226, 78] width 106 height 25
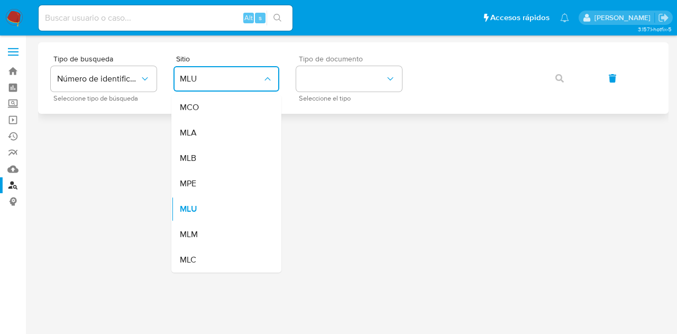
drag, startPoint x: 240, startPoint y: 131, endPoint x: 324, endPoint y: 91, distance: 93.0
click at [247, 125] on div "MLA" at bounding box center [223, 132] width 87 height 25
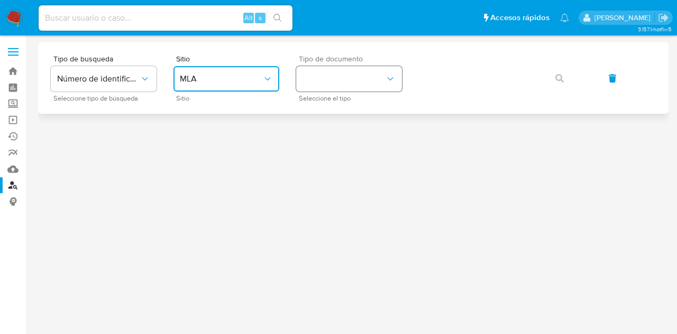
click at [332, 84] on button "identificationType" at bounding box center [349, 78] width 106 height 25
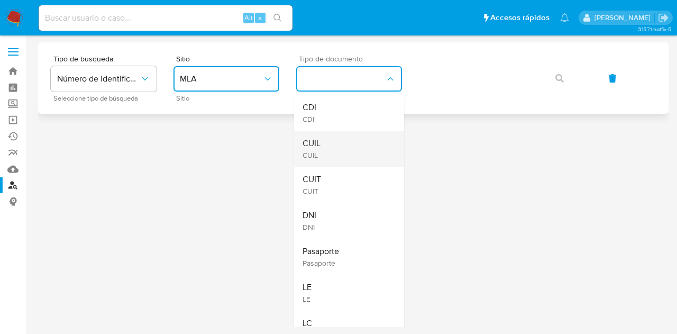
click at [344, 136] on div "CUIL CUIL" at bounding box center [345, 149] width 87 height 36
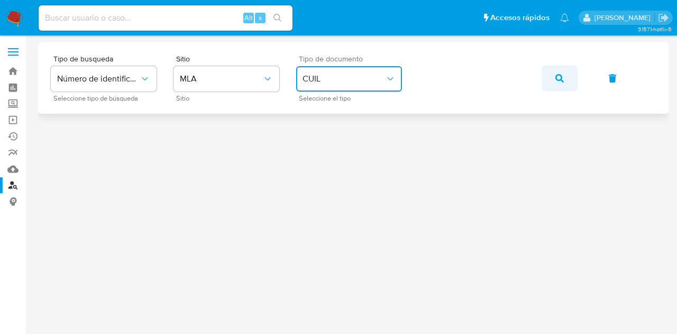
click at [557, 79] on icon "button" at bounding box center [559, 78] width 8 height 8
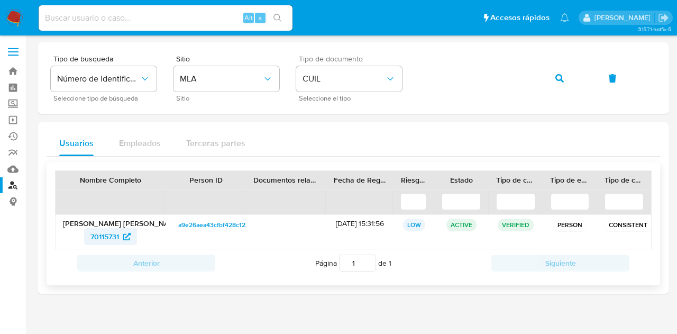
click at [111, 235] on span "70115731" at bounding box center [104, 236] width 29 height 17
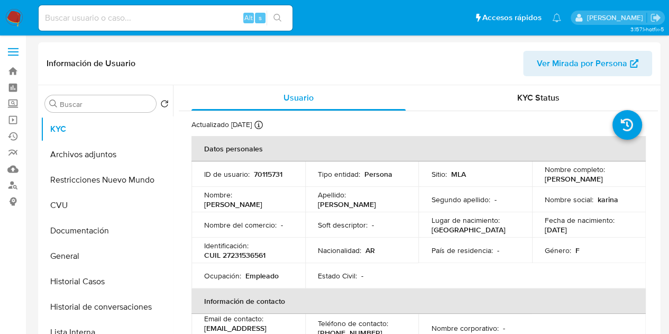
select select "10"
drag, startPoint x: 542, startPoint y: 181, endPoint x: 611, endPoint y: 179, distance: 68.8
click at [611, 179] on div "Nombre completo : [PERSON_NAME]" at bounding box center [589, 173] width 88 height 19
copy p "[PERSON_NAME]"
drag, startPoint x: 271, startPoint y: 245, endPoint x: 329, endPoint y: 246, distance: 57.6
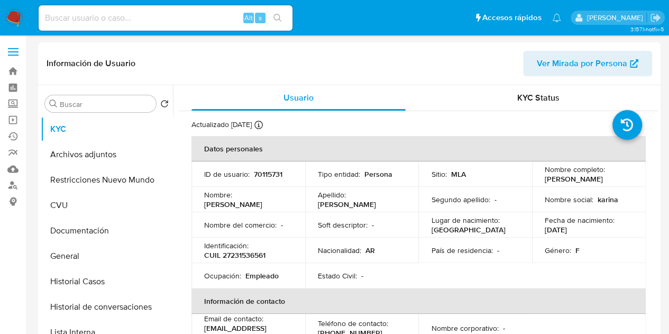
click at [271, 245] on div "Identificación : CUIL 27231536561" at bounding box center [248, 250] width 88 height 19
drag, startPoint x: 204, startPoint y: 260, endPoint x: 270, endPoint y: 260, distance: 66.6
click at [270, 260] on div "Identificación : CUIL 27231536561" at bounding box center [248, 250] width 88 height 19
copy p "CUIL 27231536561"
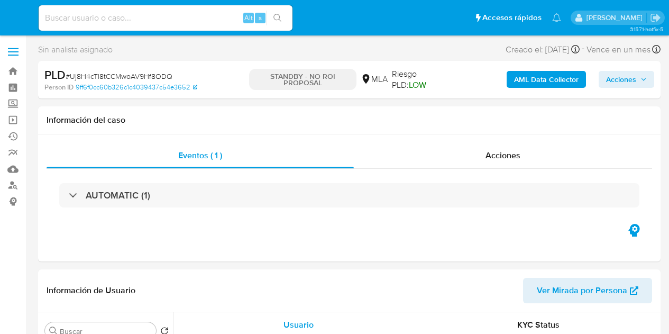
select select "10"
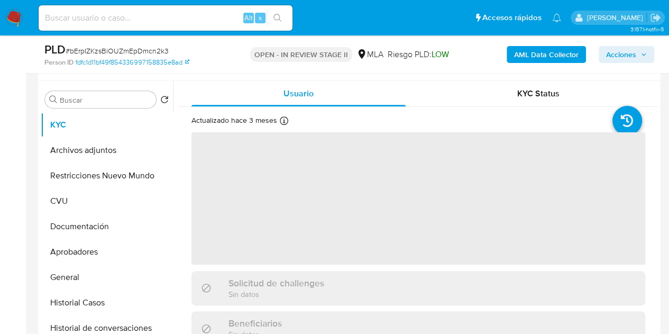
scroll to position [228, 0]
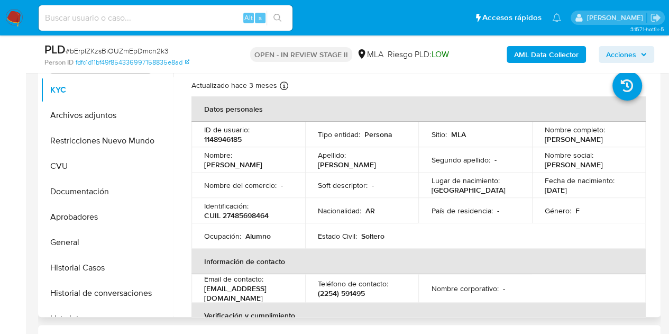
select select "10"
click at [90, 216] on button "Aprobadores" at bounding box center [103, 216] width 124 height 25
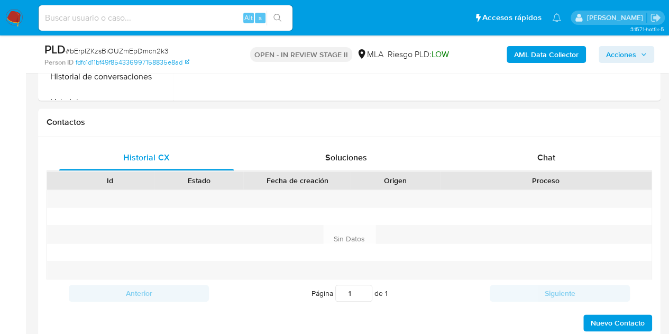
scroll to position [507, 0]
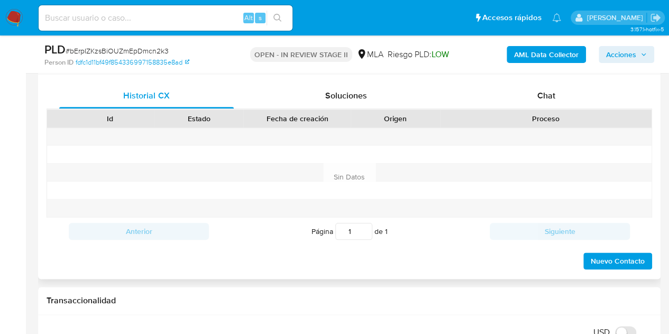
drag, startPoint x: 574, startPoint y: 102, endPoint x: 564, endPoint y: 111, distance: 13.1
click at [574, 102] on div "Chat" at bounding box center [546, 95] width 174 height 25
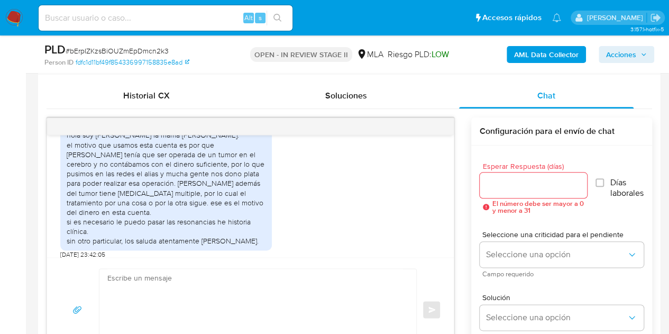
scroll to position [473, 0]
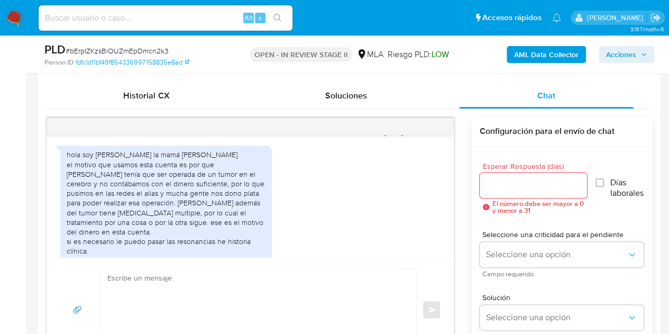
click at [76, 171] on div "hola soy Sabrina la mamá de Martina. el motivo que usamos esta cuenta es por qu…" at bounding box center [166, 207] width 199 height 115
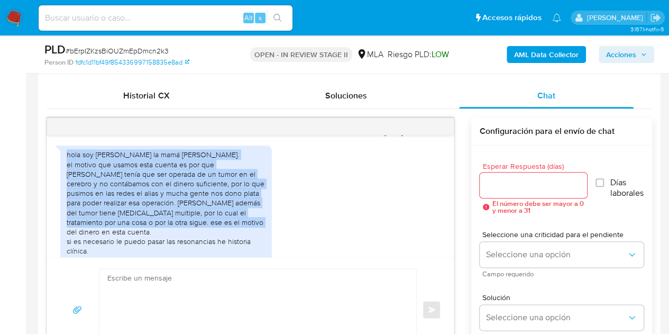
drag, startPoint x: 67, startPoint y: 164, endPoint x: 223, endPoint y: 230, distance: 169.2
click at [223, 230] on div "hola soy Sabrina la mamá de Martina. el motivo que usamos esta cuenta es por qu…" at bounding box center [166, 207] width 199 height 115
copy div "hola soy Sabrina la mamá de Martina. el motivo que usamos esta cuenta es por qu…"
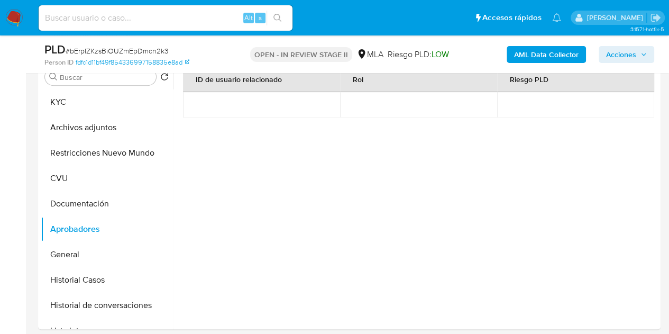
scroll to position [181, 0]
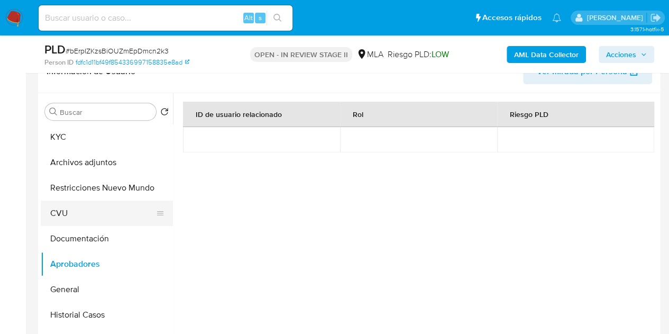
click at [82, 214] on button "CVU" at bounding box center [103, 212] width 124 height 25
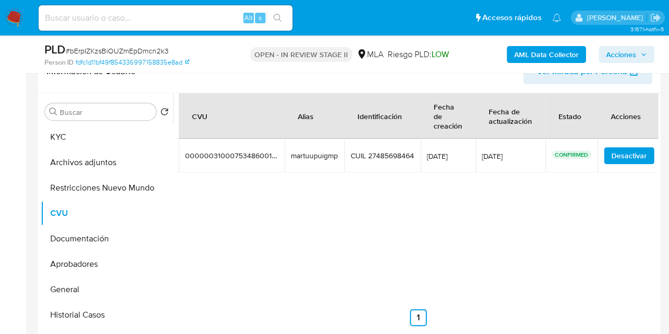
drag, startPoint x: 291, startPoint y: 152, endPoint x: 345, endPoint y: 155, distance: 54.0
click at [345, 155] on tr "0000003100075348600182 0000003100075348600182 martuupuigmp martuupuigmp CUIL 27…" at bounding box center [420, 156] width 482 height 34
click at [329, 197] on div "CVU Alias Identificación Fecha de creación Fecha de actualización Estado Accion…" at bounding box center [418, 209] width 479 height 233
click at [86, 154] on button "Archivos adjuntos" at bounding box center [103, 162] width 124 height 25
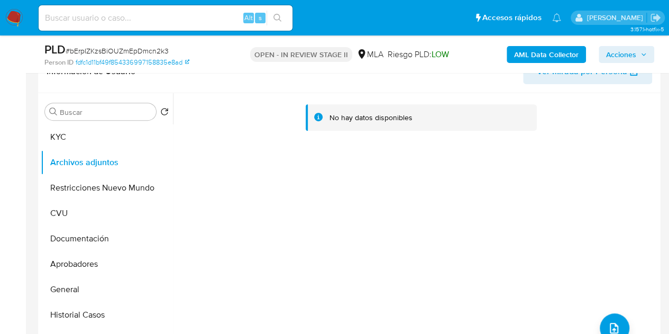
click at [532, 50] on b "AML Data Collector" at bounding box center [546, 54] width 65 height 17
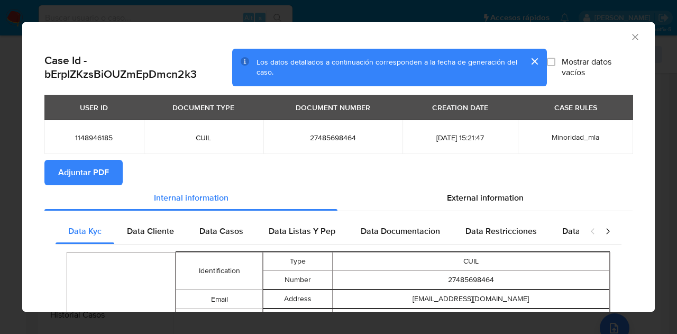
click at [107, 172] on span "Adjuntar PDF" at bounding box center [83, 172] width 51 height 23
click at [630, 36] on icon "Cerrar ventana" at bounding box center [635, 37] width 11 height 11
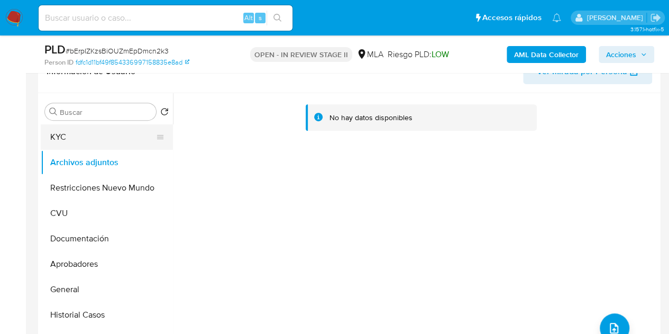
click at [103, 139] on button "KYC" at bounding box center [103, 136] width 124 height 25
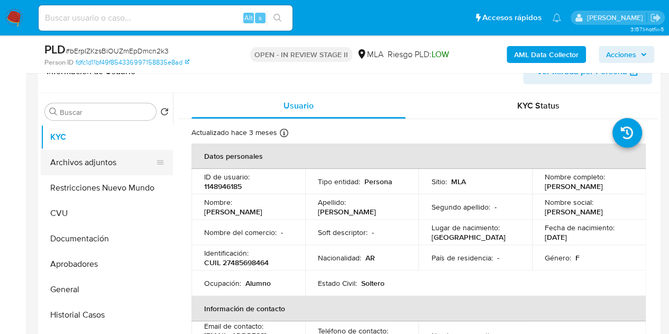
click at [90, 170] on button "Archivos adjuntos" at bounding box center [103, 162] width 124 height 25
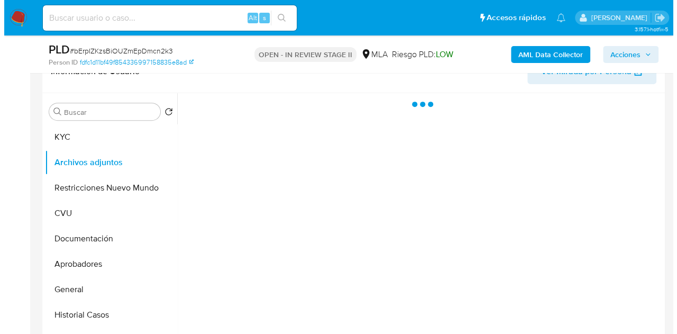
scroll to position [192, 0]
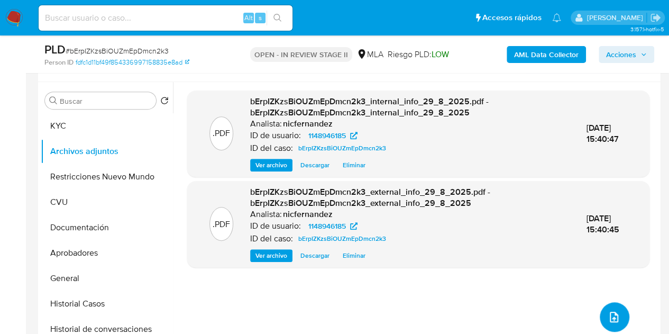
click at [609, 311] on icon "upload-file" at bounding box center [614, 316] width 13 height 13
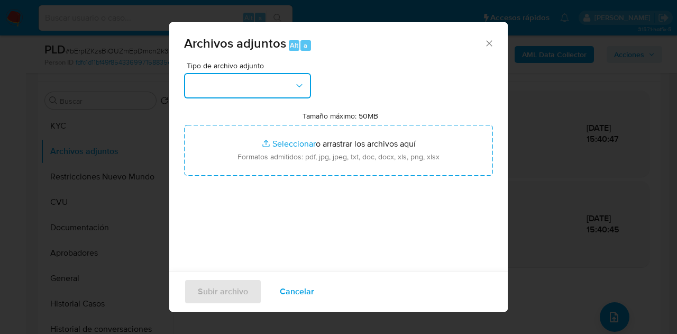
click at [307, 95] on button "button" at bounding box center [247, 85] width 127 height 25
click at [311, 119] on label "Tamaño máximo: 50MB Seleccionar archivos" at bounding box center [340, 116] width 76 height 10
click at [311, 125] on input "Tamaño máximo: 50MB Seleccionar archivos" at bounding box center [338, 150] width 309 height 51
drag, startPoint x: 283, startPoint y: 86, endPoint x: 292, endPoint y: 95, distance: 12.7
click at [286, 88] on button "button" at bounding box center [247, 85] width 127 height 25
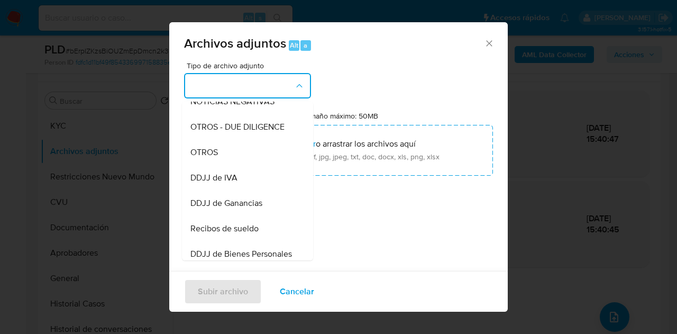
scroll to position [150, 0]
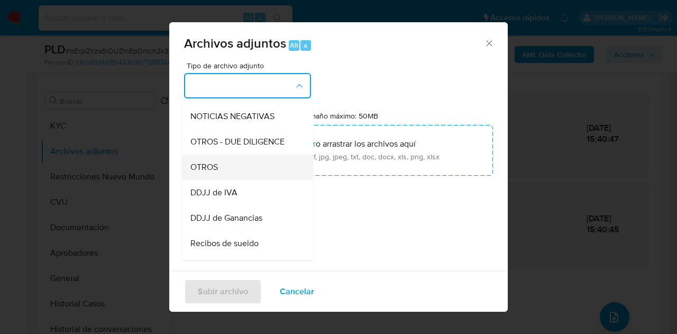
click at [239, 180] on div "OTROS" at bounding box center [244, 166] width 108 height 25
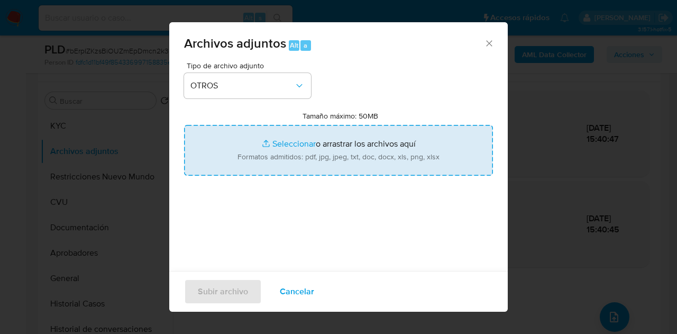
click at [272, 145] on input "Tamaño máximo: 50MB Seleccionar archivos" at bounding box center [338, 150] width 309 height 51
type input "C:\fakepath\NOSIS_Manager_InformeIndividual_27292680991_MADRE.pdf"
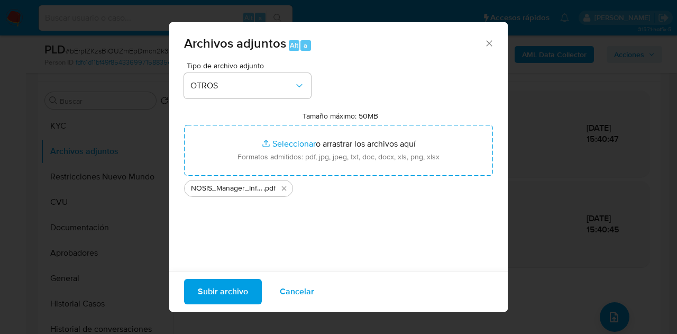
click at [228, 282] on span "Subir archivo" at bounding box center [223, 291] width 50 height 23
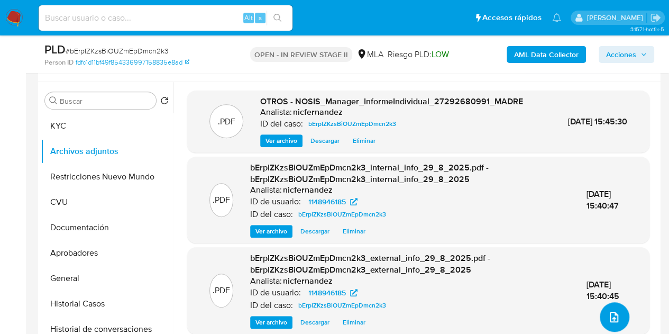
click at [614, 307] on button "upload-file" at bounding box center [615, 317] width 30 height 30
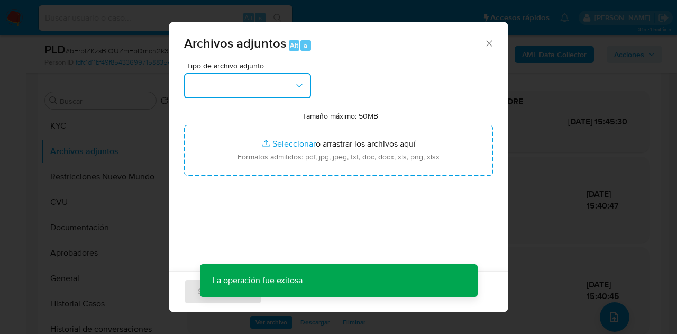
drag, startPoint x: 298, startPoint y: 84, endPoint x: 302, endPoint y: 97, distance: 14.5
click at [298, 84] on icon "button" at bounding box center [299, 85] width 11 height 11
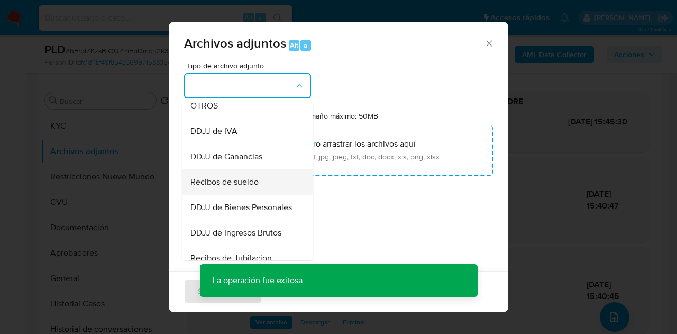
scroll to position [219, 0]
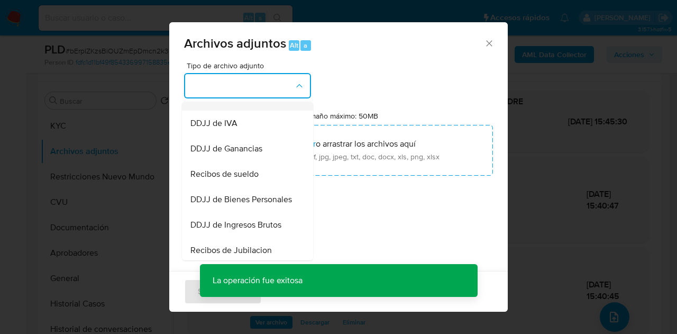
click at [240, 111] on div "OTROS" at bounding box center [244, 97] width 108 height 25
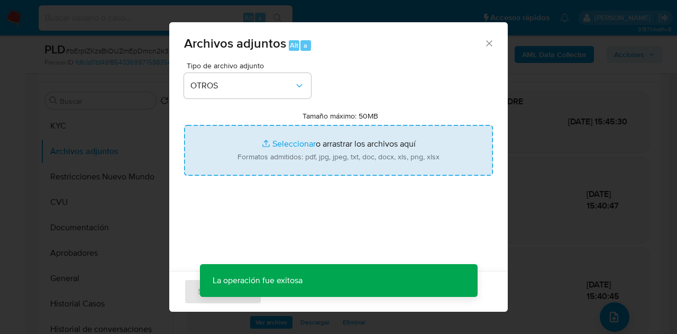
click at [273, 150] on input "Tamaño máximo: 50MB Seleccionar archivos" at bounding box center [338, 150] width 309 height 51
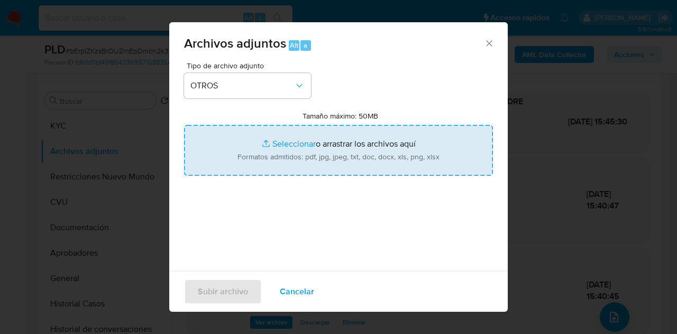
type input "C:\fakepath\Caselog NO ROI bErpIZKzsBiOUZmEpDmcn2k3.docx"
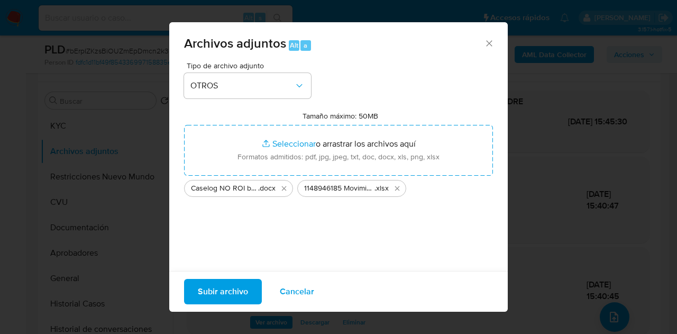
click at [225, 287] on span "Subir archivo" at bounding box center [223, 291] width 50 height 23
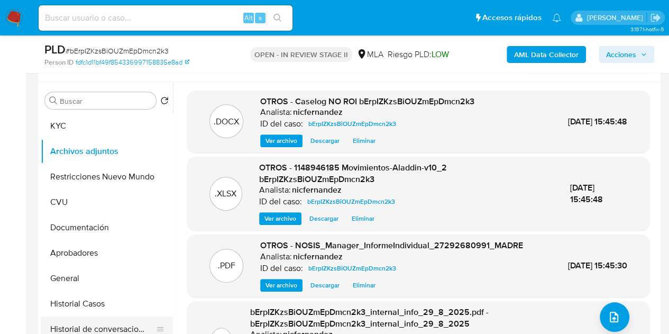
click at [92, 324] on button "Historial de conversaciones" at bounding box center [103, 328] width 124 height 25
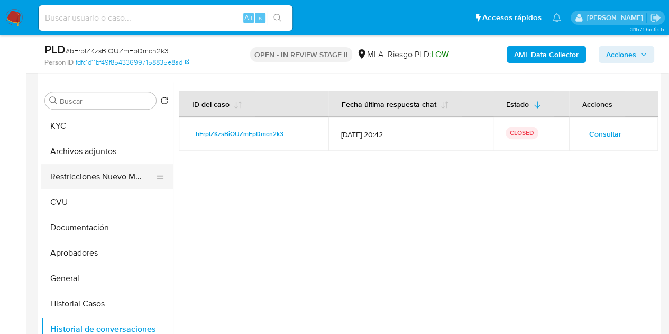
click at [99, 174] on button "Restricciones Nuevo Mundo" at bounding box center [103, 176] width 124 height 25
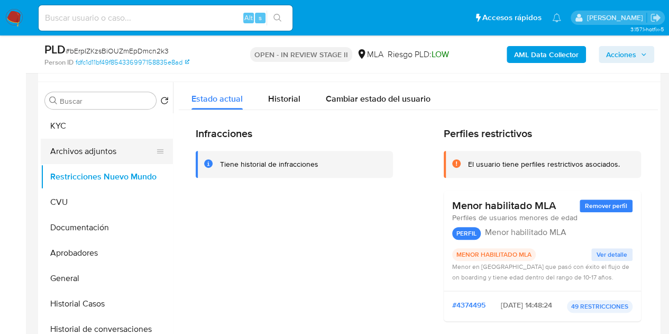
click at [79, 156] on button "Archivos adjuntos" at bounding box center [103, 151] width 124 height 25
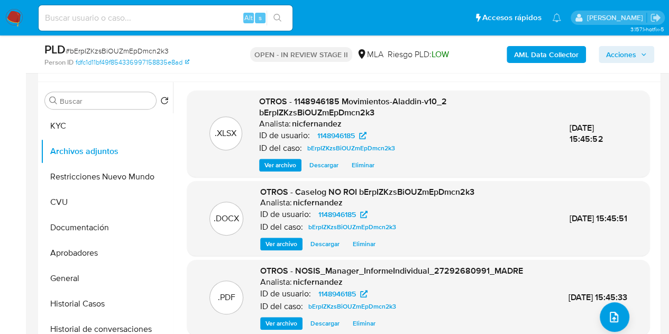
click at [275, 240] on span "Ver archivo" at bounding box center [281, 243] width 32 height 11
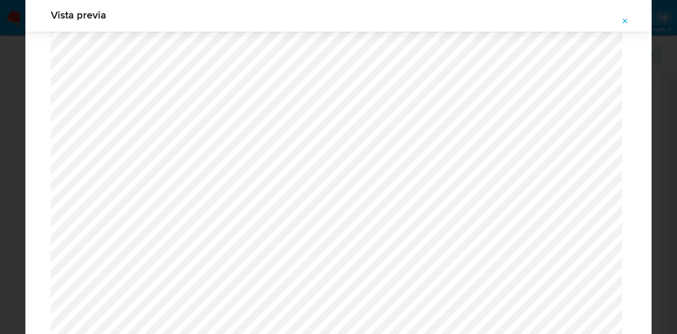
scroll to position [1080, 0]
click at [623, 18] on icon "Attachment preview" at bounding box center [625, 21] width 8 height 8
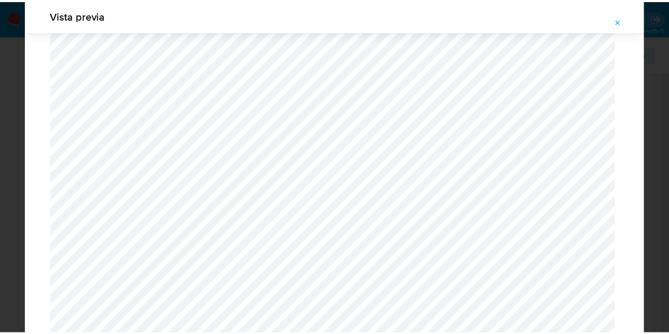
scroll to position [34, 0]
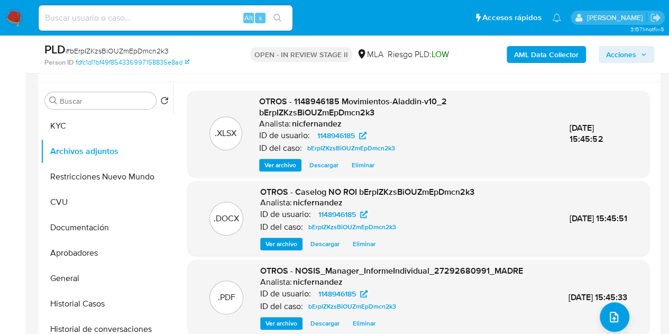
click at [304, 114] on span "OTROS - 1148946185 Movimientos-Aladdin-v10_2 bErpIZKzsBiOUZmEpDmcn2k3" at bounding box center [353, 107] width 188 height 24
click at [626, 47] on span "Acciones" at bounding box center [621, 54] width 30 height 17
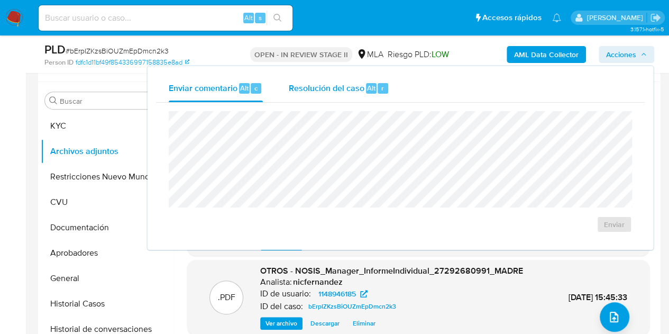
click at [368, 91] on span "Alt" at bounding box center [371, 88] width 8 height 10
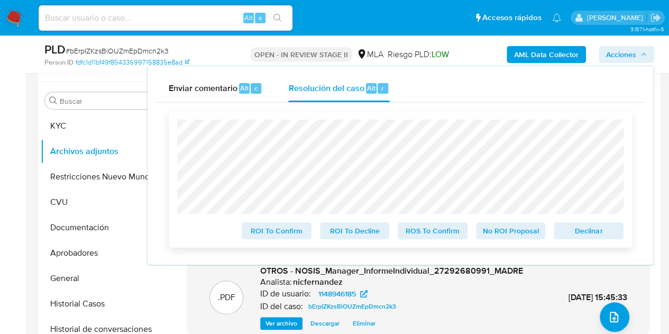
click at [503, 226] on span "No ROI Proposal" at bounding box center [510, 230] width 55 height 15
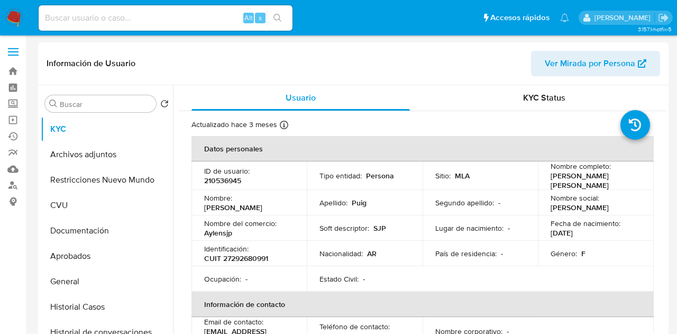
select select "10"
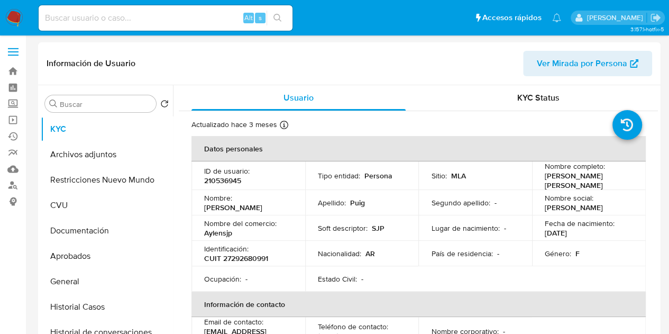
click at [267, 255] on p "CUIT 27292680991" at bounding box center [236, 258] width 64 height 10
copy p "27292680991"
drag, startPoint x: 549, startPoint y: 178, endPoint x: 613, endPoint y: 178, distance: 64.5
click at [613, 178] on td "Nombre completo : [PERSON_NAME] [PERSON_NAME]" at bounding box center [589, 175] width 114 height 29
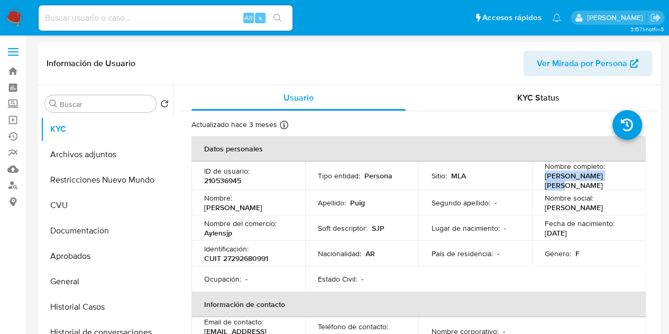
copy p "[PERSON_NAME] [PERSON_NAME]"
drag, startPoint x: 258, startPoint y: 219, endPoint x: 259, endPoint y: 227, distance: 7.9
click at [258, 219] on p "Nombre del comercio :" at bounding box center [240, 223] width 72 height 10
drag, startPoint x: 205, startPoint y: 255, endPoint x: 279, endPoint y: 251, distance: 74.1
click at [279, 251] on div "Identificación : CUIT 27292680991" at bounding box center [248, 253] width 88 height 19
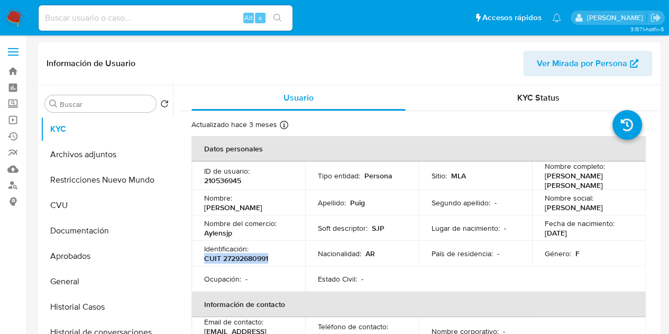
copy p "CUIT 27292680991"
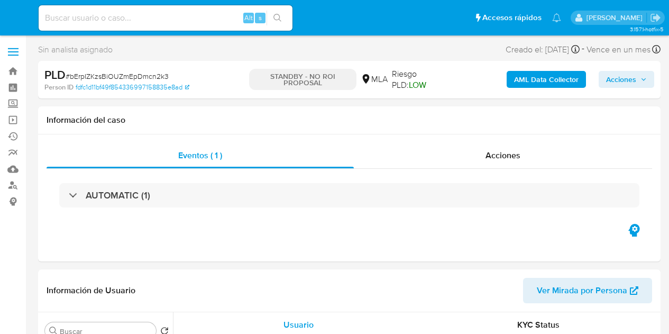
select select "10"
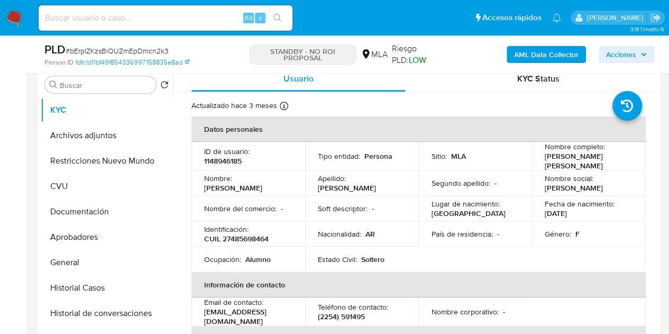
scroll to position [250, 0]
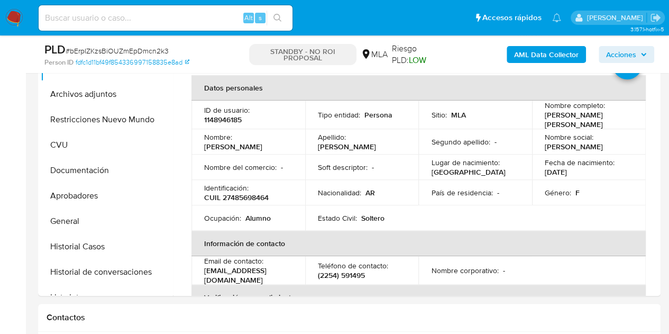
select select "10"
click at [94, 93] on button "Archivos adjuntos" at bounding box center [103, 93] width 124 height 25
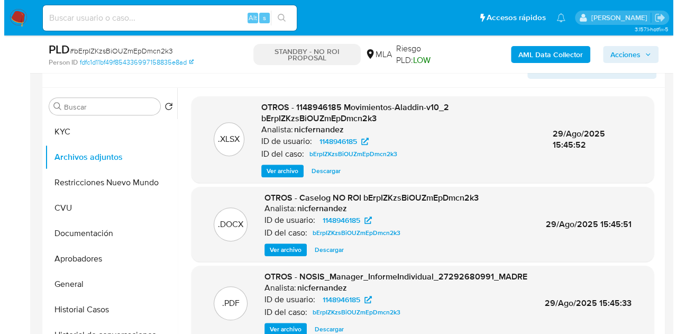
scroll to position [189, 0]
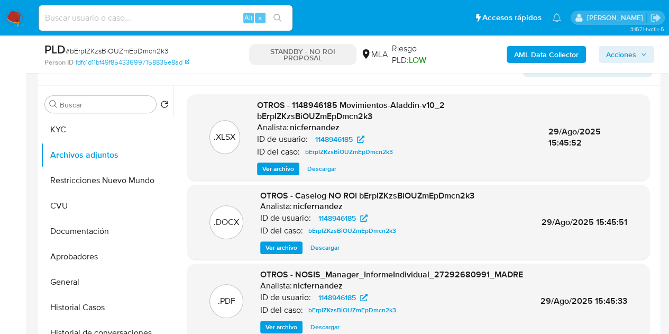
click at [288, 251] on span "Ver archivo" at bounding box center [281, 247] width 32 height 11
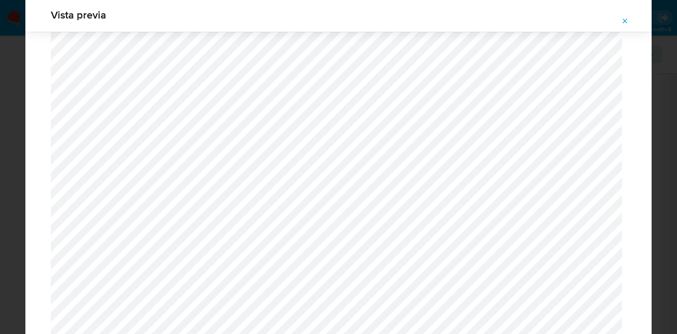
scroll to position [1108, 0]
click at [624, 17] on icon "Attachment preview" at bounding box center [625, 21] width 8 height 8
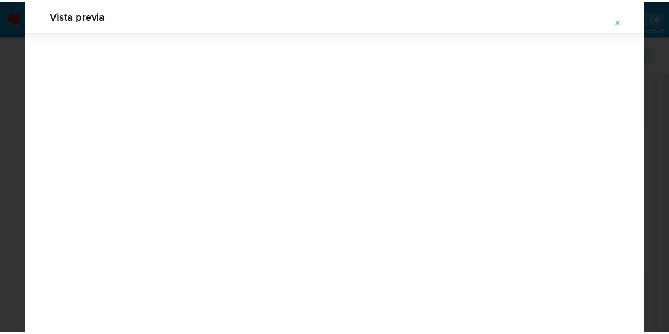
scroll to position [34, 0]
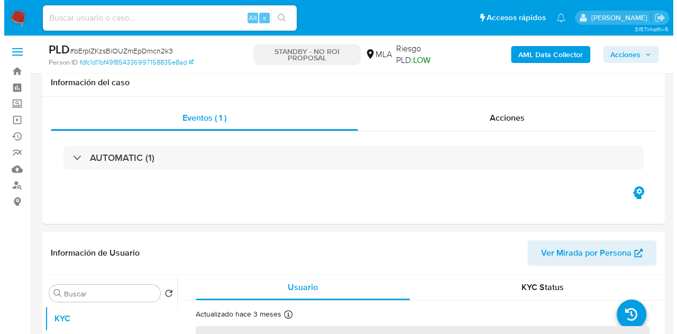
scroll to position [164, 0]
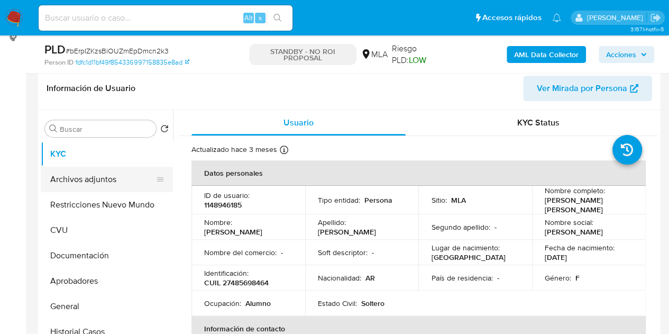
click at [108, 179] on button "Archivos adjuntos" at bounding box center [103, 179] width 124 height 25
select select "10"
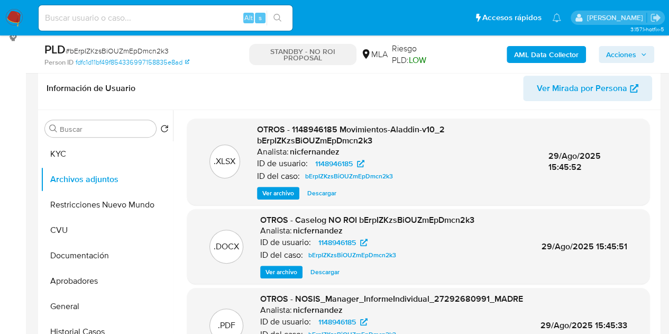
click at [273, 279] on div ".DOCX OTROS - Caselog NO ROI bErpIZKzsBiOUZmEpDmcn2k3 Analista: nicfernandez ID…" at bounding box center [418, 246] width 462 height 75
click at [276, 274] on span "Ver archivo" at bounding box center [281, 271] width 32 height 11
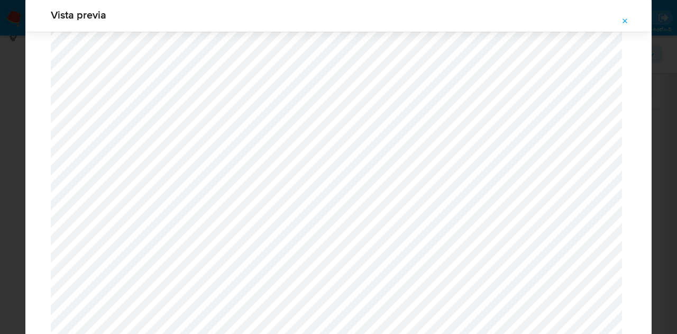
scroll to position [1130, 0]
click at [631, 19] on button "Attachment preview" at bounding box center [624, 21] width 23 height 17
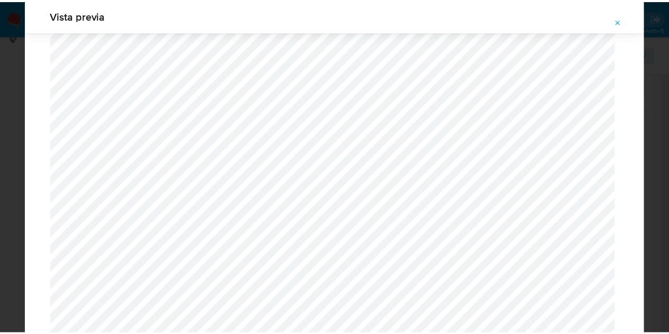
scroll to position [34, 0]
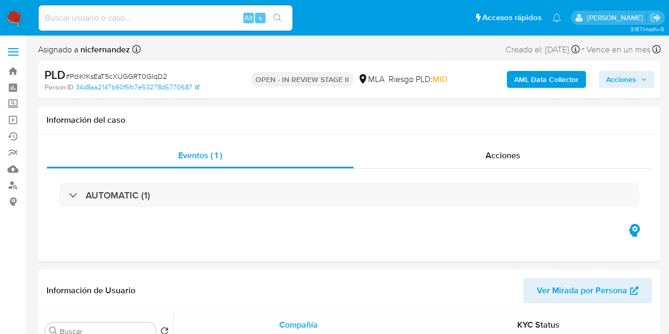
select select "10"
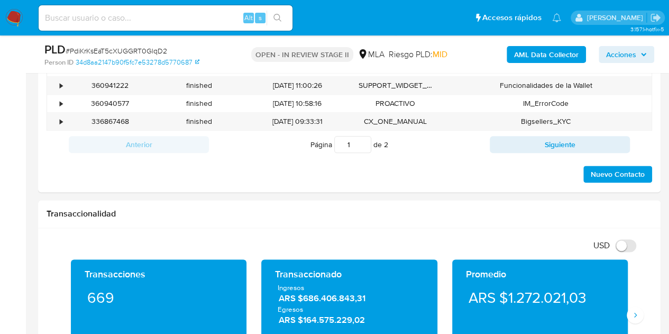
scroll to position [471, 0]
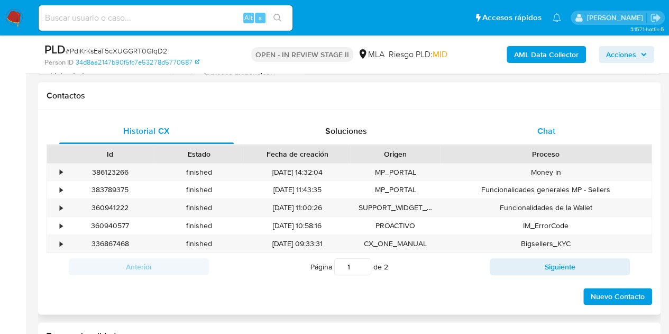
click at [567, 126] on div "Chat" at bounding box center [546, 130] width 174 height 25
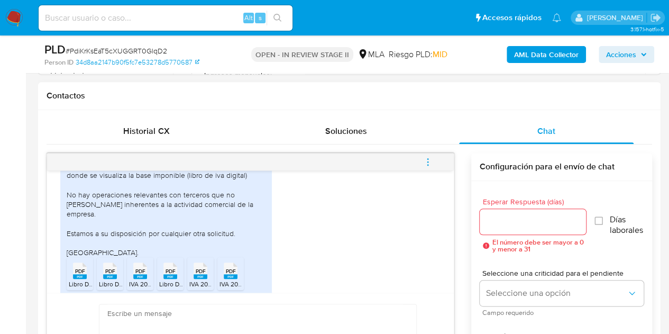
scroll to position [725, 0]
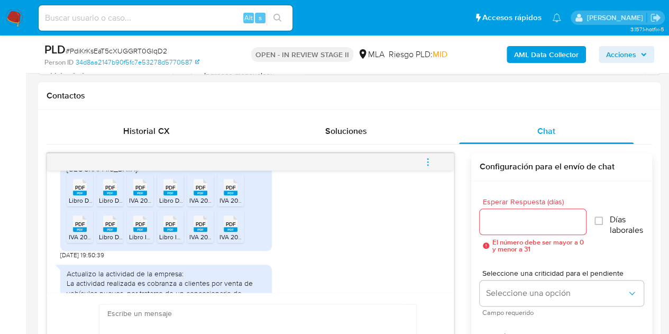
click at [80, 195] on rect at bounding box center [80, 192] width 14 height 5
click at [104, 205] on span "Libro Digital 2025-04 Alra.pdf" at bounding box center [140, 200] width 83 height 9
click at [141, 191] on span "PDF" at bounding box center [140, 187] width 10 height 7
click at [162, 196] on div "PDF PDF" at bounding box center [170, 186] width 22 height 21
click at [189, 196] on div "PDF PDF" at bounding box center [200, 186] width 22 height 21
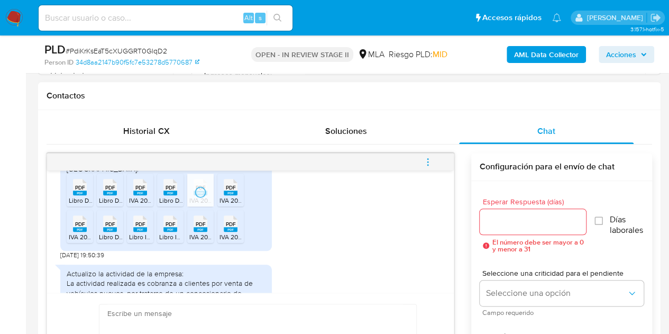
click at [232, 195] on rect at bounding box center [231, 192] width 14 height 5
click at [45, 249] on div "Historial CX Soluciones Chat Id Estado Fecha de creación Origen Proceso • 38612…" at bounding box center [349, 258] width 622 height 296
click at [77, 232] on rect at bounding box center [80, 229] width 14 height 5
click at [112, 232] on rect at bounding box center [110, 229] width 14 height 5
drag, startPoint x: 139, startPoint y: 243, endPoint x: 165, endPoint y: 245, distance: 27.0
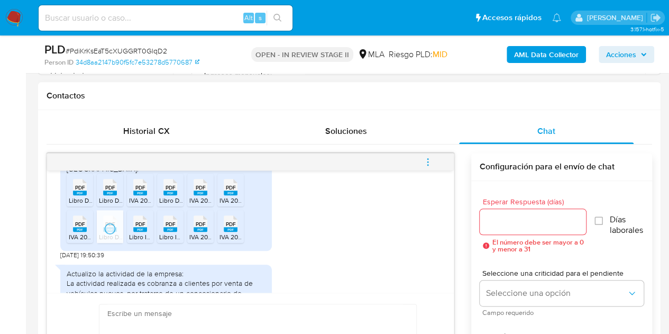
click at [139, 241] on span "Libro IVA 2025-06.pdf" at bounding box center [160, 236] width 62 height 9
click at [174, 241] on span "Libro IVA 2025-07.pdf" at bounding box center [189, 236] width 61 height 9
click at [190, 233] on div "PDF PDF" at bounding box center [200, 222] width 22 height 21
click at [221, 233] on div "PDF PDF" at bounding box center [230, 222] width 22 height 21
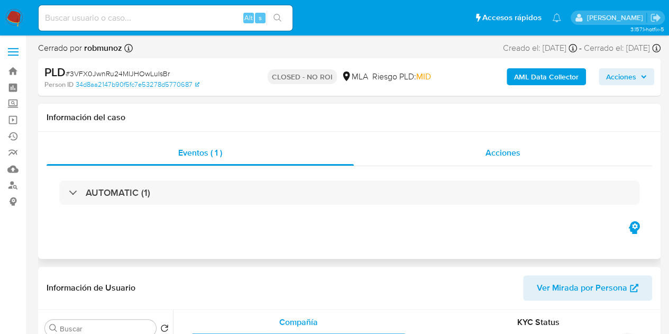
click at [484, 148] on div "Acciones" at bounding box center [503, 152] width 298 height 25
select select "10"
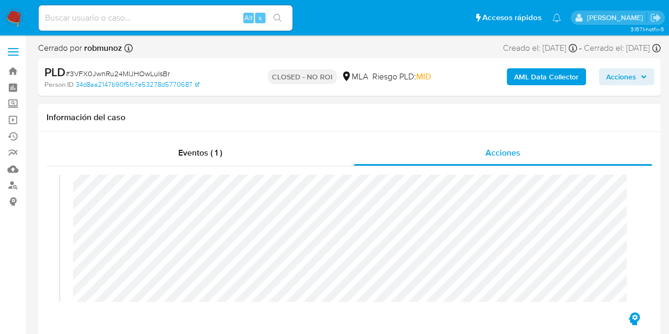
scroll to position [215, 0]
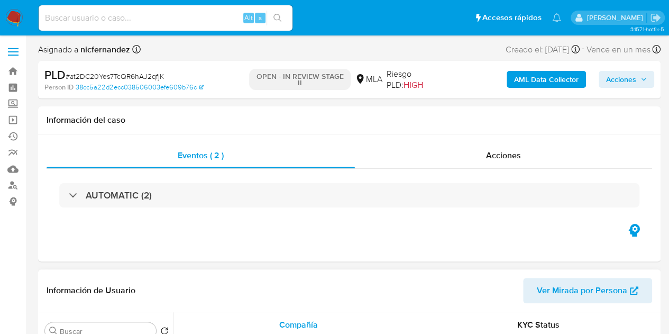
click at [567, 284] on span "Ver Mirada por Persona" at bounding box center [582, 290] width 90 height 25
select select "10"
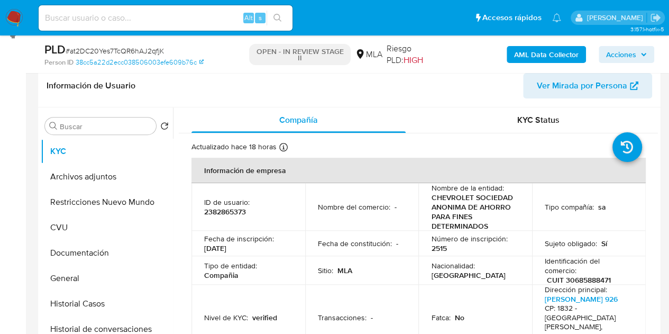
scroll to position [186, 0]
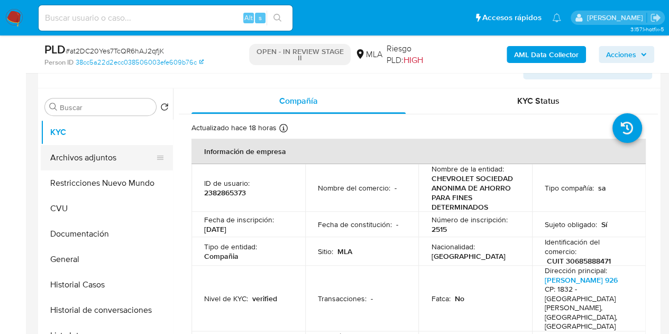
click at [97, 163] on button "Archivos adjuntos" at bounding box center [103, 157] width 124 height 25
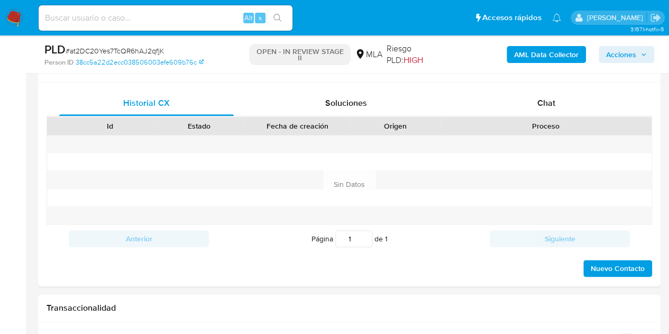
scroll to position [462, 0]
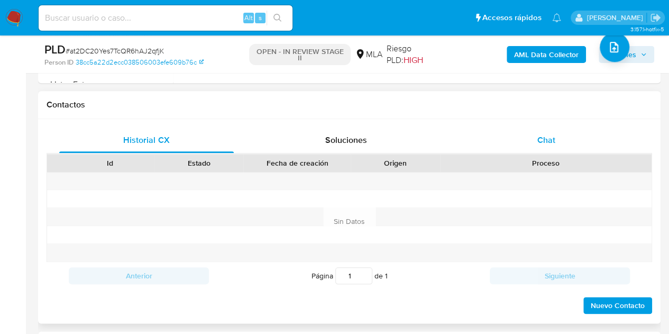
click at [563, 127] on div "Chat" at bounding box center [546, 139] width 174 height 25
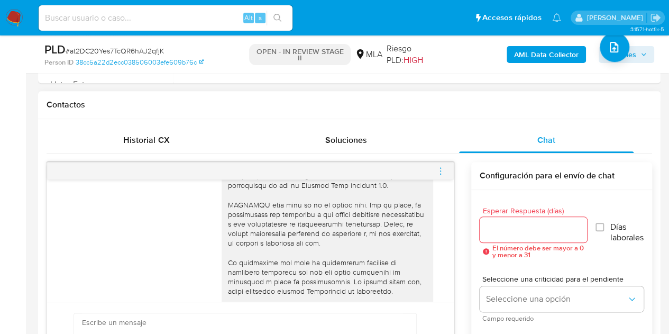
scroll to position [515, 0]
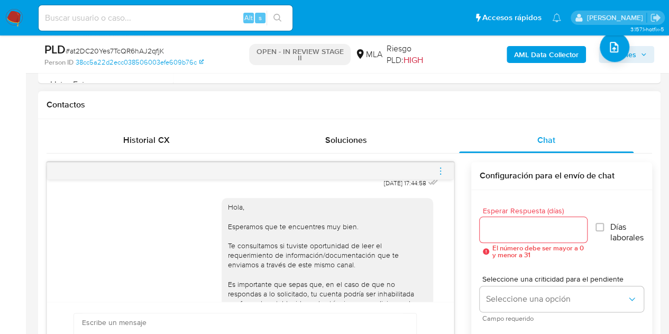
click at [443, 168] on icon "menu-action" at bounding box center [441, 171] width 10 height 10
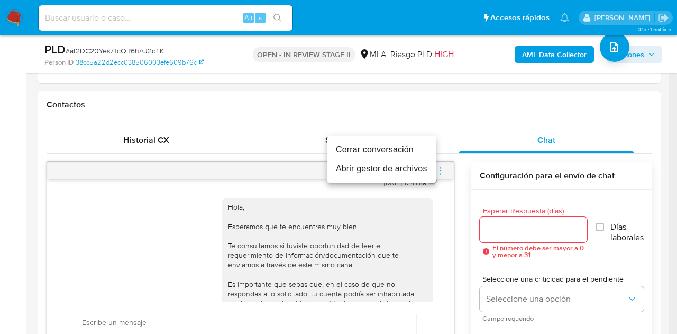
click at [397, 149] on li "Cerrar conversación" at bounding box center [381, 149] width 108 height 19
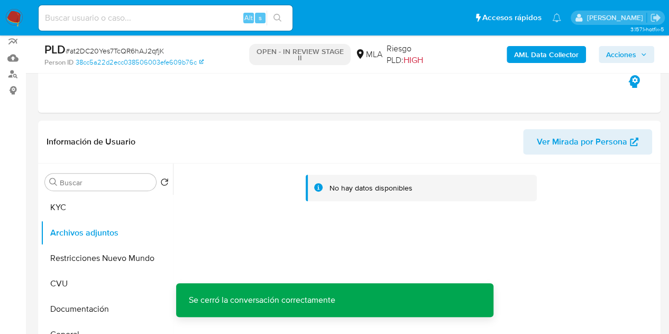
scroll to position [105, 0]
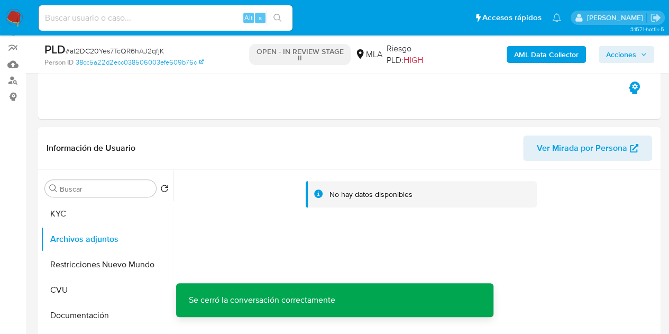
click at [534, 57] on b "AML Data Collector" at bounding box center [546, 54] width 65 height 17
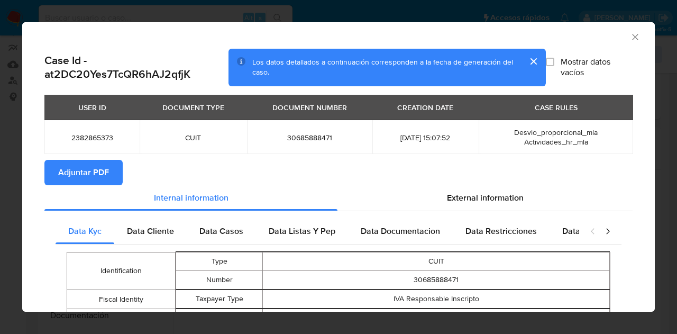
click at [96, 165] on span "Adjuntar PDF" at bounding box center [83, 172] width 51 height 23
click at [630, 32] on icon "Cerrar ventana" at bounding box center [635, 37] width 11 height 11
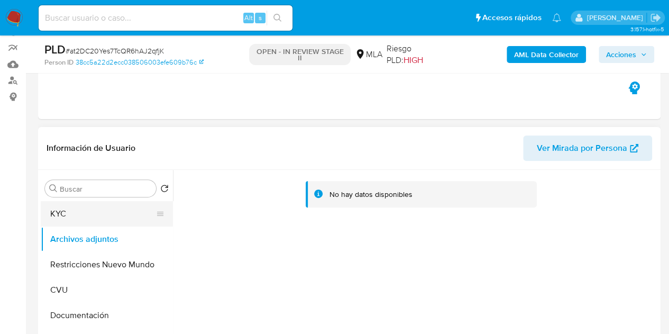
click at [84, 219] on button "KYC" at bounding box center [103, 213] width 124 height 25
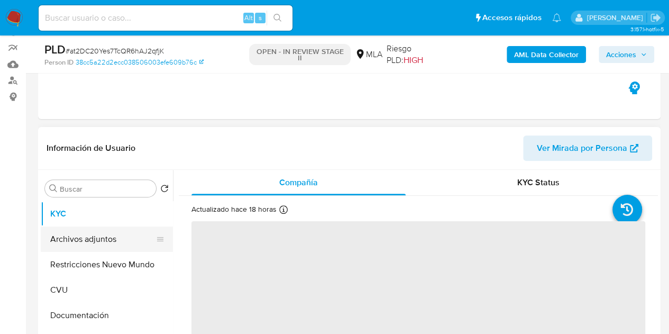
click at [90, 242] on button "Archivos adjuntos" at bounding box center [103, 238] width 124 height 25
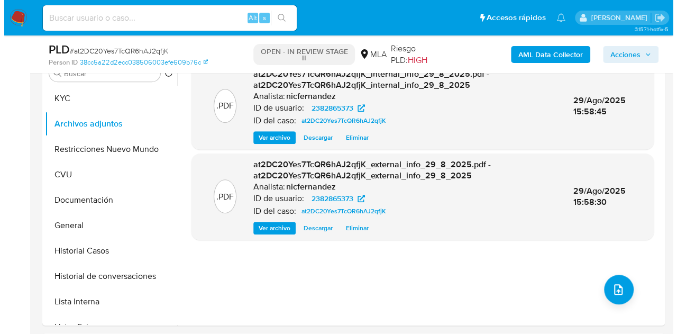
scroll to position [186, 0]
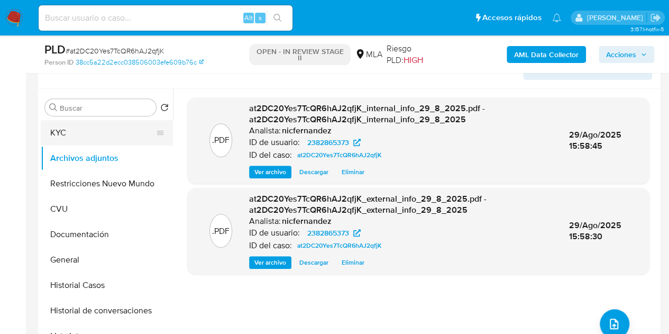
click at [92, 133] on button "KYC" at bounding box center [103, 132] width 124 height 25
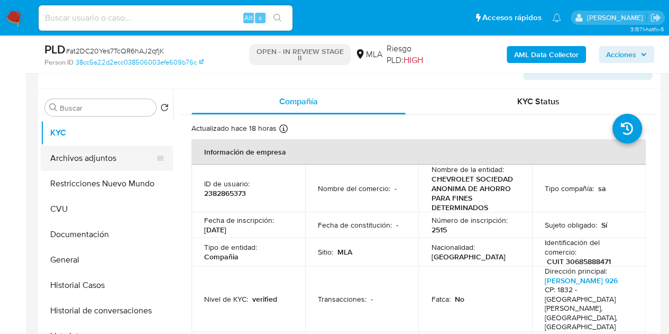
click at [87, 152] on button "Archivos adjuntos" at bounding box center [103, 157] width 124 height 25
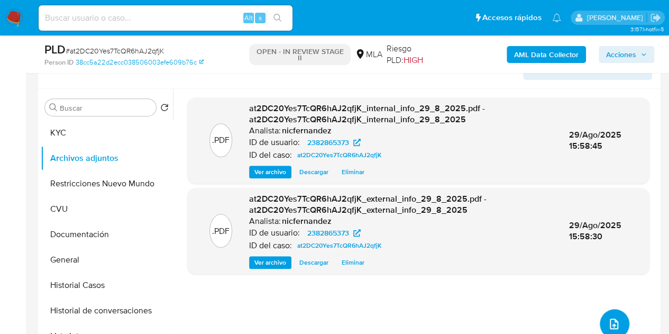
click at [613, 317] on span "upload-file" at bounding box center [614, 323] width 13 height 13
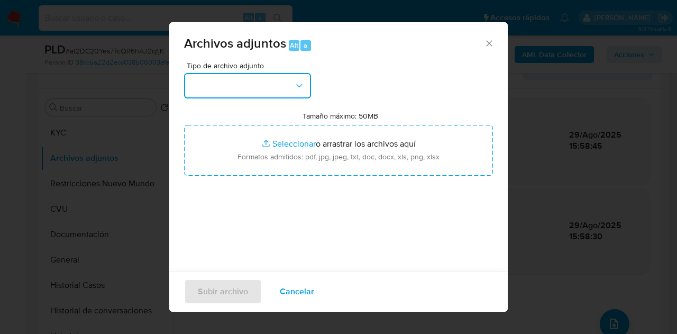
click at [299, 85] on icon "button" at bounding box center [299, 85] width 11 height 11
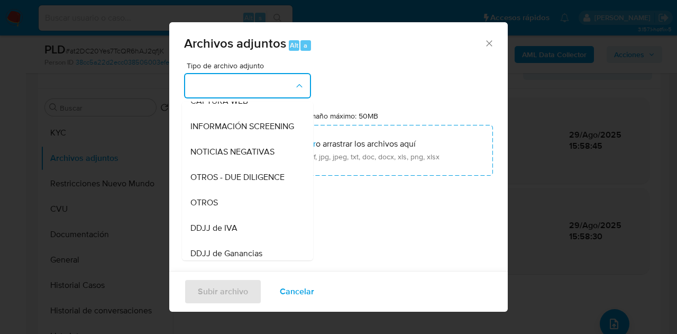
scroll to position [123, 0]
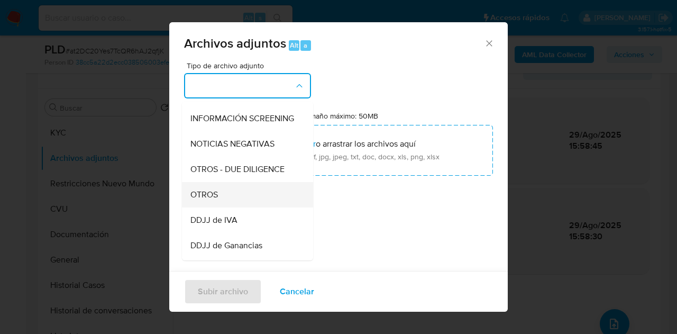
click at [222, 198] on div "OTROS" at bounding box center [244, 194] width 108 height 25
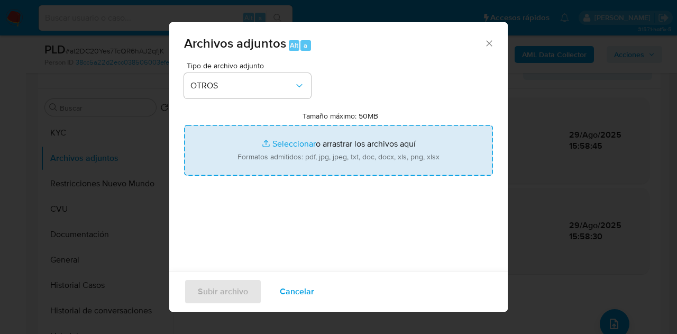
click at [277, 143] on input "Tamaño máximo: 50MB Seleccionar archivos" at bounding box center [338, 150] width 309 height 51
type input "C:\fakepath\EECC Chevrolet SA 31 dic 2024 Certificados por el CPCECABA.pdf"
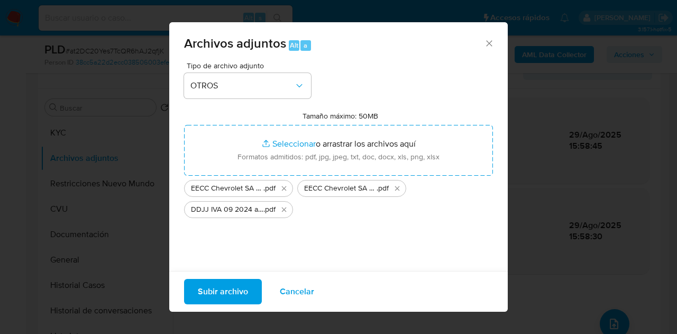
click at [207, 297] on span "Subir archivo" at bounding box center [223, 291] width 50 height 23
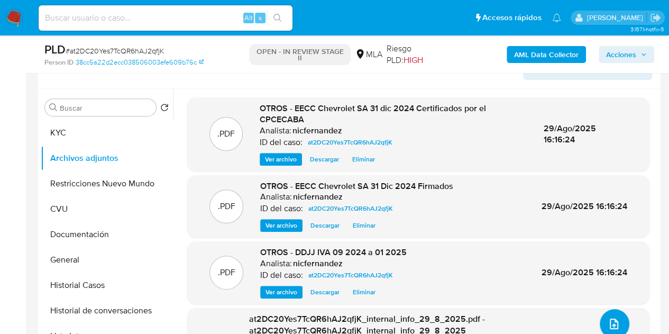
click at [608, 322] on icon "upload-file" at bounding box center [614, 323] width 13 height 13
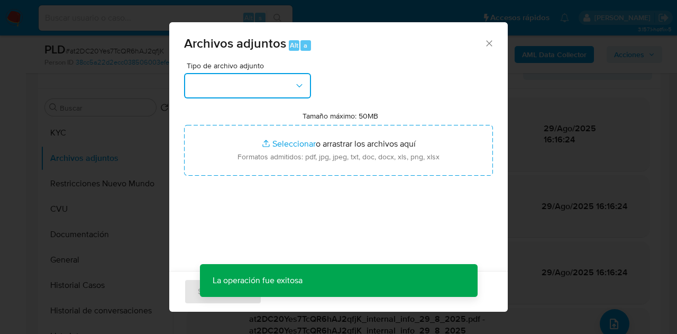
click at [292, 81] on button "button" at bounding box center [247, 85] width 127 height 25
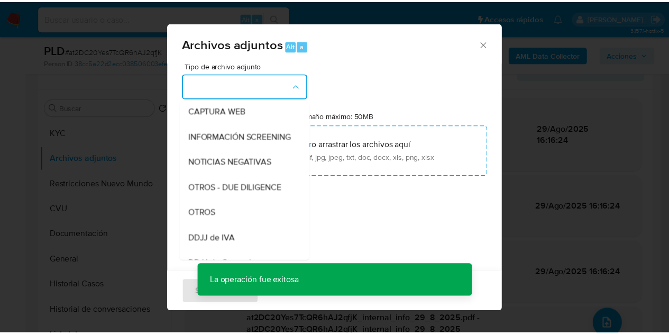
scroll to position [113, 0]
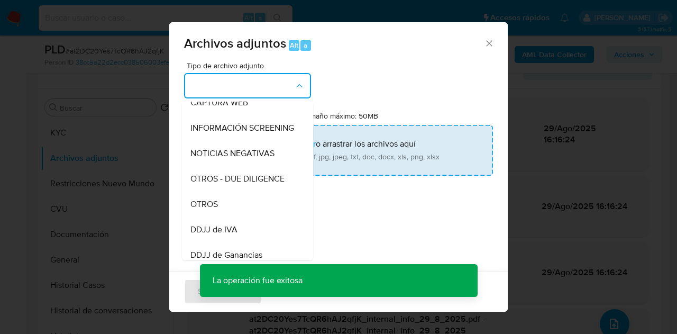
drag, startPoint x: 249, startPoint y: 210, endPoint x: 272, endPoint y: 154, distance: 60.7
click at [249, 210] on div "OTROS" at bounding box center [244, 203] width 108 height 25
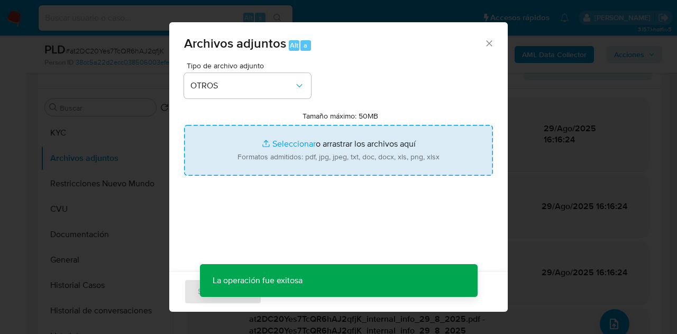
click at [272, 146] on input "Tamaño máximo: 50MB Seleccionar archivos" at bounding box center [338, 150] width 309 height 51
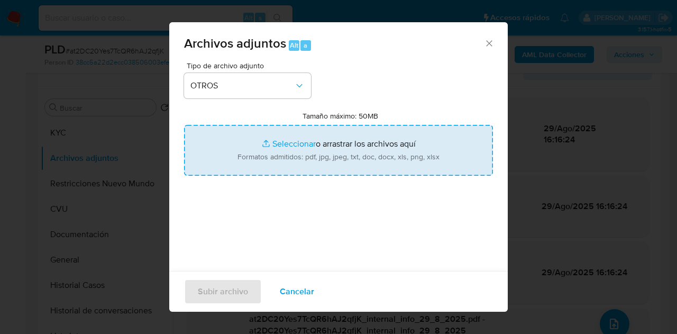
type input "C:\fakepath\Caselog NO ROI at2DC20Yes7TcQR6hAJ2qfjK.docx"
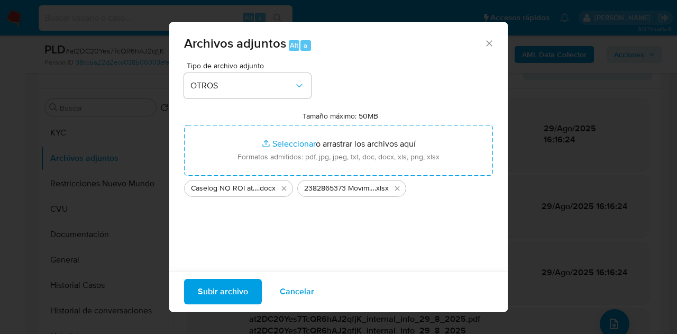
click at [226, 294] on span "Subir archivo" at bounding box center [223, 291] width 50 height 23
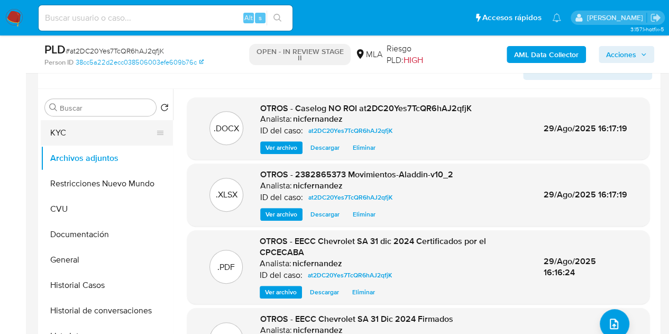
click at [98, 133] on button "KYC" at bounding box center [103, 132] width 124 height 25
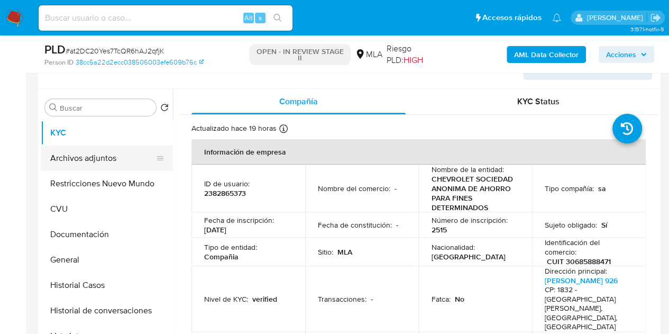
click at [111, 155] on button "Archivos adjuntos" at bounding box center [103, 157] width 124 height 25
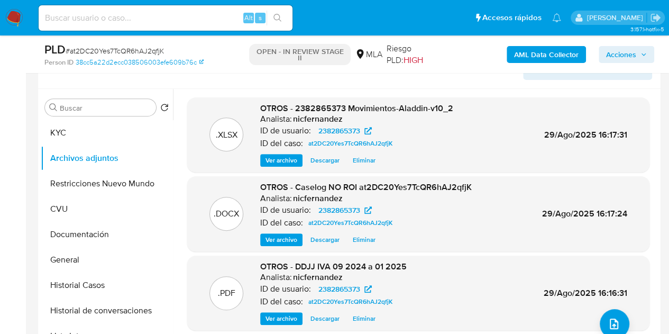
scroll to position [255, 0]
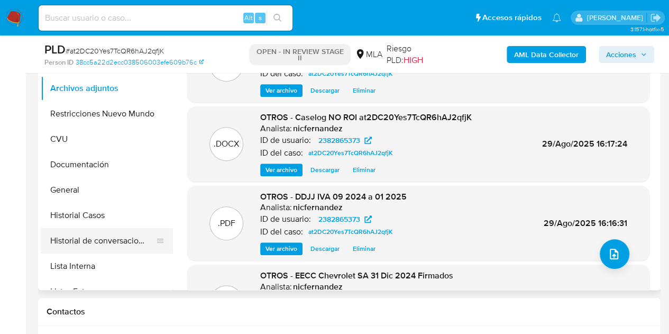
click at [84, 240] on button "Historial de conversaciones" at bounding box center [103, 240] width 124 height 25
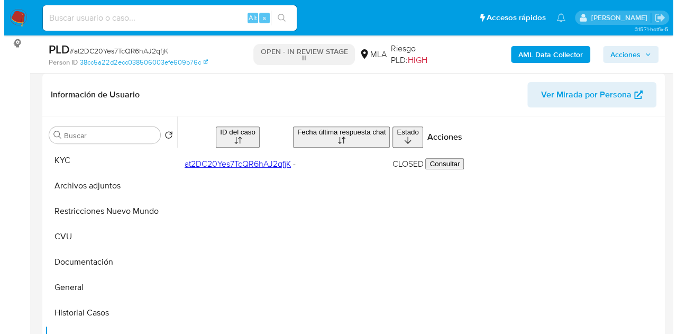
scroll to position [179, 0]
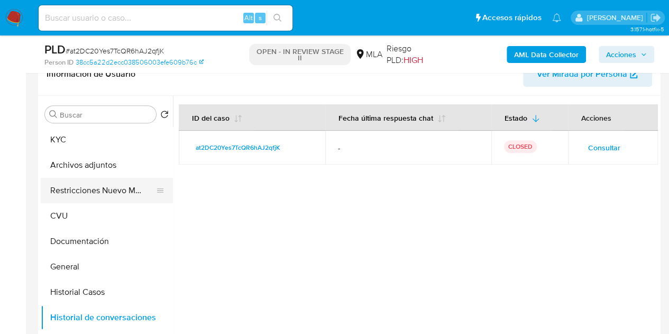
click at [62, 188] on button "Restricciones Nuevo Mundo" at bounding box center [103, 190] width 124 height 25
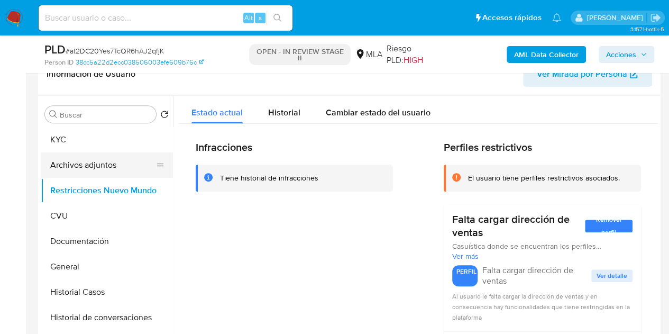
click at [73, 163] on button "Archivos adjuntos" at bounding box center [103, 164] width 124 height 25
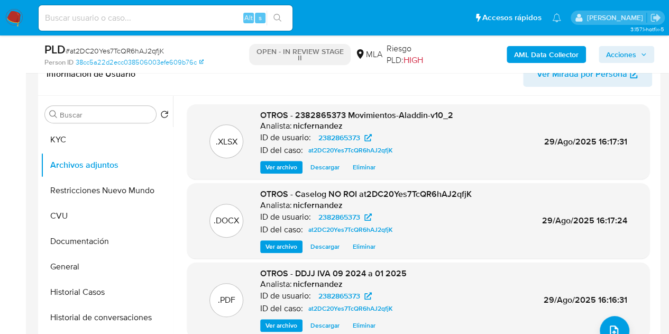
click at [279, 242] on span "Ver archivo" at bounding box center [281, 246] width 32 height 11
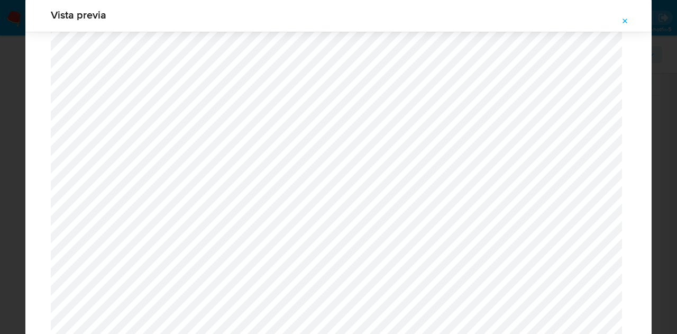
scroll to position [2666, 0]
click at [627, 15] on span "Attachment preview" at bounding box center [625, 21] width 8 height 15
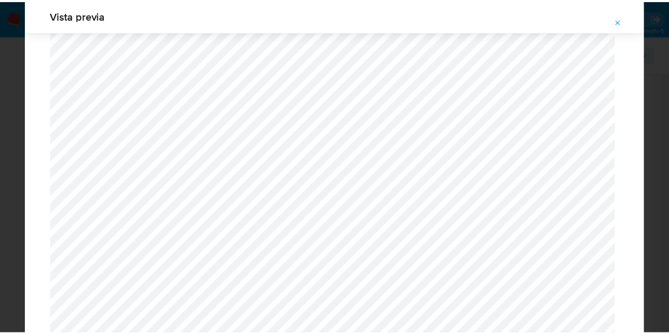
scroll to position [34, 0]
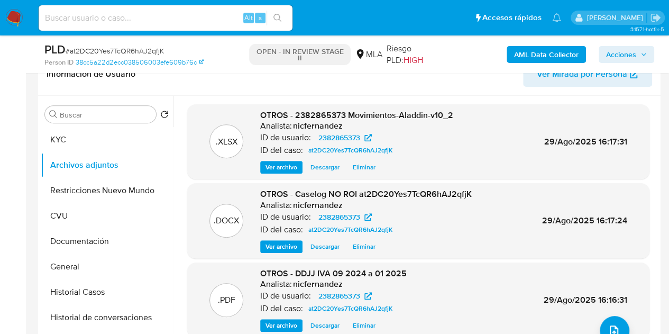
drag, startPoint x: 619, startPoint y: 49, endPoint x: 599, endPoint y: 60, distance: 23.2
click at [619, 49] on span "Acciones" at bounding box center [621, 54] width 30 height 17
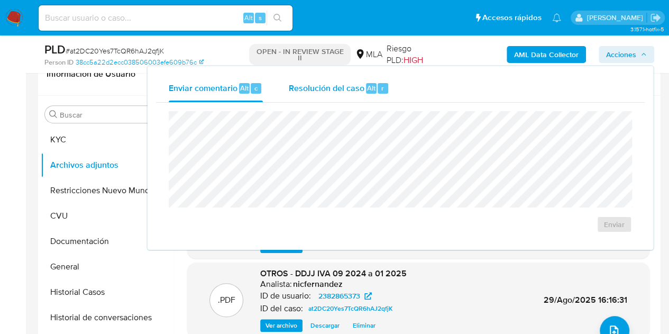
click at [357, 89] on span "Resolución del caso" at bounding box center [326, 87] width 76 height 12
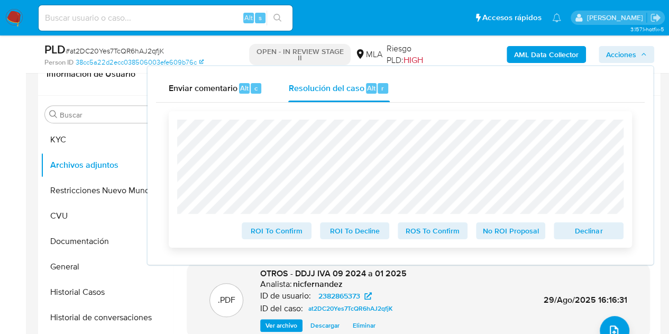
click at [497, 226] on span "No ROI Proposal" at bounding box center [510, 230] width 55 height 15
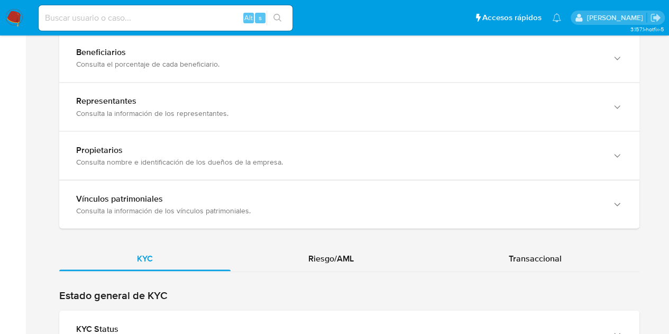
scroll to position [987, 0]
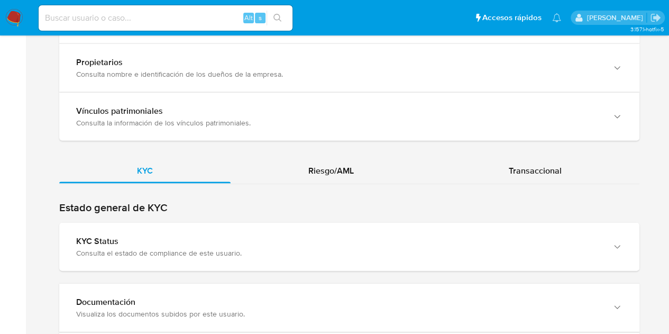
click at [315, 172] on div "KYC Riesgo/AML Transaccional" at bounding box center [349, 318] width 580 height 321
click at [319, 165] on div "Riesgo/AML" at bounding box center [331, 170] width 201 height 25
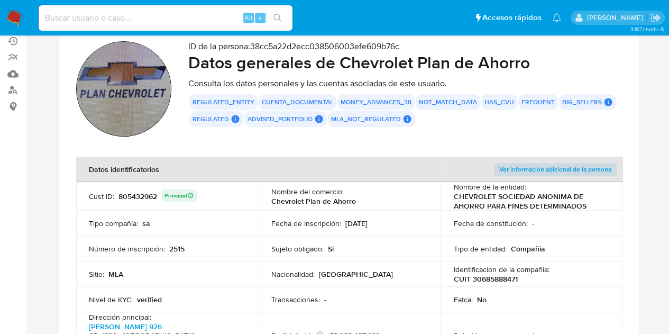
scroll to position [82, 0]
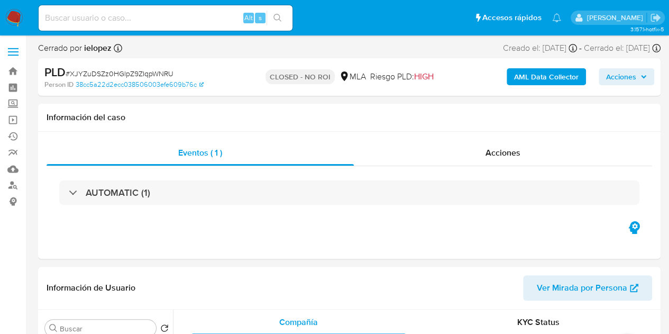
select select "10"
click at [504, 152] on span "Acciones" at bounding box center [502, 152] width 35 height 12
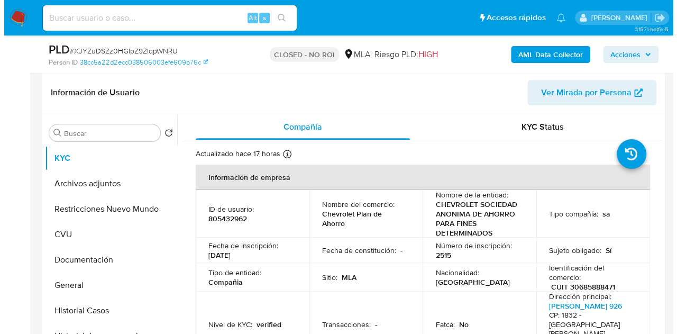
scroll to position [280, 0]
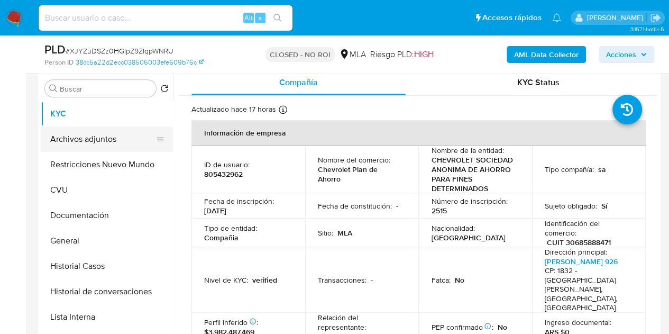
click at [84, 140] on button "Archivos adjuntos" at bounding box center [103, 138] width 124 height 25
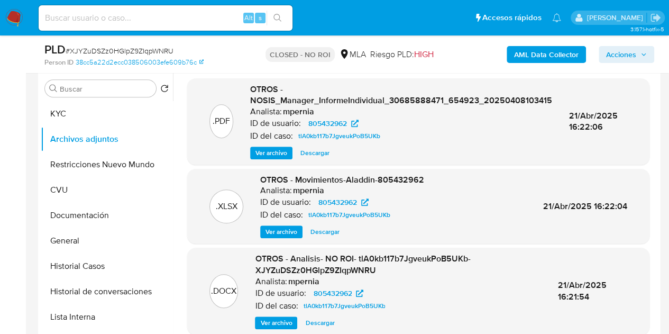
click at [269, 323] on span "Ver archivo" at bounding box center [276, 322] width 32 height 11
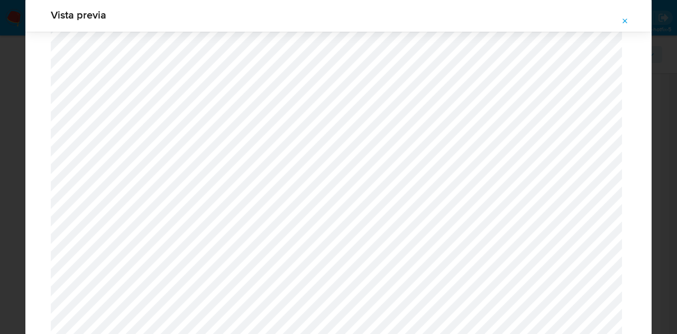
scroll to position [976, 0]
drag, startPoint x: 624, startPoint y: 21, endPoint x: 313, endPoint y: 9, distance: 311.1
click at [617, 22] on button "Attachment preview" at bounding box center [624, 21] width 23 height 17
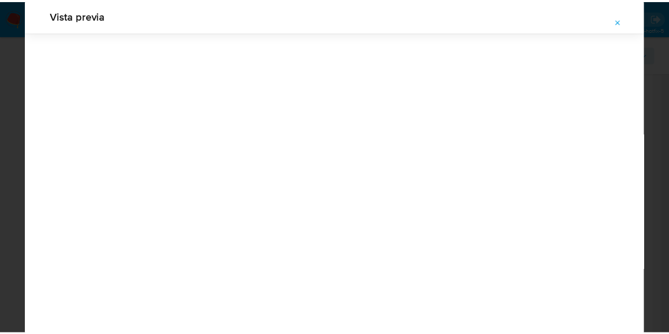
scroll to position [34, 0]
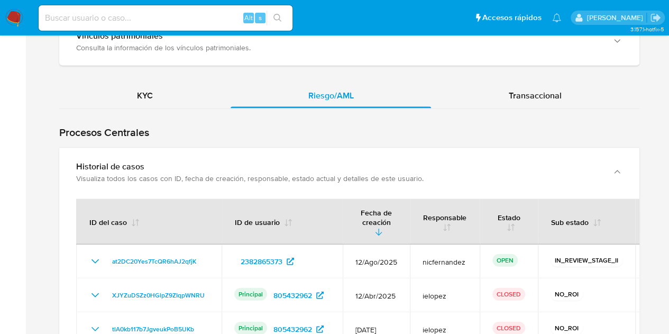
scroll to position [1037, 0]
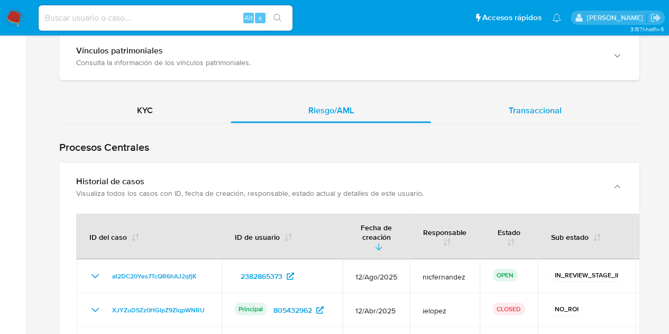
click at [535, 117] on div "Transaccional" at bounding box center [535, 110] width 208 height 25
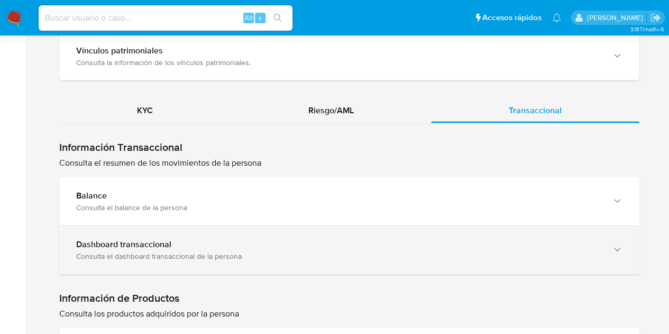
click at [93, 232] on div "Dashboard transaccional Consulta el dashboard transaccional de la persona" at bounding box center [349, 250] width 580 height 48
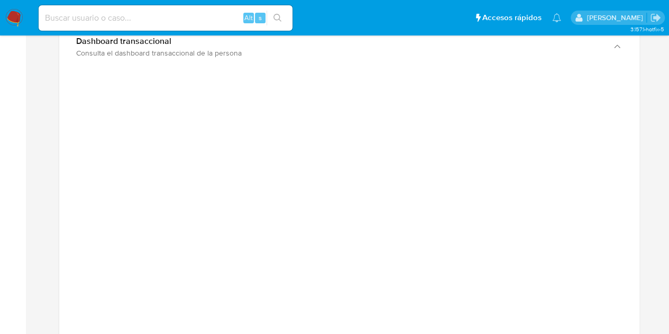
scroll to position [1244, 0]
click at [11, 242] on aside "Bandeja Tablero Screening Búsqueda en Listas Watchlist Herramientas Operaciones…" at bounding box center [13, 70] width 26 height 2629
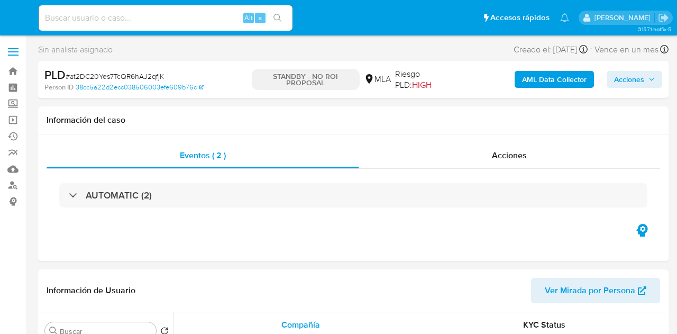
select select "10"
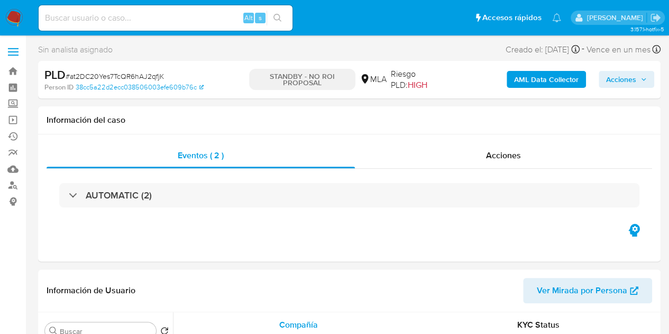
select select "10"
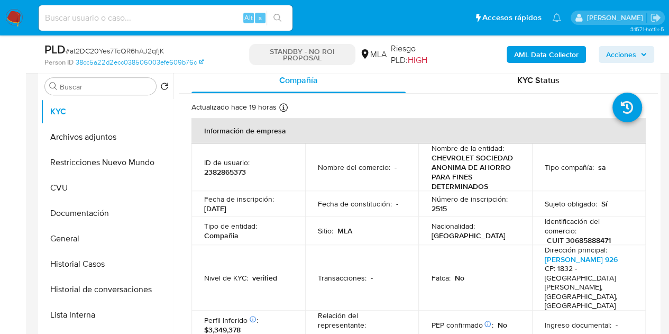
scroll to position [216, 0]
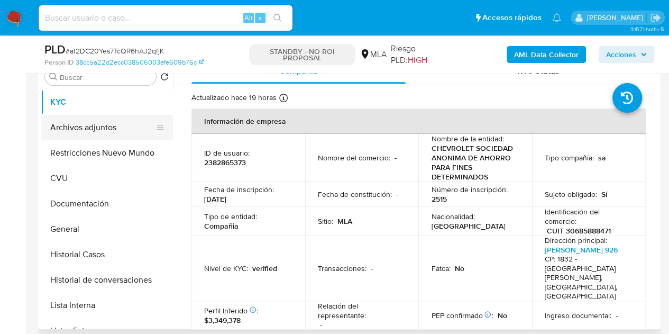
click at [93, 126] on button "Archivos adjuntos" at bounding box center [103, 127] width 124 height 25
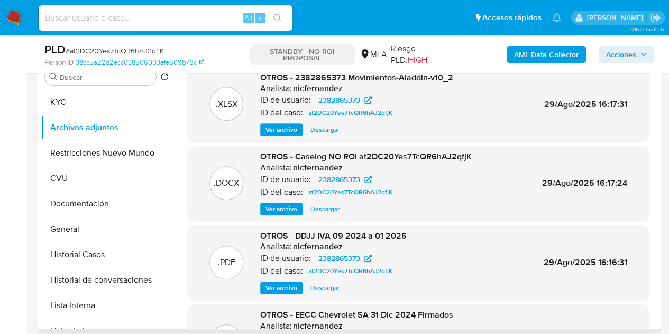
click at [273, 174] on p "ID de usuario:" at bounding box center [285, 179] width 51 height 11
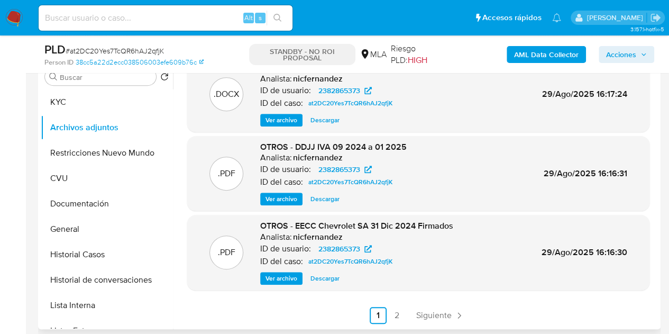
click at [393, 309] on link "2" at bounding box center [397, 315] width 17 height 17
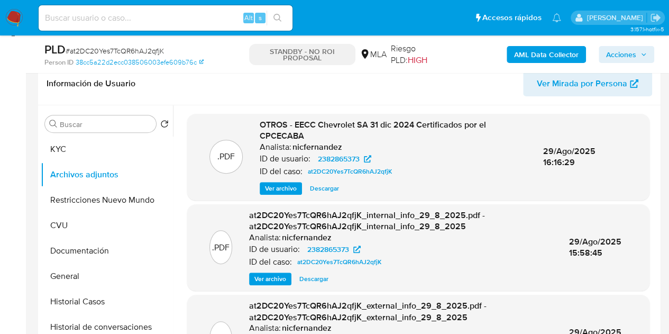
scroll to position [172, 0]
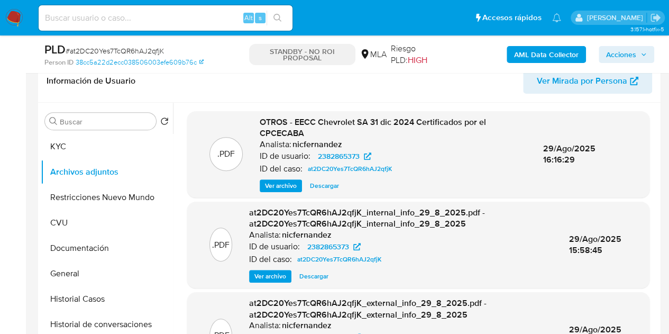
click at [273, 189] on span "Ver archivo" at bounding box center [281, 185] width 32 height 11
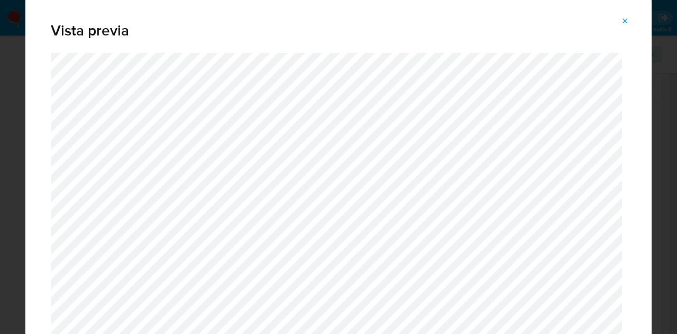
click at [626, 24] on icon "Attachment preview" at bounding box center [625, 21] width 8 height 8
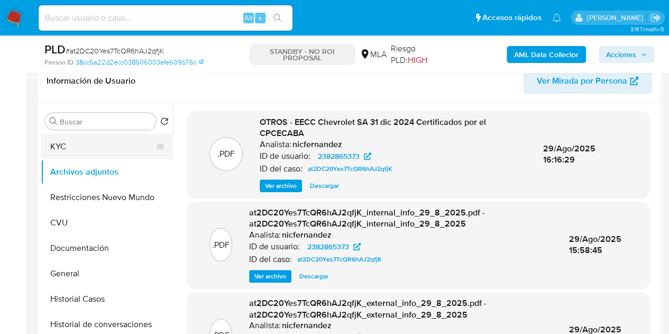
click at [80, 147] on button "KYC" at bounding box center [103, 146] width 124 height 25
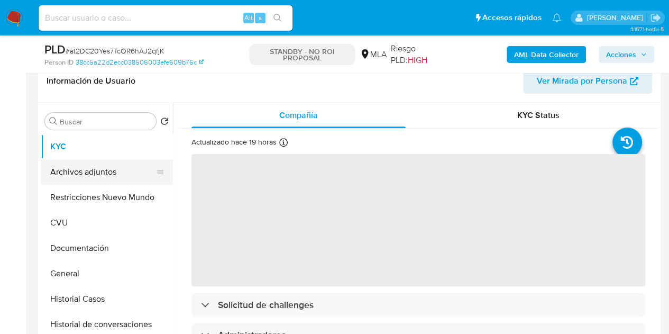
click at [89, 168] on button "Archivos adjuntos" at bounding box center [103, 171] width 124 height 25
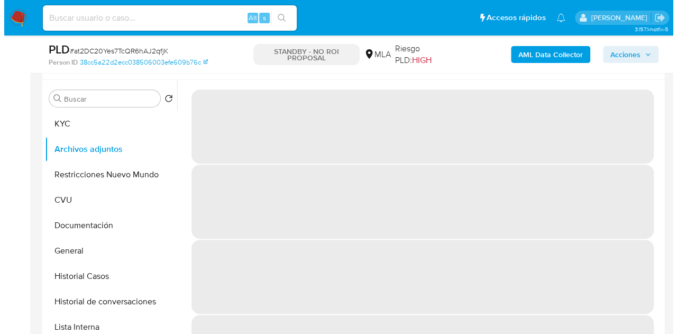
scroll to position [173, 0]
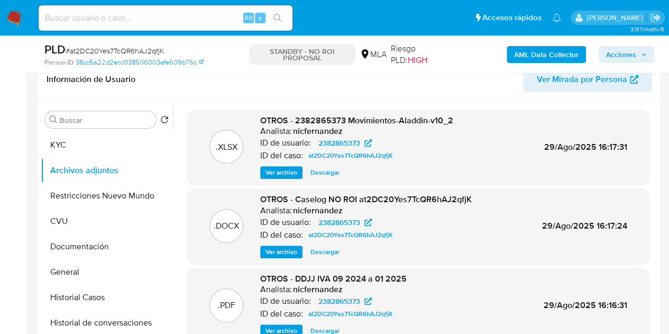
click at [266, 252] on span "Ver archivo" at bounding box center [281, 251] width 32 height 11
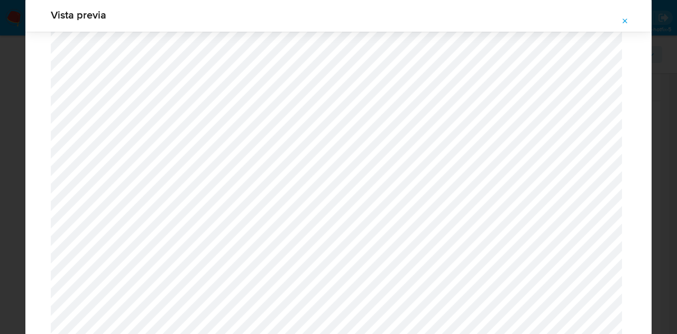
scroll to position [1133, 0]
click at [624, 22] on icon "Attachment preview" at bounding box center [625, 21] width 5 height 5
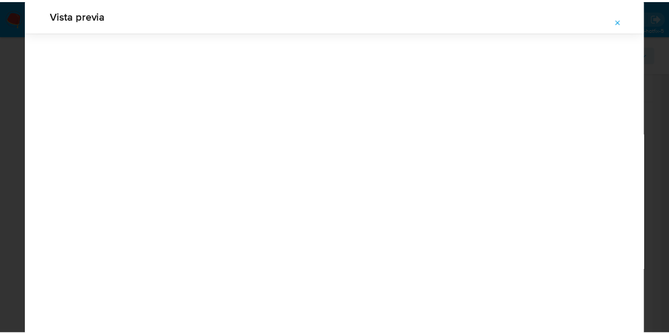
scroll to position [34, 0]
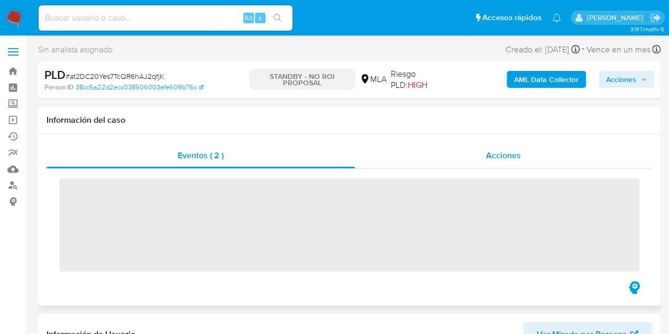
click at [491, 153] on span "Acciones" at bounding box center [503, 155] width 35 height 12
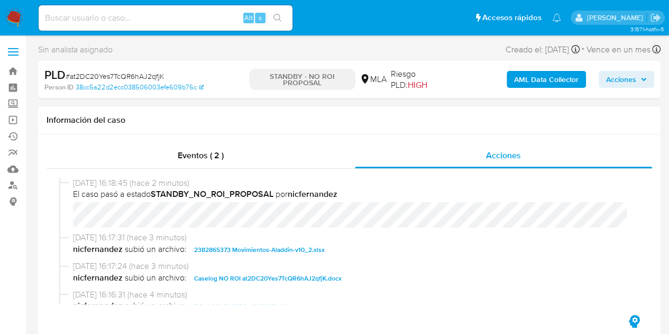
select select "10"
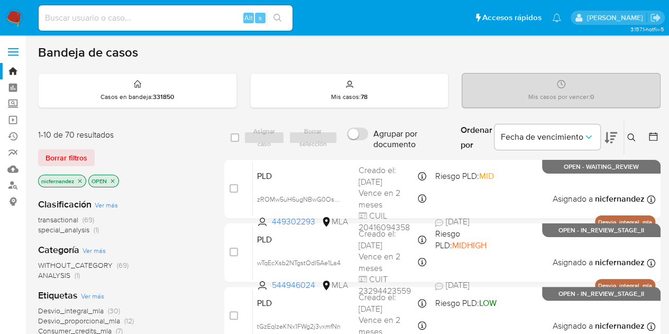
click at [204, 180] on div "nicfernandez OPEN" at bounding box center [122, 181] width 169 height 15
click at [90, 231] on span "special_analysis (1)" at bounding box center [68, 230] width 61 height 10
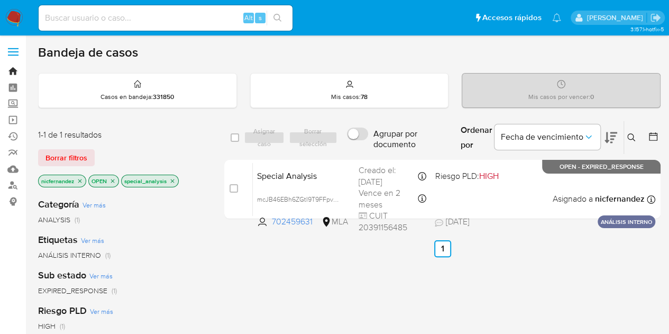
click at [10, 71] on link "Bandeja" at bounding box center [63, 71] width 126 height 16
